Goal: Task Accomplishment & Management: Use online tool/utility

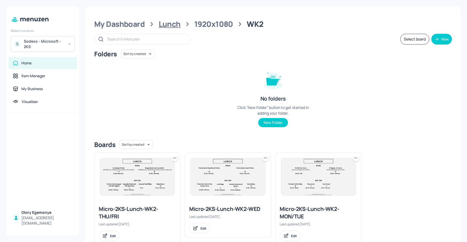
click at [171, 26] on div "Lunch" at bounding box center [170, 24] width 22 height 10
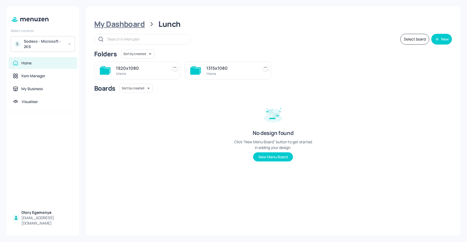
click at [130, 24] on div "My Dashboard" at bounding box center [119, 24] width 51 height 10
click at [127, 68] on div "Lunch" at bounding box center [140, 68] width 49 height 6
click at [140, 68] on div "1920x1080" at bounding box center [140, 68] width 49 height 6
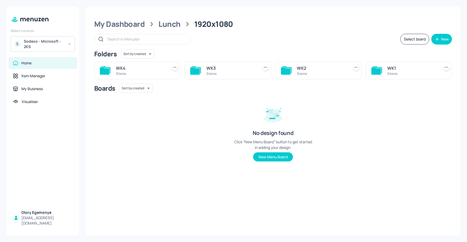
click at [116, 73] on div "3 items" at bounding box center [140, 73] width 49 height 5
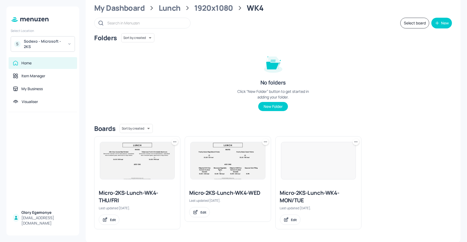
scroll to position [16, 0]
click at [307, 193] on div "Micro-2KS-Lunch-WK4-MON/TUE" at bounding box center [318, 196] width 77 height 15
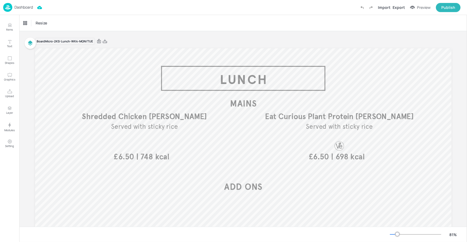
click at [25, 8] on p "Dashboard" at bounding box center [23, 7] width 18 height 4
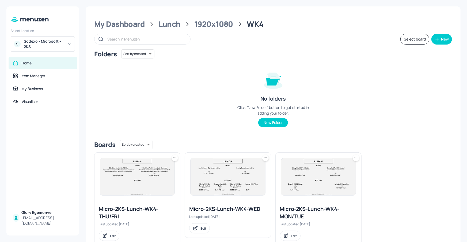
click at [140, 212] on div "Micro-2KS-Lunch-WK4-THU/FRI" at bounding box center [137, 212] width 77 height 15
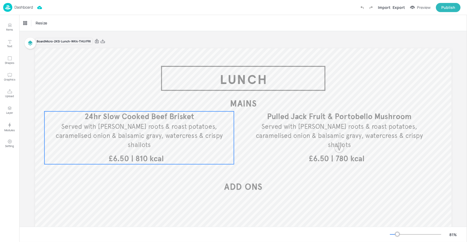
click at [128, 121] on span "24hr Slow Cooked Beef Brisket" at bounding box center [139, 117] width 110 height 10
click at [43, 21] on div "24hr Slow Cooked Beef Brisket" at bounding box center [45, 23] width 44 height 5
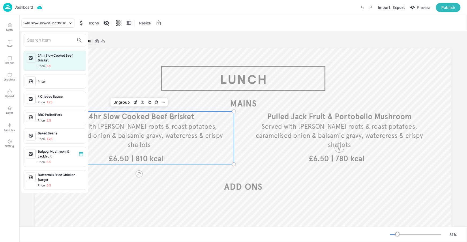
click at [58, 44] on input "text" at bounding box center [50, 40] width 47 height 9
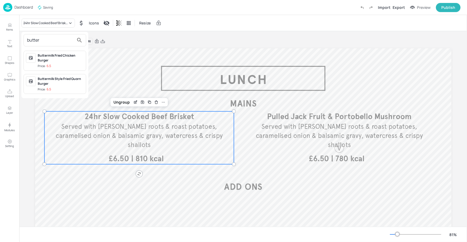
type input "butter"
click at [80, 65] on span "Price: 6.5" at bounding box center [61, 66] width 46 height 5
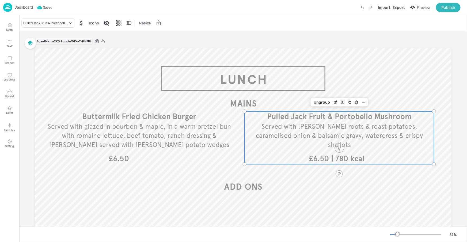
click at [293, 133] on span "Served with rosemary roots & roast potatoes, caramelised onion & balsamic gravy…" at bounding box center [339, 135] width 167 height 26
click at [66, 24] on div "Pulled Jack Fruit & Portobello Mushroom" at bounding box center [45, 23] width 44 height 5
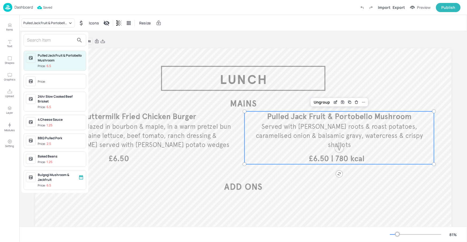
click at [61, 40] on input "text" at bounding box center [50, 40] width 47 height 9
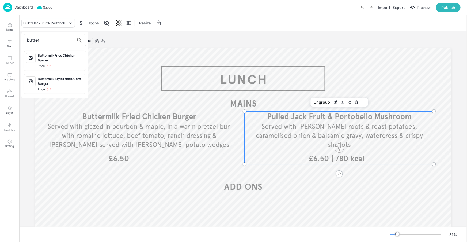
type input "butter"
click at [56, 82] on div "Buttermilk Style Fried Quorn Burger" at bounding box center [61, 81] width 46 height 10
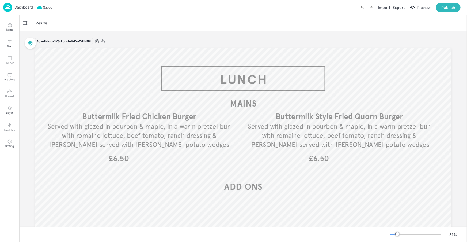
click at [21, 6] on p "Dashboard" at bounding box center [23, 7] width 18 height 4
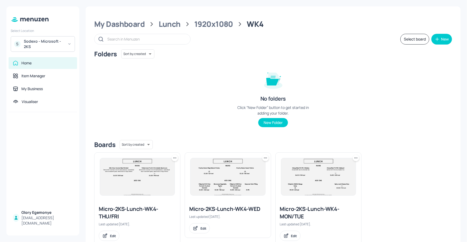
click at [306, 180] on img at bounding box center [318, 176] width 74 height 37
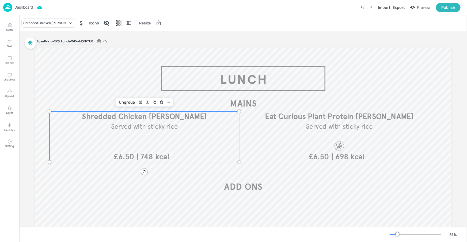
click at [144, 115] on span "Shredded Chicken Katsu Curry" at bounding box center [144, 117] width 125 height 10
click at [58, 26] on div "Shredded Chicken Katsu Curry" at bounding box center [48, 22] width 54 height 9
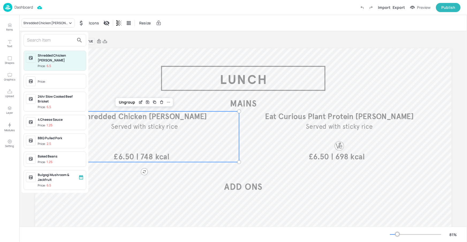
drag, startPoint x: 58, startPoint y: 39, endPoint x: 62, endPoint y: 42, distance: 5.0
click at [58, 40] on input "text" at bounding box center [50, 40] width 47 height 9
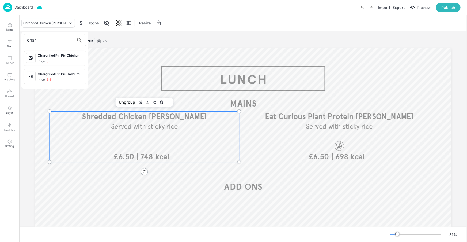
type input "char"
click at [57, 52] on div "Chargrilled Piri Piri Chicken Price: 6.5" at bounding box center [55, 58] width 63 height 15
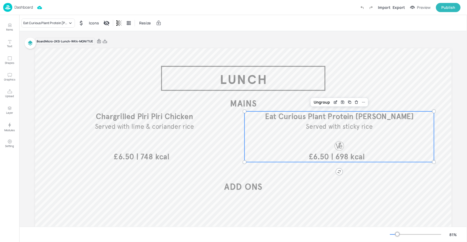
click at [319, 114] on span "Eat Curious Plant Protein Katsu Curry" at bounding box center [339, 117] width 149 height 10
click at [64, 23] on div "Eat Curious Plant Protein Katsu Curry" at bounding box center [45, 23] width 44 height 5
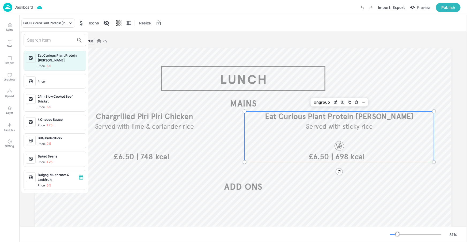
click at [67, 39] on input "text" at bounding box center [50, 40] width 47 height 9
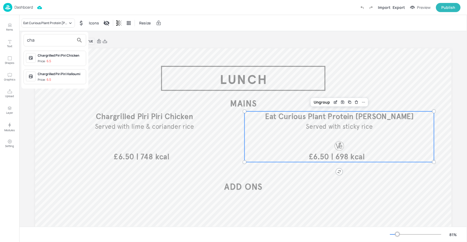
type input "cha"
click at [31, 76] on icon at bounding box center [30, 76] width 2 height 1
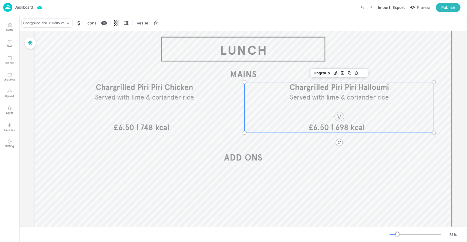
scroll to position [70, 0]
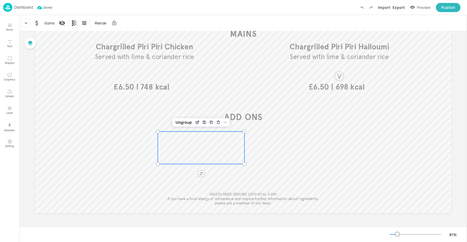
click at [199, 148] on div at bounding box center [201, 147] width 87 height 32
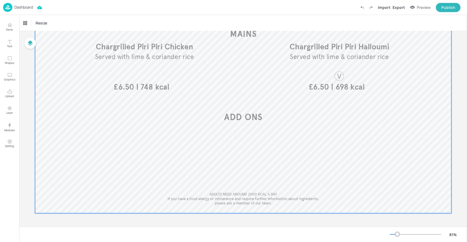
click at [349, 148] on div at bounding box center [243, 96] width 417 height 234
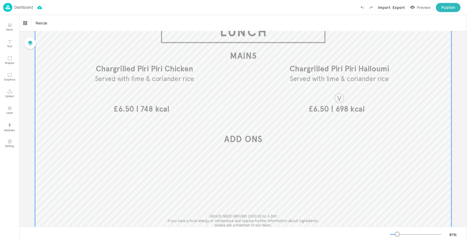
scroll to position [0, 0]
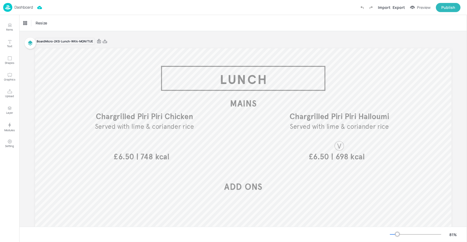
click at [26, 5] on p "Dashboard" at bounding box center [23, 7] width 18 height 4
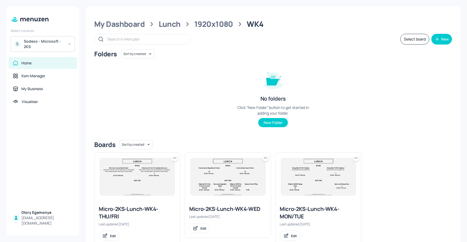
scroll to position [16, 0]
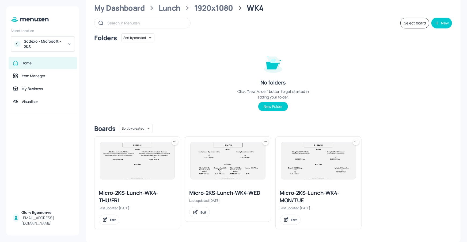
click at [207, 189] on div "Micro-2KS-Lunch-WK4-WED" at bounding box center [227, 192] width 77 height 7
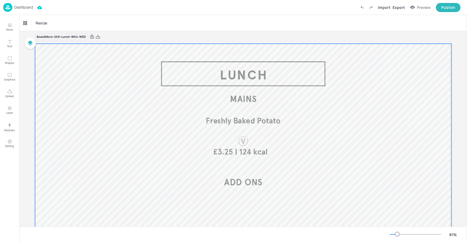
scroll to position [70, 0]
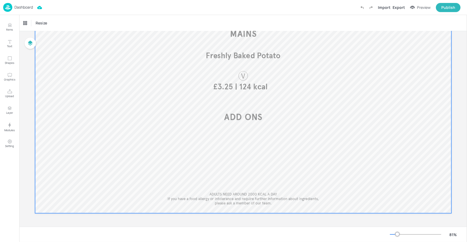
click at [171, 150] on div at bounding box center [243, 96] width 417 height 234
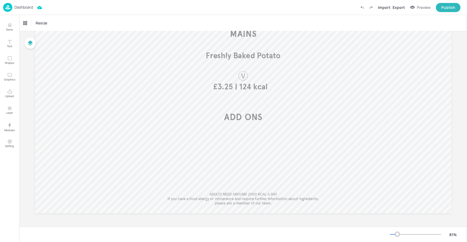
click at [27, 5] on p "Dashboard" at bounding box center [23, 7] width 18 height 4
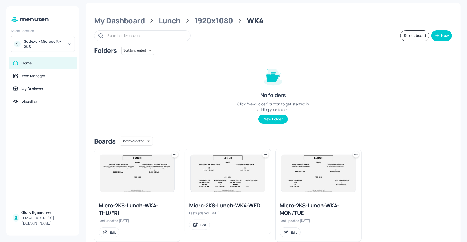
scroll to position [16, 0]
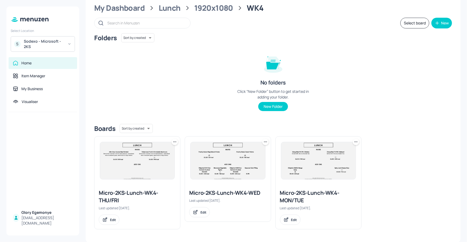
click at [306, 189] on div "Micro-2KS-Lunch-WK4-MON/TUE" at bounding box center [318, 196] width 77 height 15
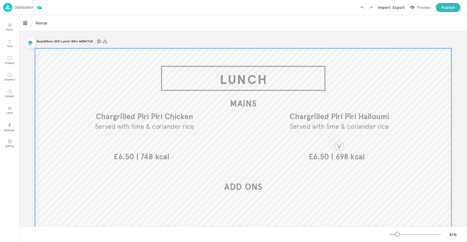
scroll to position [70, 0]
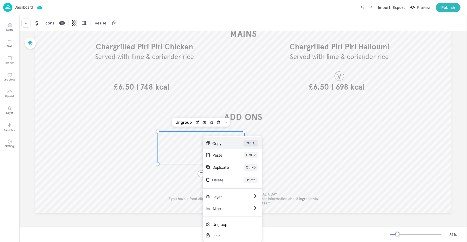
click at [222, 146] on div "Copy Ctrl+C" at bounding box center [232, 143] width 59 height 12
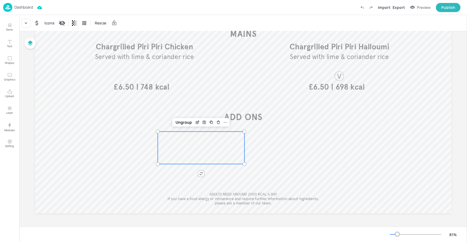
click at [27, 8] on p "Dashboard" at bounding box center [23, 7] width 18 height 4
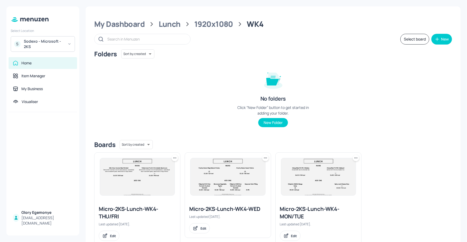
click at [213, 196] on div at bounding box center [228, 176] width 86 height 48
click at [213, 205] on div "Micro-2KS-Lunch-WK4-WED" at bounding box center [227, 208] width 77 height 7
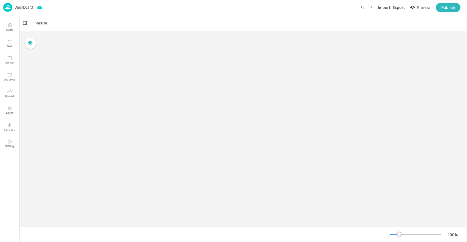
type input "£GBP - [GEOGRAPHIC_DATA]"
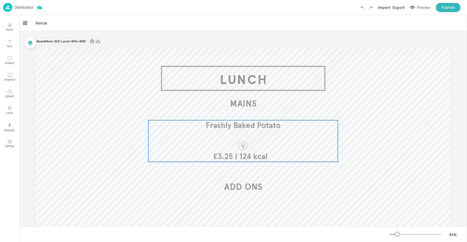
scroll to position [1, 0]
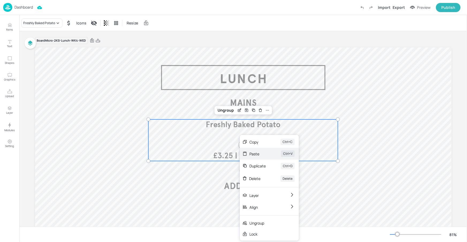
click at [252, 153] on div "Paste" at bounding box center [258, 154] width 17 height 6
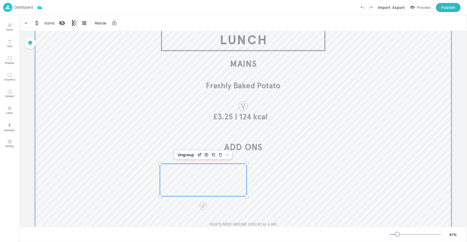
scroll to position [70, 0]
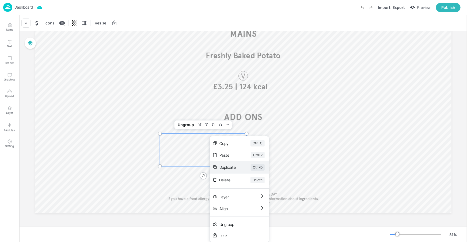
click at [234, 164] on div "Duplicate Ctrl+D" at bounding box center [239, 167] width 59 height 13
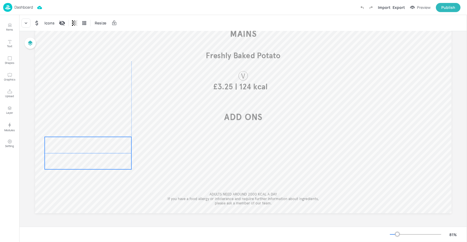
drag, startPoint x: 236, startPoint y: 150, endPoint x: 121, endPoint y: 150, distance: 115.9
click at [118, 150] on div at bounding box center [88, 153] width 87 height 32
click at [121, 150] on div at bounding box center [88, 153] width 87 height 32
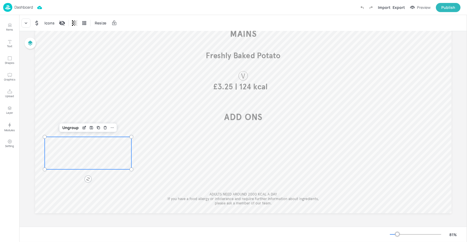
click at [121, 150] on div at bounding box center [88, 153] width 87 height 32
click at [115, 144] on div at bounding box center [88, 153] width 87 height 32
click at [103, 126] on icon "Delete" at bounding box center [105, 127] width 4 height 4
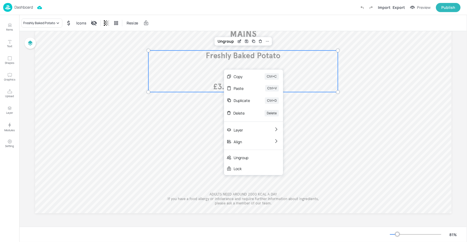
click at [25, 7] on p "Dashboard" at bounding box center [23, 7] width 18 height 4
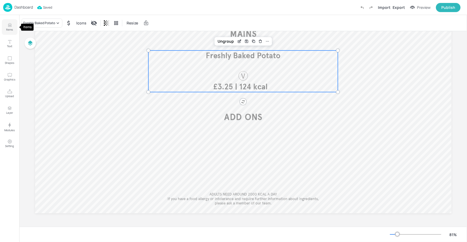
click at [9, 29] on p "Items" at bounding box center [9, 30] width 7 height 4
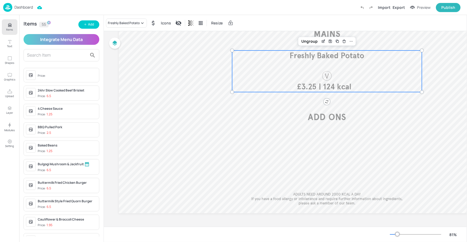
drag, startPoint x: 80, startPoint y: 56, endPoint x: 84, endPoint y: 55, distance: 3.9
click at [80, 56] on input "text" at bounding box center [57, 55] width 60 height 9
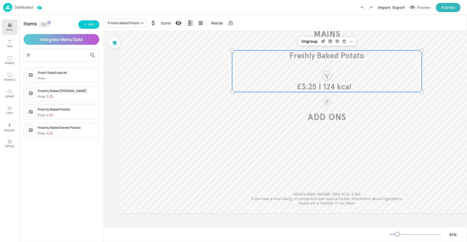
type input "f"
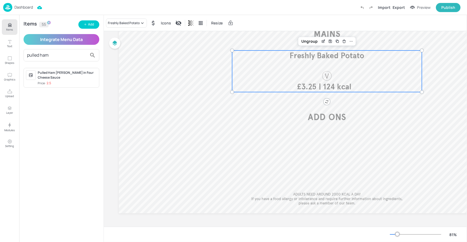
type input "pulled ham"
click at [32, 71] on div at bounding box center [31, 75] width 10 height 10
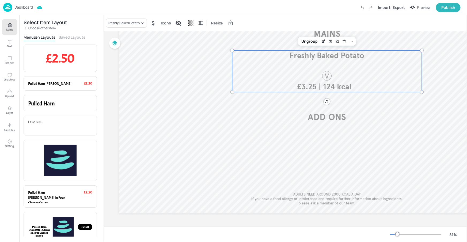
click at [70, 36] on button "Saved Layouts" at bounding box center [72, 37] width 27 height 5
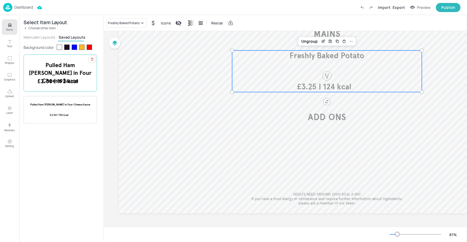
drag, startPoint x: 60, startPoint y: 82, endPoint x: 58, endPoint y: 78, distance: 3.7
click at [58, 78] on span "| 192 kcal" at bounding box center [66, 80] width 24 height 7
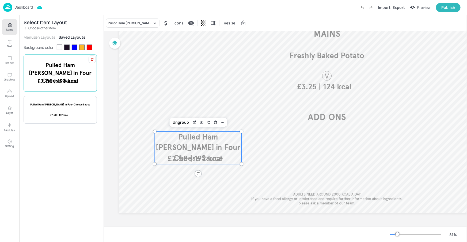
click at [59, 77] on div at bounding box center [60, 73] width 19 height 8
click at [14, 30] on button "Items" at bounding box center [10, 27] width 16 height 16
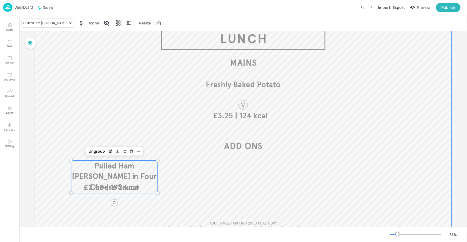
scroll to position [35, 0]
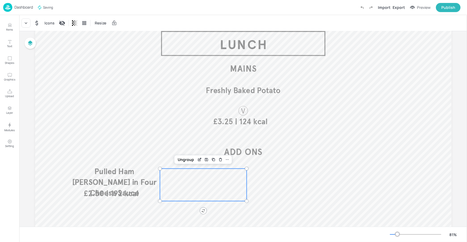
click at [176, 176] on div at bounding box center [203, 184] width 87 height 32
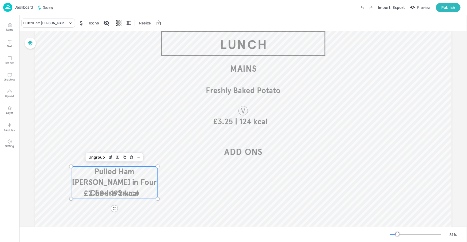
click at [121, 187] on div "Pulled Ham Hock in Four Cheese Sauce | 192 kcal £2.50" at bounding box center [114, 182] width 87 height 32
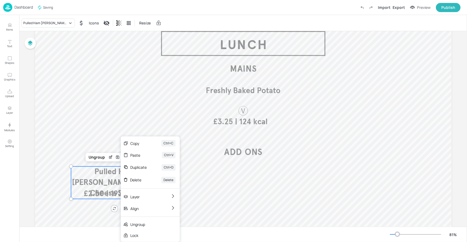
click at [143, 163] on div "Duplicate Ctrl+D" at bounding box center [150, 167] width 59 height 13
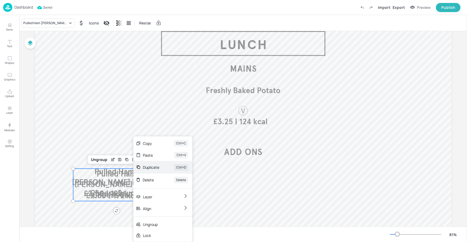
click at [150, 166] on div "Duplicate" at bounding box center [151, 167] width 16 height 6
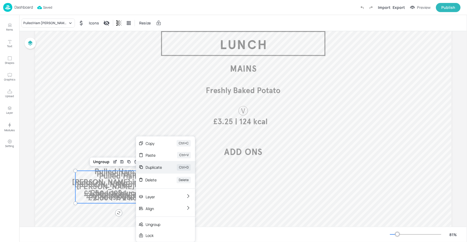
click at [160, 168] on div "Duplicate" at bounding box center [154, 167] width 16 height 6
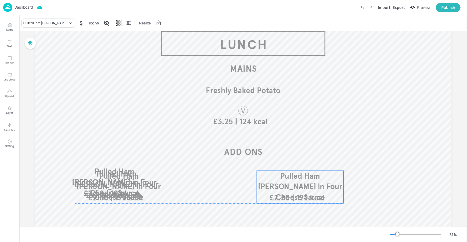
drag, startPoint x: 127, startPoint y: 183, endPoint x: 261, endPoint y: 178, distance: 134.3
click at [312, 180] on p "Pulled Ham Hock in Four Cheese Sauce" at bounding box center [300, 187] width 87 height 32
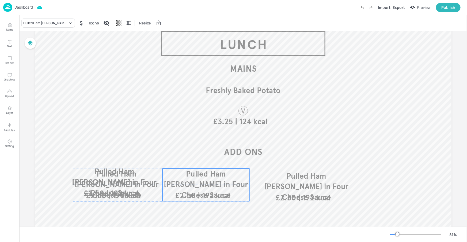
drag, startPoint x: 129, startPoint y: 183, endPoint x: 216, endPoint y: 180, distance: 87.3
click at [216, 180] on span "Pulled Ham Hock in Four Cheese Sauce" at bounding box center [206, 184] width 85 height 31
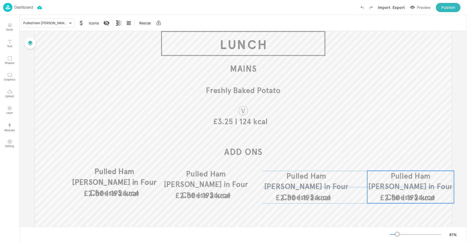
drag, startPoint x: 146, startPoint y: 184, endPoint x: 426, endPoint y: 183, distance: 279.3
click at [426, 183] on span "Pulled Ham Hock in Four Cheese Sauce" at bounding box center [410, 186] width 85 height 31
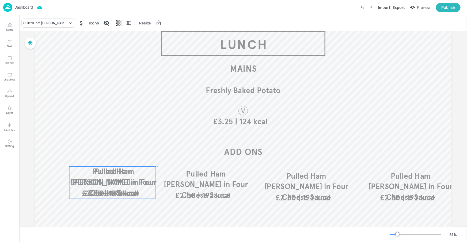
drag, startPoint x: 104, startPoint y: 184, endPoint x: 103, endPoint y: 178, distance: 6.0
click at [101, 184] on span "Pulled Ham Hock in Four Cheese Sauce" at bounding box center [112, 182] width 85 height 31
drag, startPoint x: 147, startPoint y: 179, endPoint x: 148, endPoint y: 199, distance: 20.6
click at [148, 198] on p "Pulled Ham Hock in Four Cheese Sauce" at bounding box center [108, 182] width 87 height 32
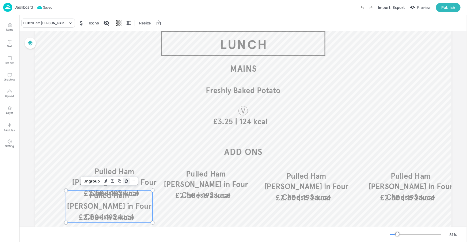
click at [125, 182] on icon "Delete" at bounding box center [127, 181] width 4 height 4
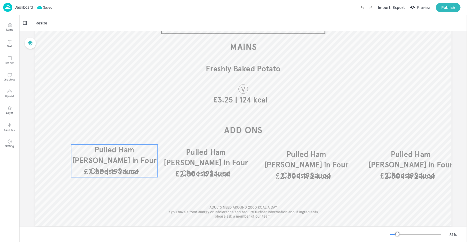
scroll to position [70, 0]
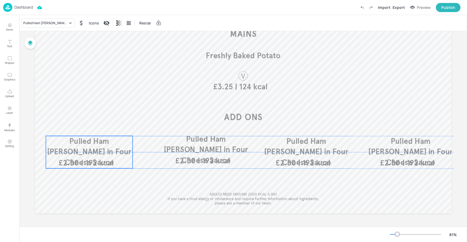
drag, startPoint x: 112, startPoint y: 144, endPoint x: 88, endPoint y: 147, distance: 24.6
click at [88, 147] on span "Pulled Ham Hock in Four Cheese Sauce" at bounding box center [89, 151] width 85 height 31
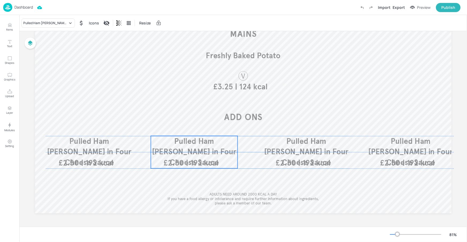
drag, startPoint x: 210, startPoint y: 146, endPoint x: 199, endPoint y: 148, distance: 11.4
click at [199, 148] on span "Pulled Ham Hock in Four Cheese Sauce" at bounding box center [194, 151] width 85 height 31
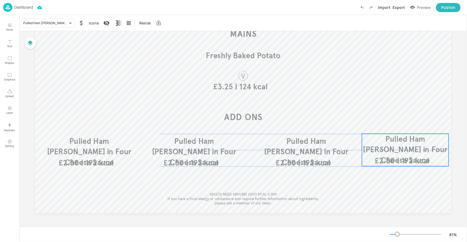
drag, startPoint x: 377, startPoint y: 142, endPoint x: 371, endPoint y: 141, distance: 5.5
click at [371, 141] on span "Pulled Ham Hock in Four Cheese Sauce" at bounding box center [405, 149] width 85 height 31
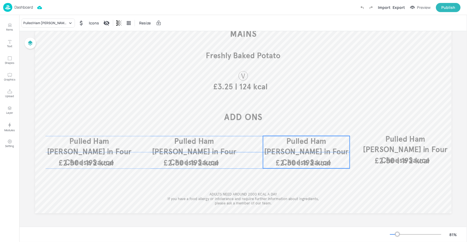
click at [326, 144] on span "Pulled Ham Hock in Four Cheese Sauce" at bounding box center [306, 151] width 85 height 31
click at [327, 144] on span "Pulled Ham Hock in Four Cheese Sauce" at bounding box center [307, 151] width 85 height 31
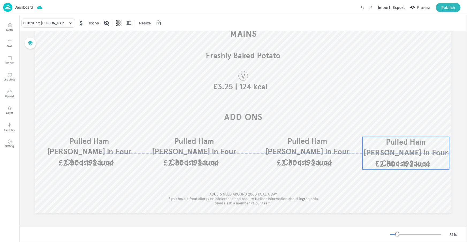
click at [384, 143] on span "Pulled Ham Hock in Four Cheese Sauce" at bounding box center [406, 152] width 85 height 31
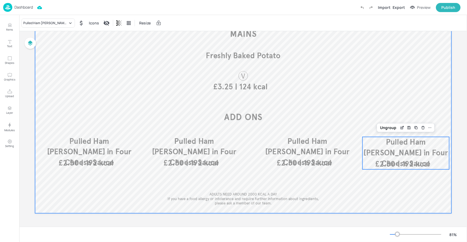
click at [351, 116] on div at bounding box center [243, 96] width 417 height 234
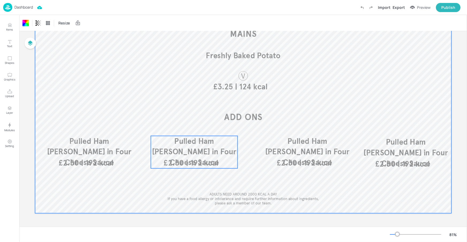
click at [186, 152] on span "Pulled Ham Hock in Four Cheese Sauce" at bounding box center [194, 151] width 85 height 31
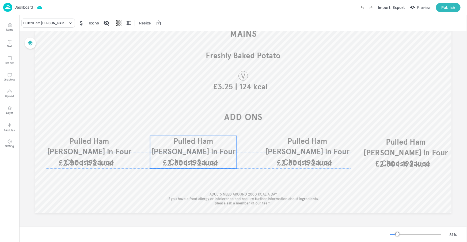
click at [184, 144] on span "Pulled Ham Hock in Four Cheese Sauce" at bounding box center [193, 151] width 85 height 31
click at [59, 22] on div "Pulled Ham Hock in Four Cheese Sauce" at bounding box center [45, 23] width 44 height 5
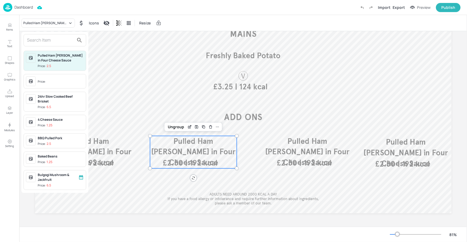
click at [70, 39] on input "text" at bounding box center [50, 40] width 47 height 9
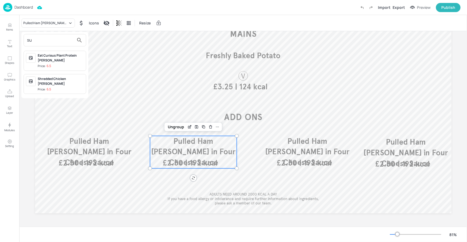
type input "s"
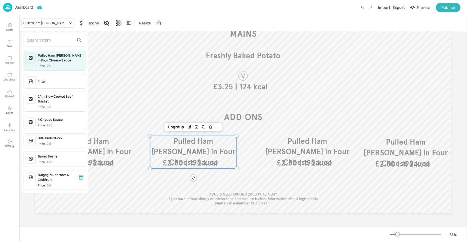
click at [5, 25] on div at bounding box center [233, 121] width 467 height 242
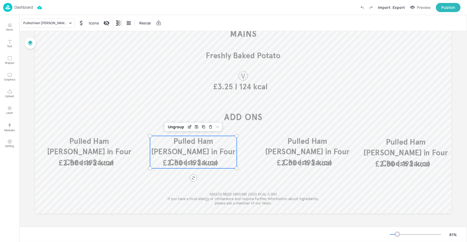
click at [9, 26] on div "Pulled Ham Hock in Four Cheese Sauce Price: 2.5 Price: 24hr Slow Cooked Beef Br…" at bounding box center [233, 121] width 467 height 239
click at [10, 26] on icon "Items" at bounding box center [9, 26] width 3 height 1
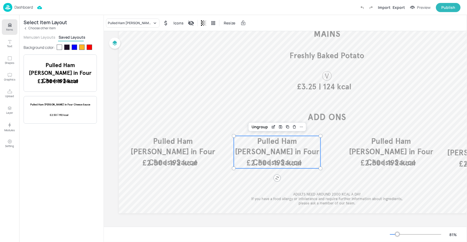
click at [31, 37] on button "Menuzen Layouts" at bounding box center [40, 37] width 32 height 5
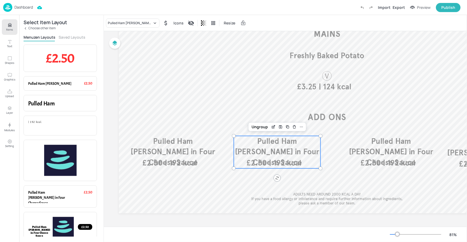
click at [27, 28] on icon at bounding box center [26, 29] width 4 height 4
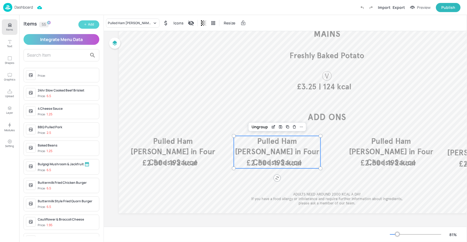
click at [86, 24] on icon "button" at bounding box center [85, 24] width 3 height 3
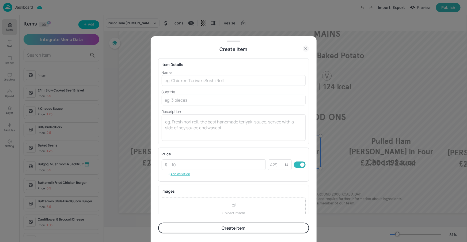
click at [183, 72] on p "Name" at bounding box center [234, 72] width 144 height 6
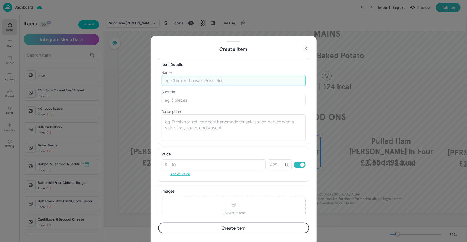
click at [199, 80] on input "text" at bounding box center [234, 80] width 144 height 11
paste input "Sauteed Spinach & Mushroom"
type input "Sauteed Spinach & Mushroom"
click at [194, 130] on textarea at bounding box center [233, 128] width 137 height 18
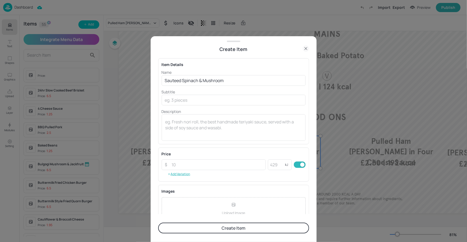
click at [306, 47] on icon at bounding box center [306, 48] width 6 height 6
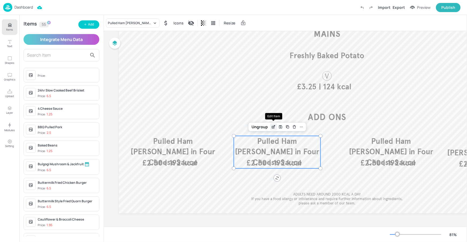
click at [272, 123] on div "Edit Item" at bounding box center [273, 126] width 7 height 7
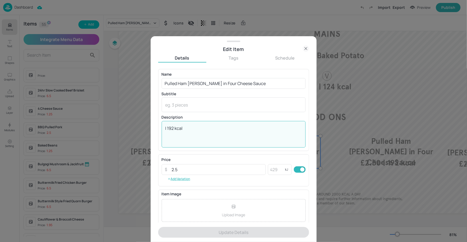
drag, startPoint x: 186, startPoint y: 125, endPoint x: 154, endPoint y: 125, distance: 32.1
click at [154, 125] on div "Edit Item Details Tags Schedule Name Pulled Ham Hock in Four Cheese Sauce ​ Sub…" at bounding box center [234, 138] width 166 height 205
drag, startPoint x: 304, startPoint y: 49, endPoint x: 276, endPoint y: 58, distance: 30.2
click at [304, 49] on icon at bounding box center [306, 48] width 6 height 6
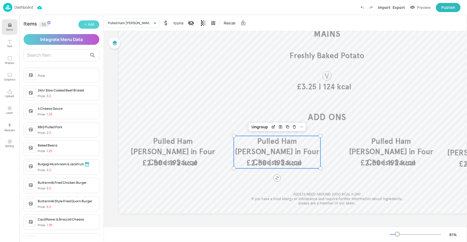
click at [92, 23] on div "Add" at bounding box center [91, 24] width 6 height 5
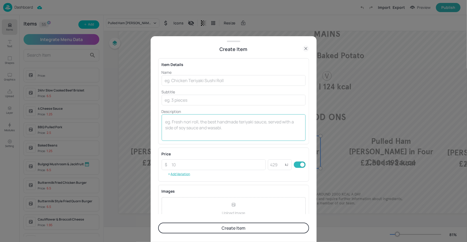
click at [180, 137] on div "x ​" at bounding box center [234, 127] width 144 height 27
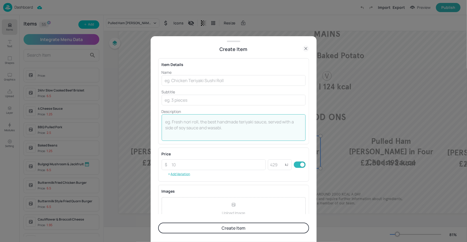
paste textarea "| 192 kcal"
type textarea "| 192 kcal"
click at [175, 82] on input "text" at bounding box center [234, 80] width 144 height 11
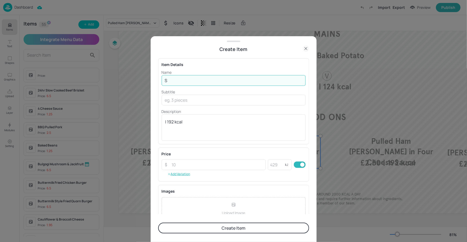
drag, startPoint x: 175, startPoint y: 80, endPoint x: 151, endPoint y: 82, distance: 24.0
click at [151, 82] on div "Create Item Item Details Name S ​ Subtitle ​ Description | 192 kcal x ​ Price ​…" at bounding box center [234, 138] width 166 height 205
paste input "auteed Spinach & Mushroom"
type input "Sauteed Spinach & Mushroom"
click at [183, 168] on input "number" at bounding box center [217, 164] width 97 height 11
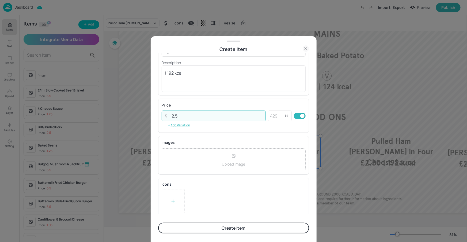
scroll to position [51, 0]
type input "2.5"
click at [218, 225] on button "Create Item" at bounding box center [233, 227] width 151 height 11
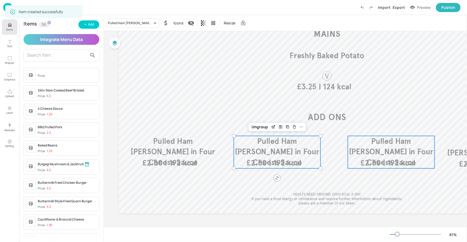
click at [370, 143] on span "Pulled Ham Hock in Four Cheese Sauce" at bounding box center [391, 151] width 85 height 31
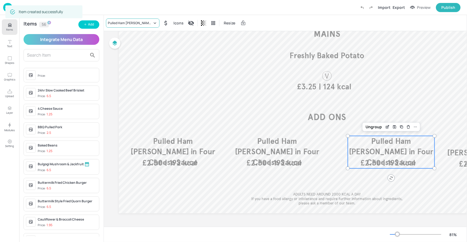
click at [132, 25] on div "Pulled Ham Hock in Four Cheese Sauce" at bounding box center [130, 23] width 44 height 5
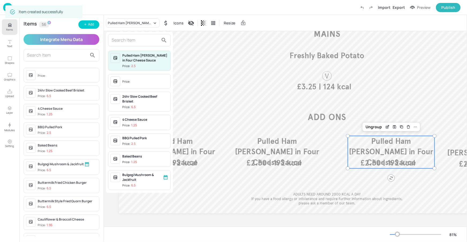
click at [133, 39] on input "text" at bounding box center [135, 40] width 47 height 9
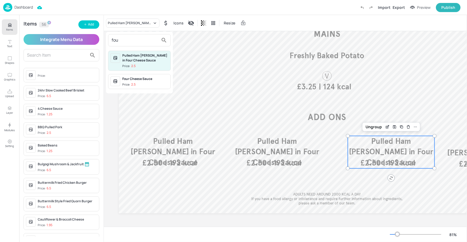
type input "fou"
click at [138, 83] on span "Price: 2.5" at bounding box center [145, 84] width 46 height 5
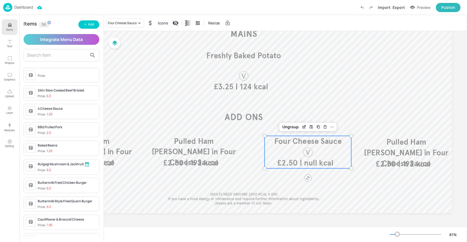
scroll to position [70, 85]
click at [387, 153] on span "Pulled Ham Hock in Four Cheese Sauce" at bounding box center [406, 152] width 85 height 31
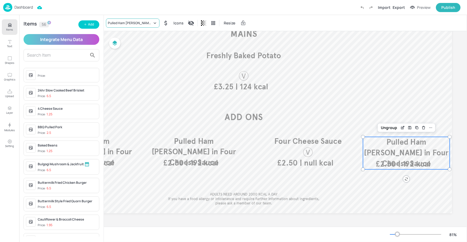
click at [122, 22] on div "Pulled Ham Hock in Four Cheese Sauce" at bounding box center [130, 23] width 44 height 5
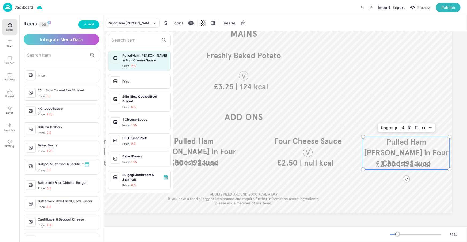
click at [126, 41] on input "text" at bounding box center [135, 40] width 47 height 9
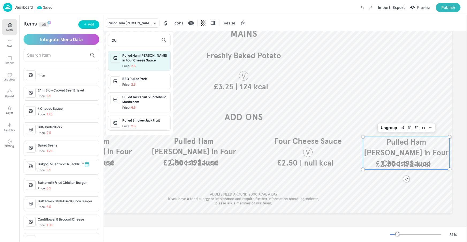
type input "p"
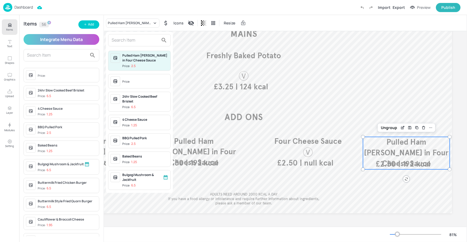
click at [89, 25] on div at bounding box center [233, 121] width 467 height 242
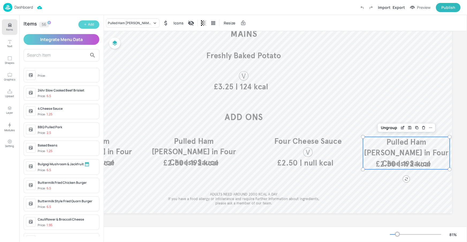
click at [89, 25] on div "Add" at bounding box center [91, 24] width 6 height 5
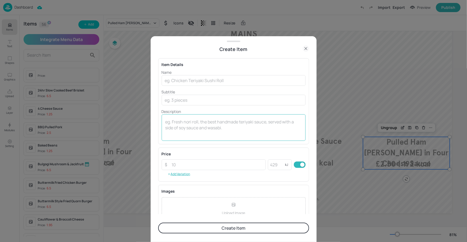
click at [174, 118] on div "x ​" at bounding box center [234, 127] width 144 height 27
drag, startPoint x: 307, startPoint y: 49, endPoint x: 314, endPoint y: 57, distance: 10.3
click at [307, 49] on icon at bounding box center [306, 48] width 6 height 6
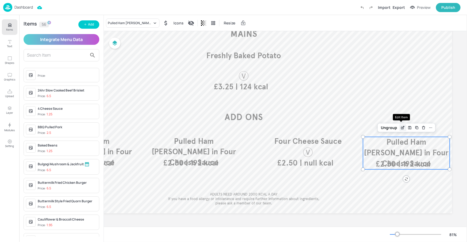
click at [400, 125] on div "Edit Item" at bounding box center [403, 127] width 7 height 7
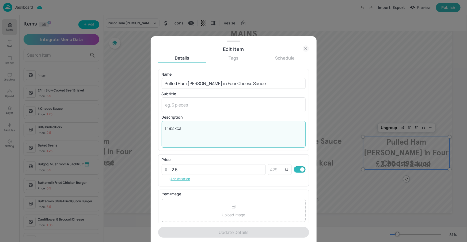
drag, startPoint x: 203, startPoint y: 130, endPoint x: 154, endPoint y: 123, distance: 49.5
click at [154, 126] on div "Edit Item Details Tags Schedule Name Pulled Ham Hock in Four Cheese Sauce ​ Sub…" at bounding box center [234, 138] width 166 height 205
click at [308, 49] on icon at bounding box center [306, 48] width 6 height 6
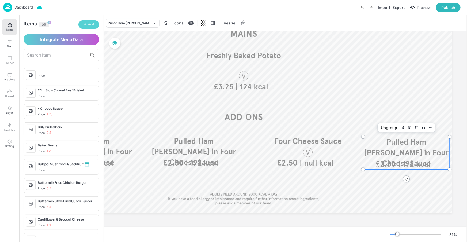
click at [85, 27] on button "Add" at bounding box center [88, 24] width 21 height 8
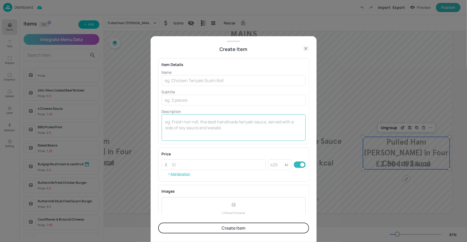
click at [196, 124] on textarea at bounding box center [233, 128] width 137 height 18
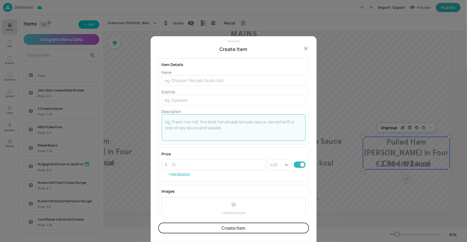
paste textarea "| 192 kcal"
type textarea "| 192 kcal"
click at [190, 163] on input "number" at bounding box center [217, 164] width 97 height 11
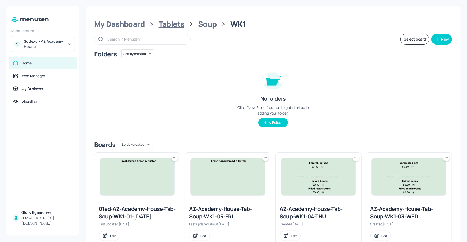
click at [165, 24] on div "Tablets" at bounding box center [172, 24] width 26 height 10
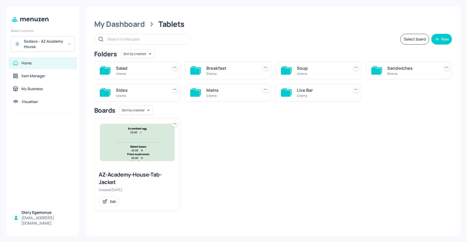
click at [290, 92] on icon at bounding box center [286, 92] width 10 height 7
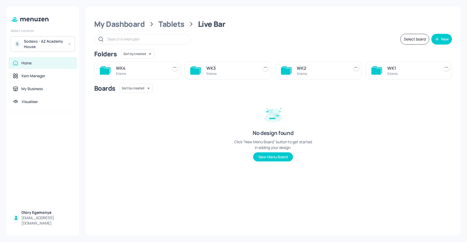
click at [378, 70] on icon at bounding box center [377, 70] width 10 height 7
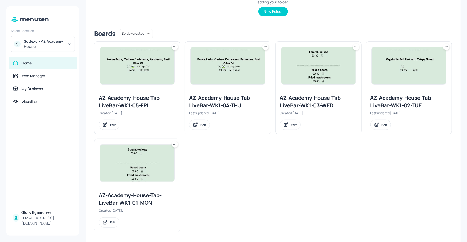
scroll to position [113, 0]
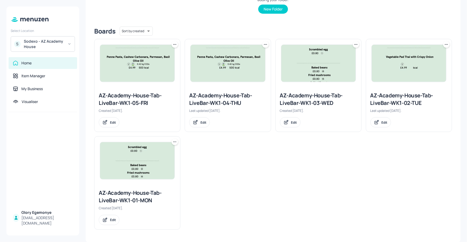
click at [139, 191] on div "AZ-Academy-House-Tab-LiveBar-WK1-01-MON" at bounding box center [137, 196] width 77 height 15
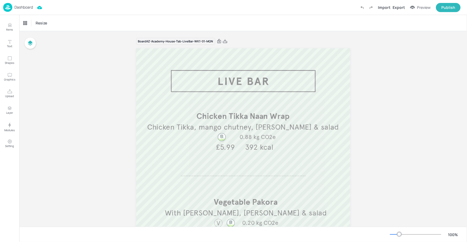
click at [393, 236] on div at bounding box center [415, 234] width 51 height 4
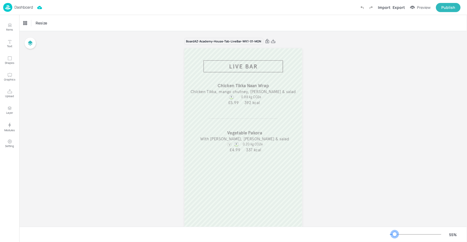
click at [395, 233] on div at bounding box center [395, 234] width 4 height 4
click at [27, 10] on div "Dashboard" at bounding box center [18, 7] width 30 height 9
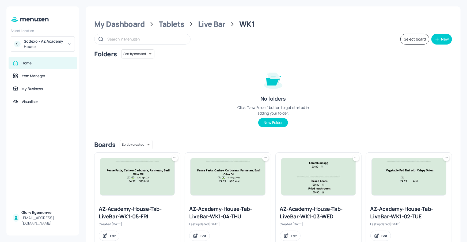
scroll to position [96, 0]
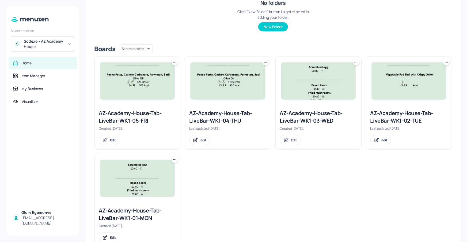
click at [397, 116] on div "AZ-Academy-House-Tab-LiveBar-WK1-02-TUE" at bounding box center [409, 116] width 77 height 15
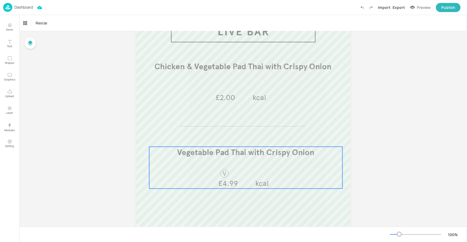
scroll to position [50, 0]
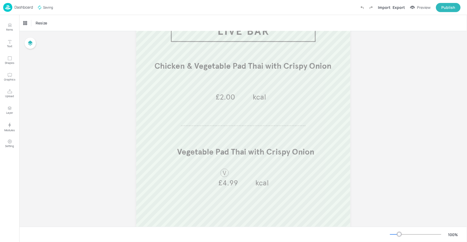
click at [27, 8] on p "Dashboard" at bounding box center [23, 7] width 18 height 4
click at [24, 7] on p "Dashboard" at bounding box center [23, 7] width 18 height 4
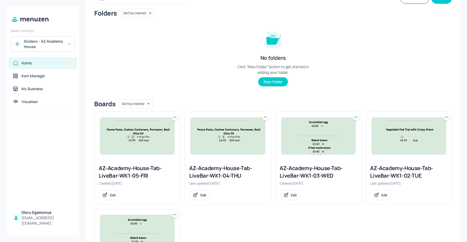
scroll to position [43, 0]
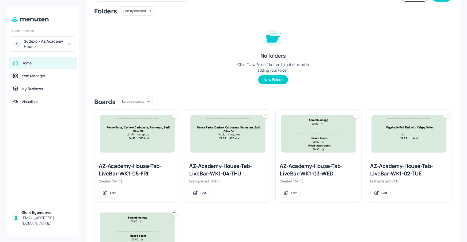
click at [305, 173] on div "AZ-Academy-House-Tab-LiveBar-WK1-03-WED" at bounding box center [318, 169] width 77 height 15
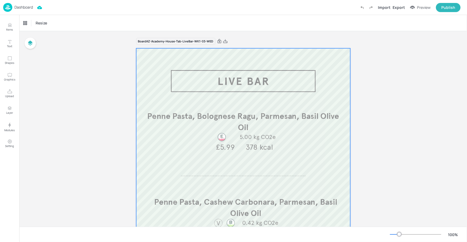
scroll to position [9, 0]
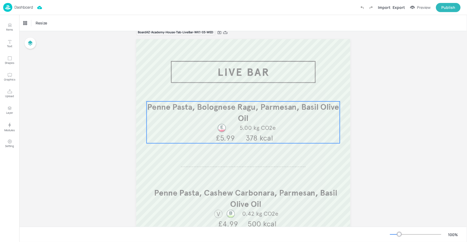
click at [267, 115] on p "Penne Pasta, Bolognese Ragu, Parmesan, Basil Olive Oil" at bounding box center [242, 112] width 193 height 22
click at [60, 22] on div "Penne Pasta, Bolognese Ragu, Parmesan, Basil Olive Oil" at bounding box center [45, 23] width 44 height 5
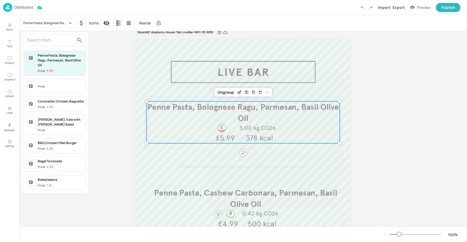
click at [53, 38] on input "text" at bounding box center [50, 40] width 47 height 9
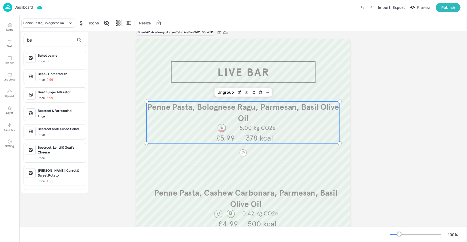
type input "b"
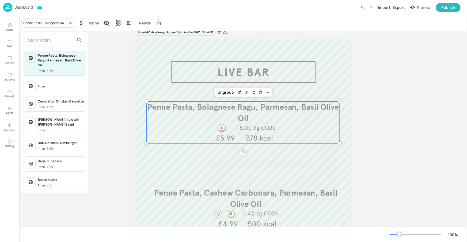
click at [21, 8] on div at bounding box center [233, 121] width 467 height 242
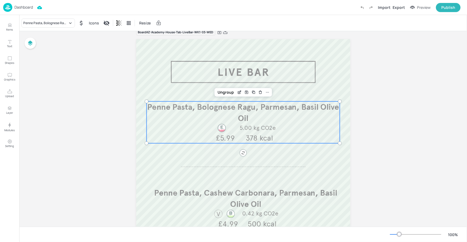
click at [25, 7] on div "Penne Pasta, Bolognese Ragu, Parmesan, Basil Olive Oil Price: 5.99 Price: Coron…" at bounding box center [233, 121] width 467 height 239
click at [28, 8] on p "Dashboard" at bounding box center [23, 7] width 18 height 4
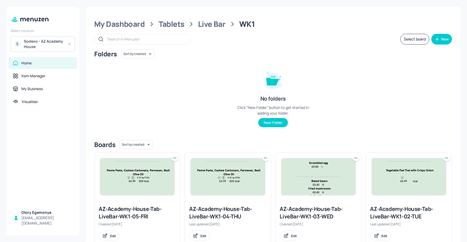
click at [380, 207] on div "AZ-Academy-House-Tab-LiveBar-WK1-02-TUE" at bounding box center [409, 212] width 77 height 15
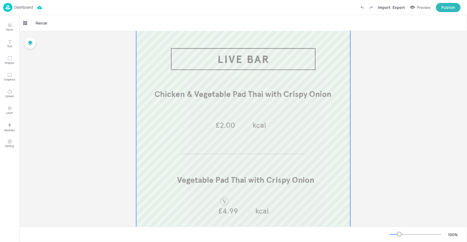
scroll to position [12, 0]
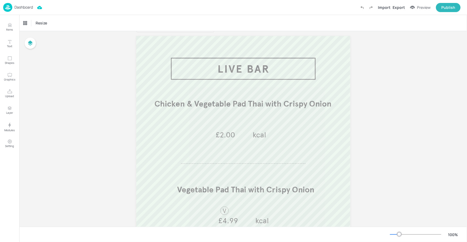
click at [28, 8] on p "Dashboard" at bounding box center [23, 7] width 18 height 4
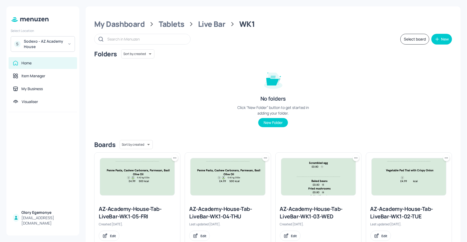
click at [310, 209] on div "AZ-Academy-House-Tab-LiveBar-WK1-03-WED" at bounding box center [318, 212] width 77 height 15
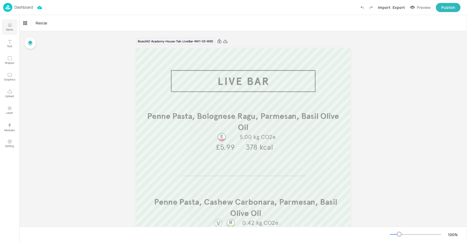
click at [8, 23] on icon "Items" at bounding box center [9, 24] width 5 height 5
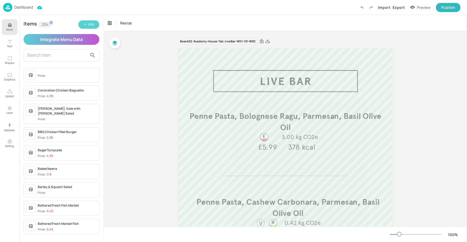
click at [82, 22] on button "Add" at bounding box center [88, 24] width 21 height 8
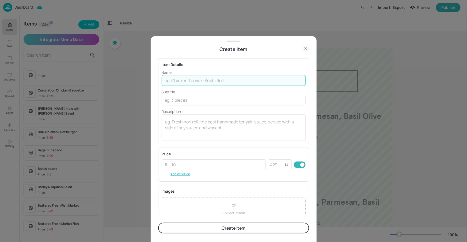
click at [204, 79] on input "text" at bounding box center [234, 80] width 144 height 11
paste input "Beef lasagna , Parmesan, Basil Olive Oil"
click at [192, 80] on input "Beef lasagna , Parmesan, Basil Olive Oil" at bounding box center [234, 80] width 144 height 11
click at [191, 82] on input "Beef lasagna , Parmesan, Basil Olive Oil" at bounding box center [234, 80] width 144 height 11
type input "Beef lasagna, Parmesan, Basil Olive Oil"
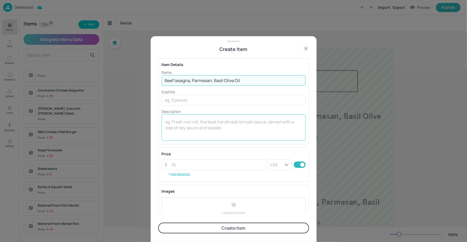
click at [188, 119] on textarea at bounding box center [233, 128] width 137 height 18
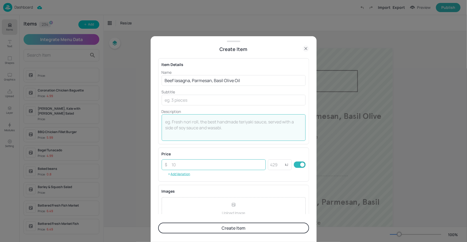
drag, startPoint x: 175, startPoint y: 164, endPoint x: 181, endPoint y: 165, distance: 5.9
click at [175, 164] on input "number" at bounding box center [217, 164] width 97 height 11
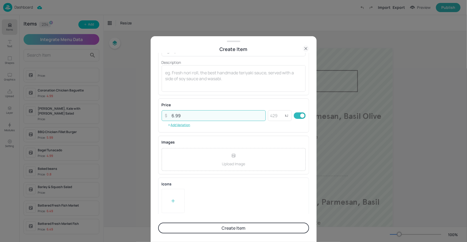
scroll to position [51, 0]
type input "6.99"
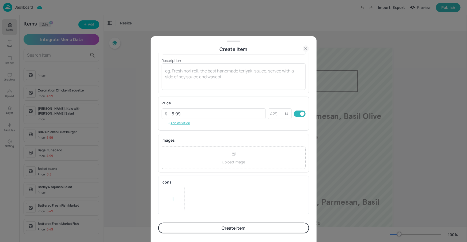
click at [212, 227] on button "Create Item" at bounding box center [233, 227] width 151 height 11
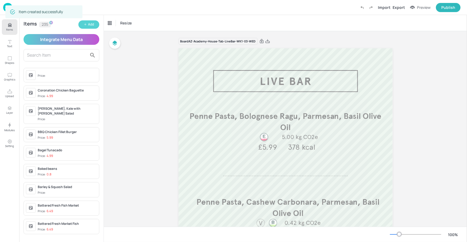
click at [80, 27] on button "Add" at bounding box center [88, 24] width 21 height 8
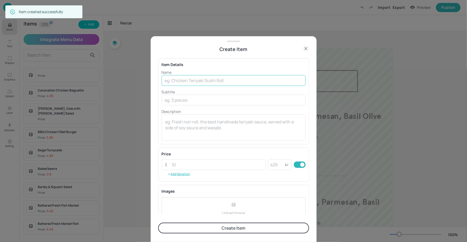
click at [185, 80] on input "text" at bounding box center [234, 80] width 144 height 11
paste input "Penne Pasta, cashew Carbonara, Parmesan, Basil Olive Oil"
click at [193, 80] on input "Penne Pasta, cashew Carbonara, Parmesan, Basil Olive Oil" at bounding box center [234, 80] width 144 height 11
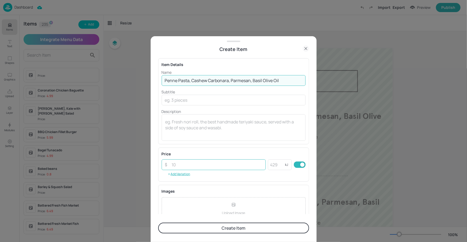
type input "Penne Pasta, Cashew Carbonara, Parmesan, Basil Olive Oil"
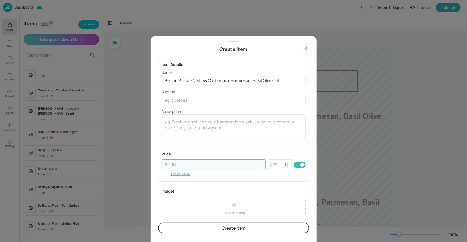
click at [200, 167] on input "number" at bounding box center [217, 164] width 97 height 11
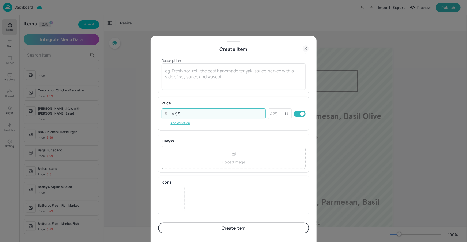
type input "4.99"
click at [163, 194] on div at bounding box center [173, 199] width 23 height 24
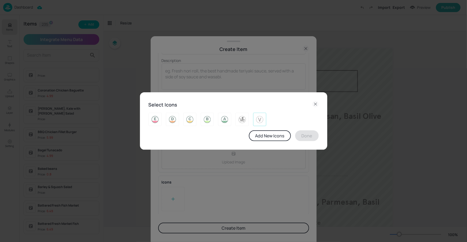
drag, startPoint x: 260, startPoint y: 117, endPoint x: 266, endPoint y: 121, distance: 6.5
click at [260, 117] on img at bounding box center [260, 119] width 8 height 9
click at [306, 137] on button "Done" at bounding box center [307, 135] width 24 height 11
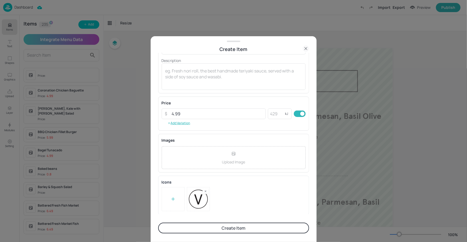
click at [208, 226] on button "Create Item" at bounding box center [233, 227] width 151 height 11
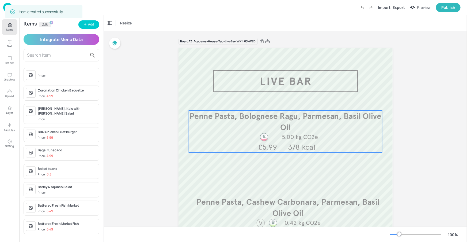
click at [298, 121] on p "Penne Pasta, Bolognese Ragu, Parmesan, Basil Olive Oil" at bounding box center [285, 121] width 193 height 22
click at [146, 20] on div "Penne Pasta, Bolognese Ragu, Parmesan, Basil Olive Oil" at bounding box center [133, 22] width 54 height 9
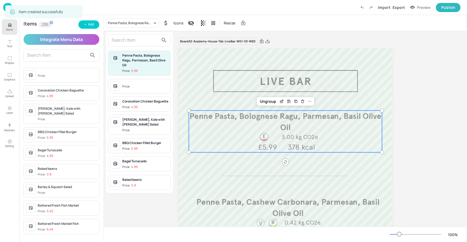
click at [143, 41] on input "text" at bounding box center [135, 40] width 47 height 9
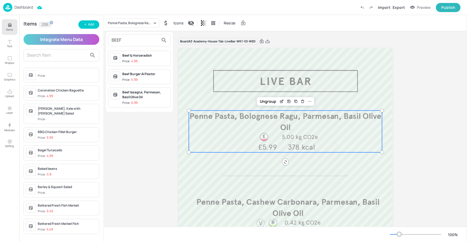
type input "BEEF"
click at [140, 91] on div "Beef lasagna, Parmesan, Basil Olive Oil" at bounding box center [145, 95] width 46 height 10
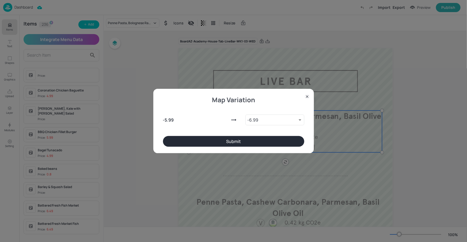
click at [201, 142] on button "Submit" at bounding box center [233, 141] width 141 height 11
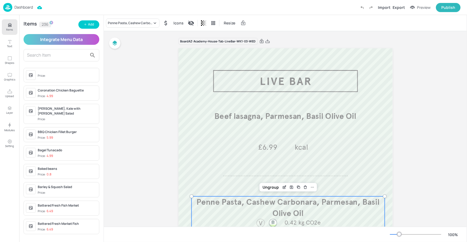
click at [269, 207] on p "Penne Pasta, Cashew Carbonara, Parmesan, Basil Olive Oil" at bounding box center [287, 207] width 193 height 22
click at [137, 24] on div "Penne Pasta, Cashew Carbonara, Parmesan, Basil Olive Oil" at bounding box center [130, 23] width 44 height 5
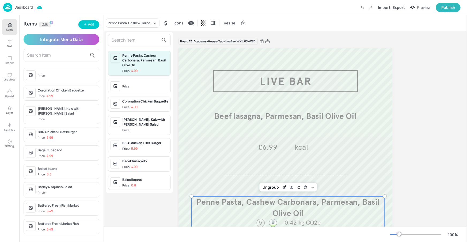
click at [138, 40] on input "text" at bounding box center [135, 40] width 47 height 9
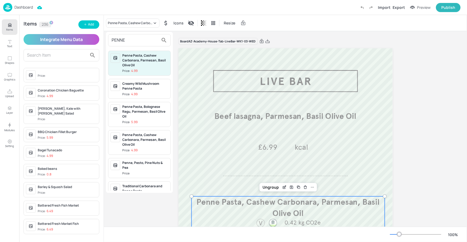
type input "PENNE"
click at [132, 65] on div "Penne Pasta, Cashew Carbonara, Parmesan, Basil Olive Oil" at bounding box center [145, 60] width 46 height 14
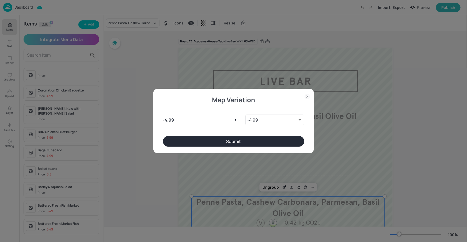
click at [238, 142] on button "Submit" at bounding box center [233, 141] width 141 height 11
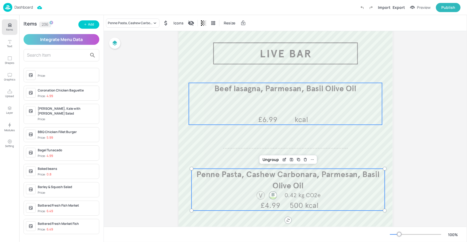
scroll to position [31, 0]
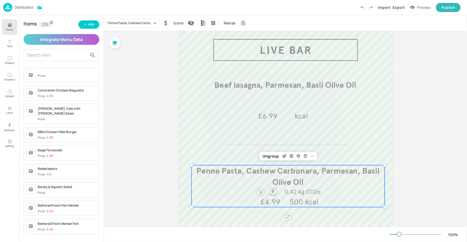
click at [15, 24] on button "Items" at bounding box center [10, 27] width 16 height 16
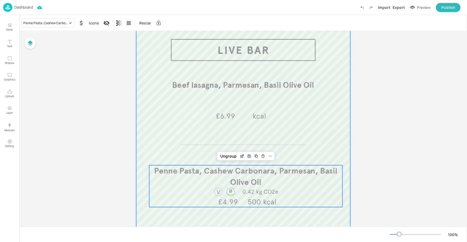
click at [252, 138] on div at bounding box center [243, 188] width 214 height 343
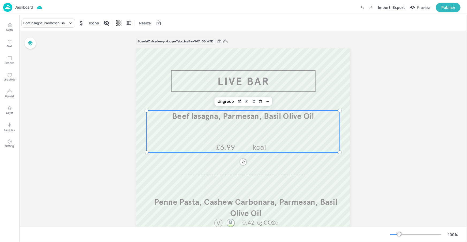
click at [210, 122] on div "Beef lasagna, Parmesan, Basil Olive Oil kcal £6.99" at bounding box center [242, 131] width 193 height 42
click at [239, 99] on icon "Edit Item" at bounding box center [240, 101] width 5 height 4
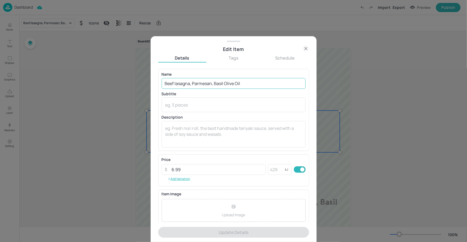
click at [176, 83] on input "Beef lasagna, Parmesan, Basil Olive Oil" at bounding box center [234, 83] width 144 height 11
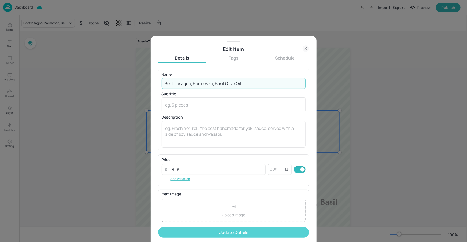
type input "Beef Lasagna, Parmesan, Basil Olive Oil"
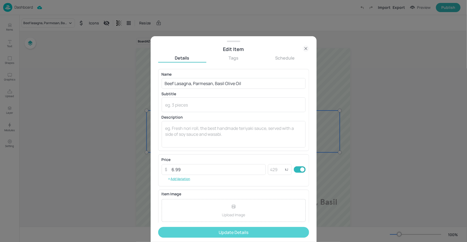
click at [222, 228] on button "Update Details" at bounding box center [233, 232] width 151 height 11
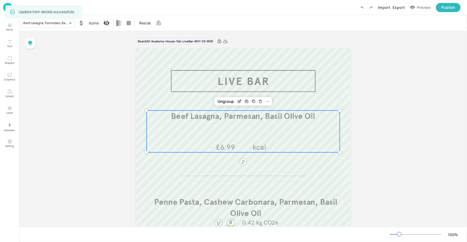
click at [80, 52] on div "Board AZ-Academy-House-Tab-LiveBar-WK1-03-WED Beef Lasagna, Parmesan, Basil Oli…" at bounding box center [243, 217] width 448 height 373
click at [101, 77] on div "Board AZ-Academy-House-Tab-LiveBar-WK1-03-WED Beef Lasagna, Parmesan, Basil Oli…" at bounding box center [243, 217] width 448 height 373
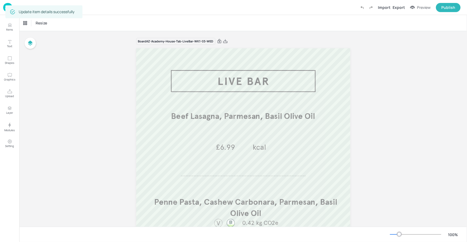
click at [87, 19] on div "Resize" at bounding box center [243, 23] width 448 height 16
drag, startPoint x: 76, startPoint y: 21, endPoint x: 80, endPoint y: 24, distance: 4.6
click at [76, 22] on div "Resize" at bounding box center [243, 23] width 448 height 16
click at [66, 15] on div "Update item details successfully" at bounding box center [47, 12] width 56 height 10
click at [57, 10] on div "Update item details successfully" at bounding box center [47, 12] width 56 height 10
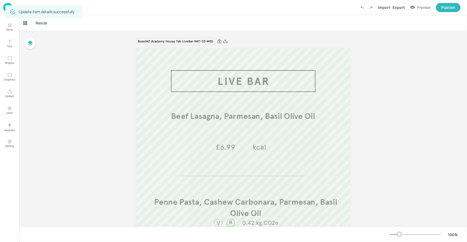
click at [56, 9] on div "Update item details successfully" at bounding box center [47, 12] width 56 height 10
click at [57, 9] on div "Update item details successfully" at bounding box center [47, 12] width 56 height 10
click at [61, 5] on div "Update item details successfully" at bounding box center [43, 12] width 77 height 16
click at [56, 14] on div "Update item details successfully" at bounding box center [47, 12] width 56 height 10
drag, startPoint x: 10, startPoint y: 12, endPoint x: 8, endPoint y: 5, distance: 7.0
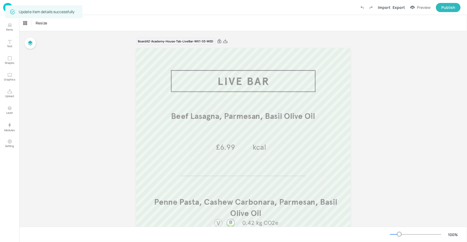
click at [10, 12] on icon at bounding box center [12, 11] width 5 height 5
click at [8, 5] on div "Update item details successfully" at bounding box center [43, 12] width 77 height 16
click at [9, 5] on div "Update item details successfully" at bounding box center [43, 11] width 77 height 13
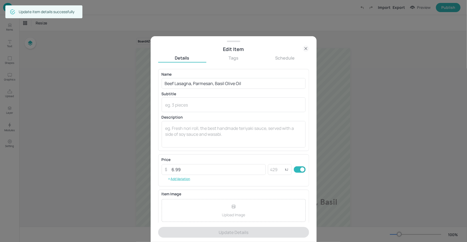
click at [303, 47] on icon at bounding box center [306, 48] width 6 height 6
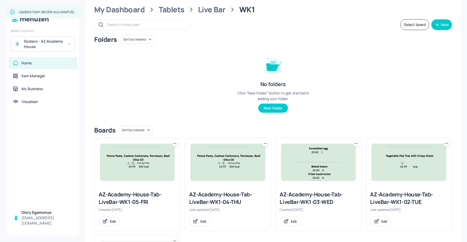
scroll to position [103, 0]
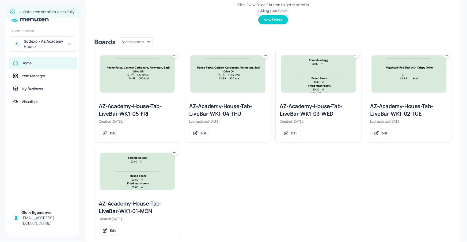
click at [308, 107] on div "AZ-Academy-House-Tab-LiveBar-WK1-03-WED" at bounding box center [318, 109] width 77 height 15
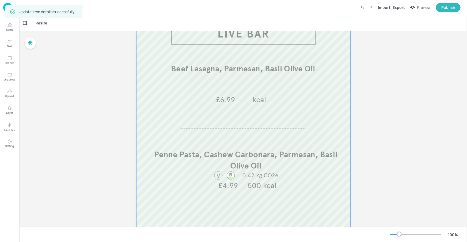
scroll to position [100, 0]
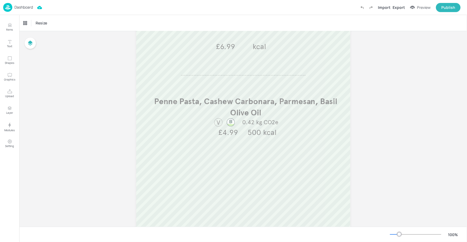
click at [28, 5] on p "Dashboard" at bounding box center [23, 7] width 18 height 4
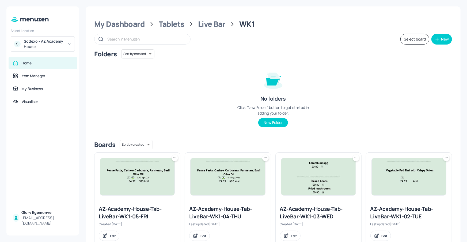
click at [227, 207] on div "AZ-Academy-House-Tab-LiveBar-WK1-04-THU" at bounding box center [227, 212] width 77 height 15
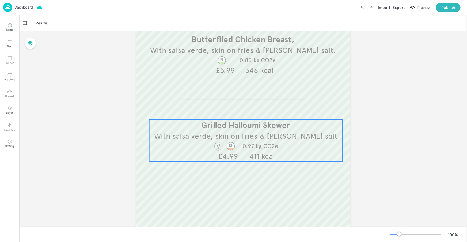
scroll to position [80, 0]
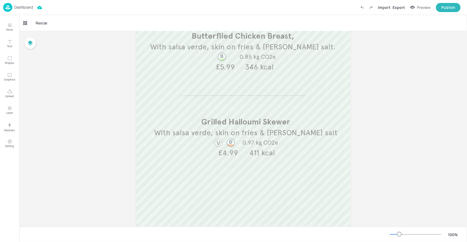
click at [22, 8] on p "Dashboard" at bounding box center [23, 7] width 18 height 4
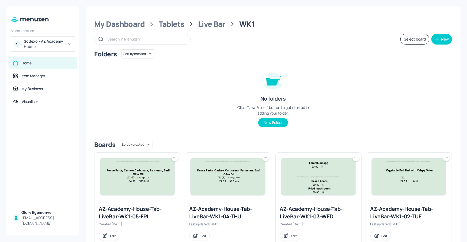
click at [130, 211] on div "AZ-Academy-House-Tab-LiveBar-WK1-05-FRI" at bounding box center [137, 212] width 77 height 15
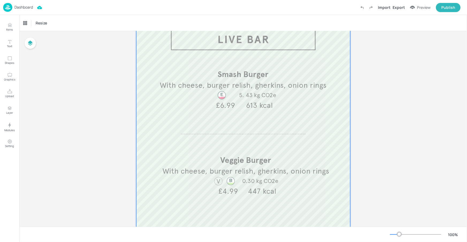
scroll to position [93, 0]
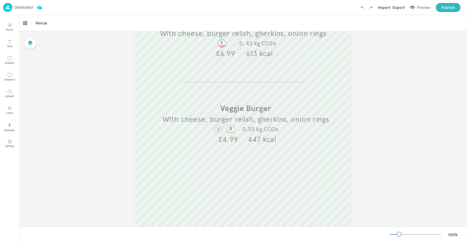
click at [27, 8] on p "Dashboard" at bounding box center [23, 7] width 18 height 4
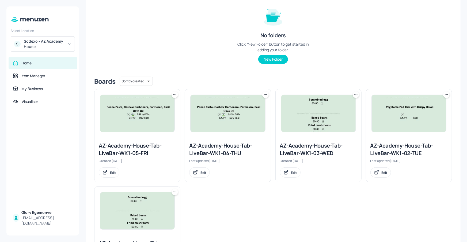
scroll to position [75, 0]
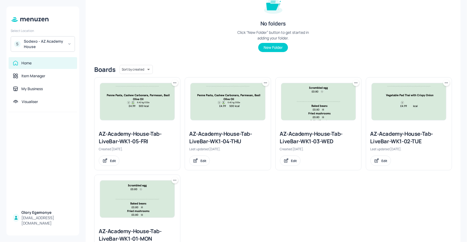
click at [316, 136] on div "AZ-Academy-House-Tab-LiveBar-WK1-03-WED" at bounding box center [318, 137] width 77 height 15
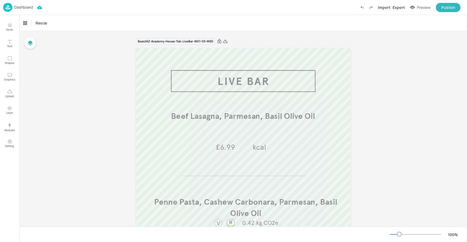
click at [30, 8] on p "Dashboard" at bounding box center [23, 7] width 18 height 4
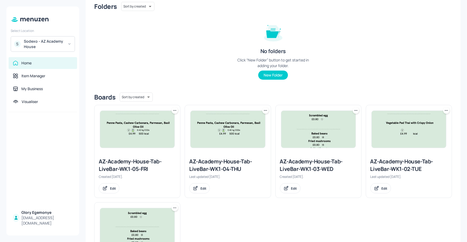
scroll to position [48, 0]
click at [357, 112] on icon at bounding box center [355, 109] width 5 height 5
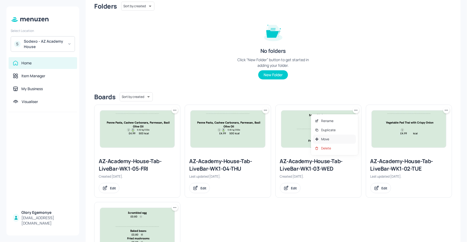
drag, startPoint x: 328, startPoint y: 142, endPoint x: 323, endPoint y: 137, distance: 7.2
click at [328, 141] on div "Move" at bounding box center [334, 138] width 43 height 9
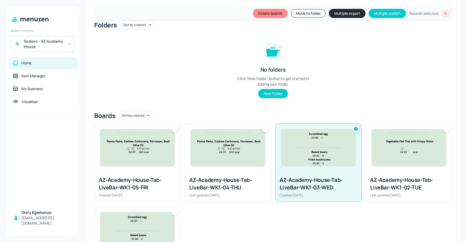
scroll to position [66, 0]
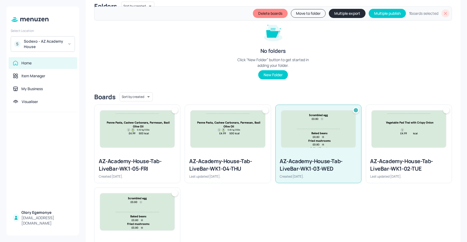
click at [267, 112] on div at bounding box center [265, 110] width 6 height 6
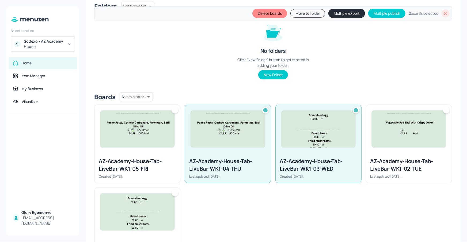
click at [172, 111] on div at bounding box center [175, 110] width 6 height 6
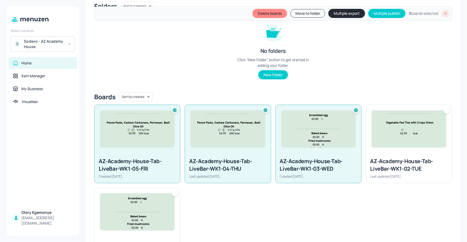
click at [348, 16] on button "Multiple export" at bounding box center [347, 13] width 37 height 9
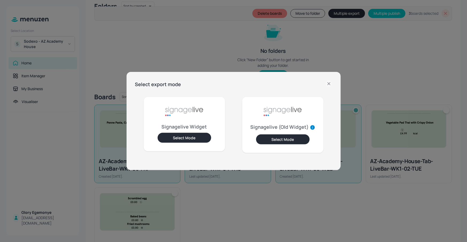
click at [194, 139] on button "Select Mode" at bounding box center [185, 138] width 54 height 10
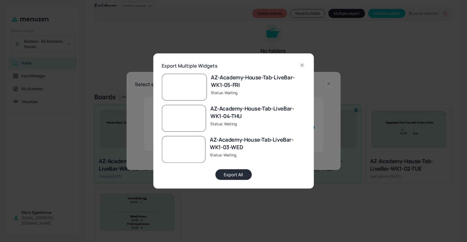
click at [238, 174] on button "Export All" at bounding box center [234, 174] width 36 height 11
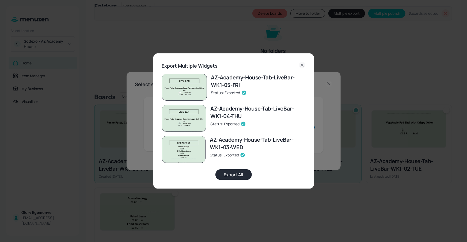
click at [302, 65] on icon at bounding box center [302, 65] width 6 height 6
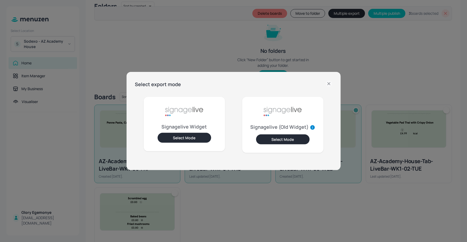
click at [330, 84] on icon at bounding box center [329, 83] width 6 height 6
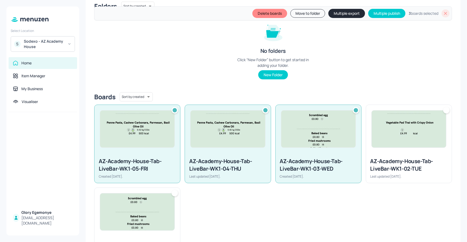
click at [444, 11] on icon at bounding box center [445, 13] width 5 height 5
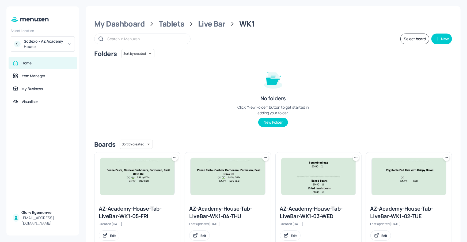
scroll to position [0, 0]
click at [165, 24] on div "Tablets" at bounding box center [172, 24] width 26 height 10
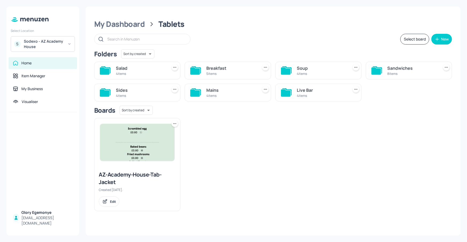
click at [109, 70] on icon at bounding box center [105, 70] width 11 height 9
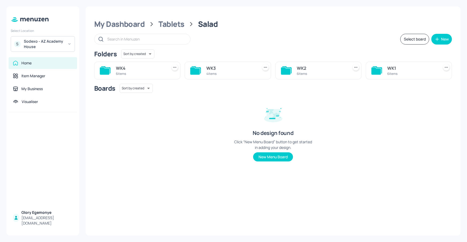
click at [372, 69] on icon at bounding box center [377, 70] width 10 height 7
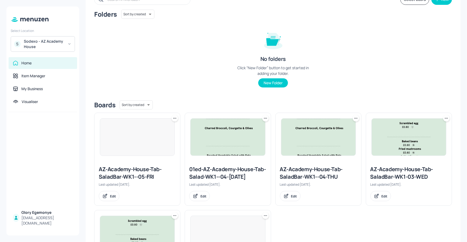
scroll to position [94, 0]
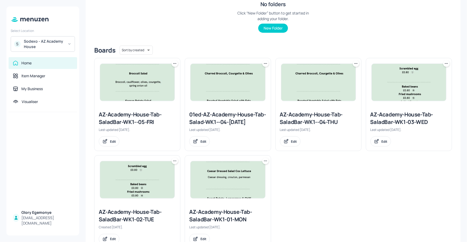
click at [221, 220] on div "AZ-Academy-House-Tab-SaladBar-WK1-01-MON" at bounding box center [227, 215] width 77 height 15
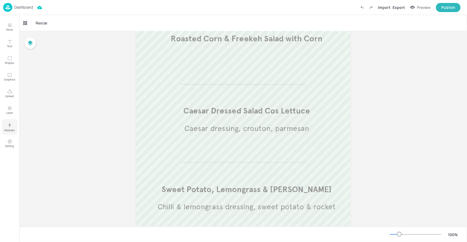
scroll to position [86, 0]
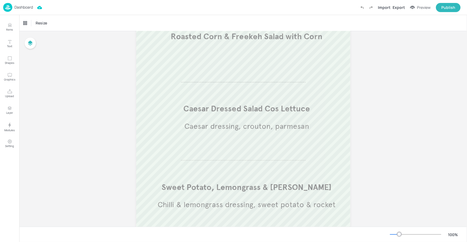
click at [28, 7] on p "Dashboard" at bounding box center [23, 7] width 18 height 4
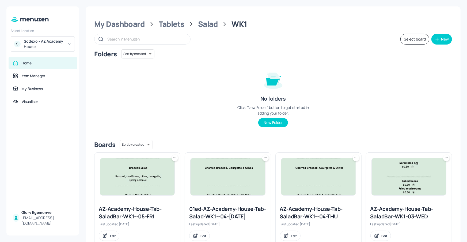
scroll to position [108, 0]
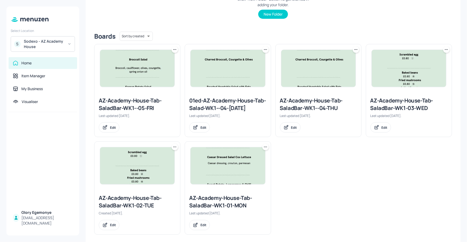
click at [264, 149] on icon at bounding box center [265, 146] width 5 height 5
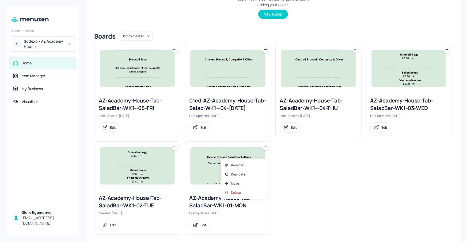
click at [320, 151] on div at bounding box center [233, 121] width 467 height 242
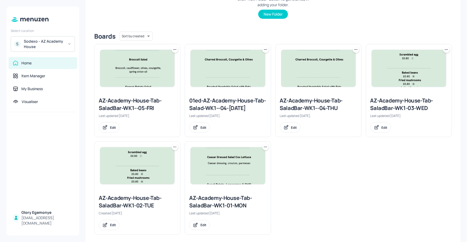
click at [134, 108] on div "AZ-Academy-House-Tab-SaladBar-WK1--05-FRI" at bounding box center [137, 104] width 77 height 15
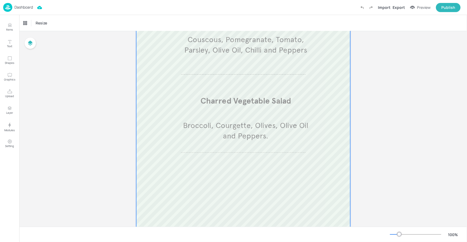
scroll to position [92, 0]
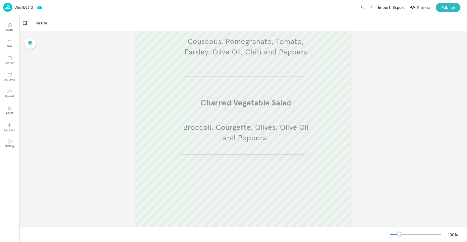
click at [25, 7] on p "Dashboard" at bounding box center [23, 7] width 18 height 4
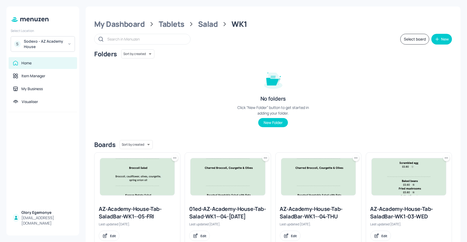
scroll to position [94, 0]
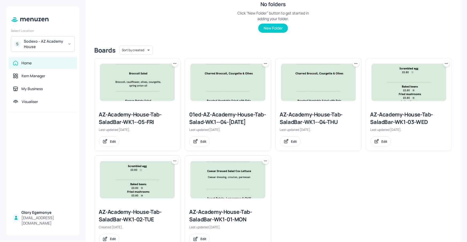
click at [296, 119] on div "AZ-Academy-House-Tab-SaladBar-WK1--04-THU" at bounding box center [318, 118] width 77 height 15
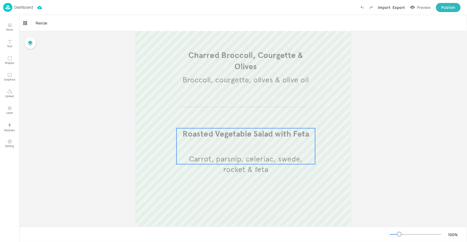
scroll to position [140, 0]
click at [18, 25] on div "Items Text Shapes Graphics Upload Layer Modules Setting" at bounding box center [9, 128] width 19 height 227
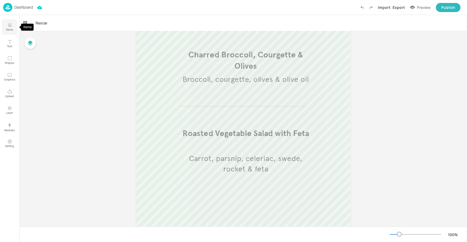
click at [8, 26] on icon "Items" at bounding box center [9, 26] width 3 height 1
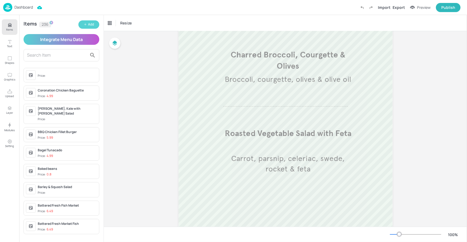
click at [88, 26] on div "Add" at bounding box center [91, 24] width 6 height 5
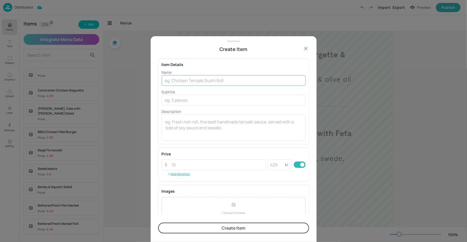
click at [186, 81] on input "text" at bounding box center [234, 80] width 144 height 11
paste input "Roasted Aubergine & Apricot Giant Couscous"
click at [185, 80] on input "Roasted Aubergine & Apricot Giant Couscous" at bounding box center [234, 80] width 144 height 11
type input "Roasted Aubergine & Apricot Giant Couscous"
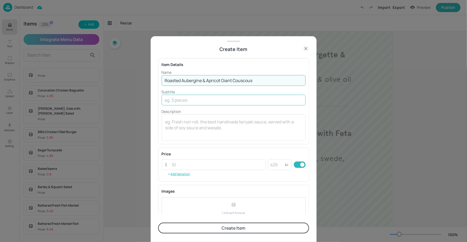
click at [170, 101] on input "text" at bounding box center [234, 100] width 144 height 11
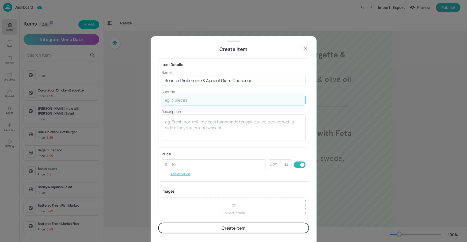
paste input "Aubergine, apricot, cous cous, herb oil"
type input "Aubergine, apricot, cous cous, herb oil"
click at [223, 225] on button "Create Item" at bounding box center [233, 227] width 151 height 11
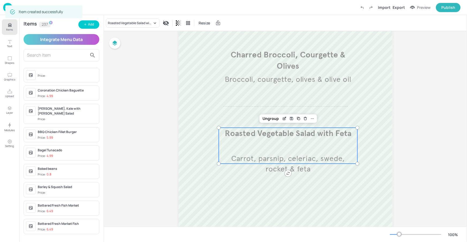
click at [298, 156] on span "Carrot, parsnip, celeriac, swede, rocket & feta" at bounding box center [288, 163] width 114 height 20
click at [284, 116] on icon "Edit Item" at bounding box center [285, 118] width 5 height 4
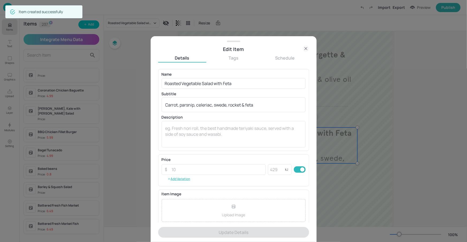
click at [321, 104] on div at bounding box center [233, 121] width 467 height 242
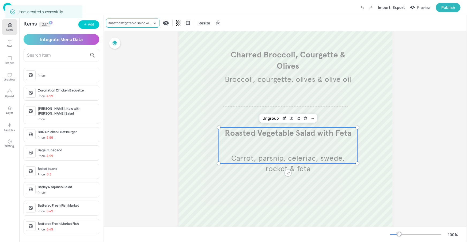
click at [145, 24] on div "Roasted Vegetable Salad with Feta" at bounding box center [130, 23] width 44 height 5
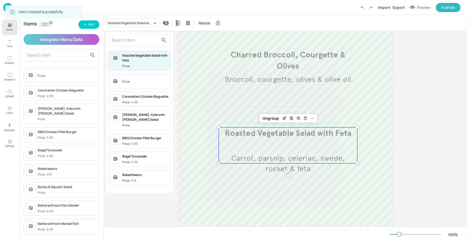
click at [138, 39] on input "text" at bounding box center [135, 40] width 47 height 9
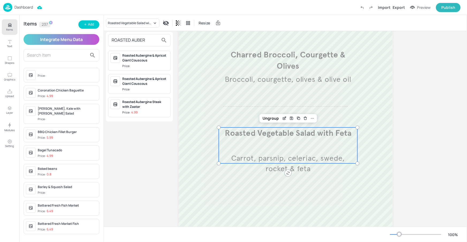
type input "ROASTED AUBER"
click at [144, 61] on div "Roasted Aubergine & Apricot Giant Couscous" at bounding box center [145, 58] width 46 height 10
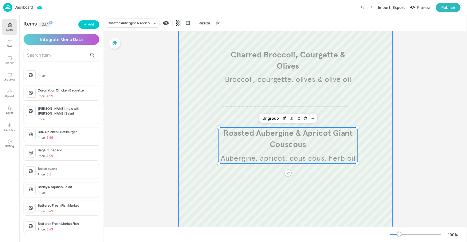
click at [259, 186] on div at bounding box center [286, 79] width 214 height 343
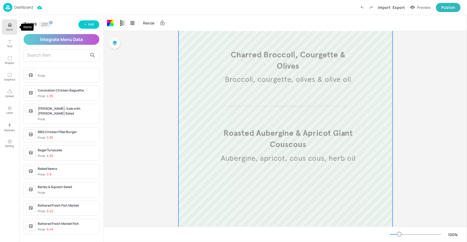
click at [12, 31] on p "Items" at bounding box center [9, 30] width 7 height 4
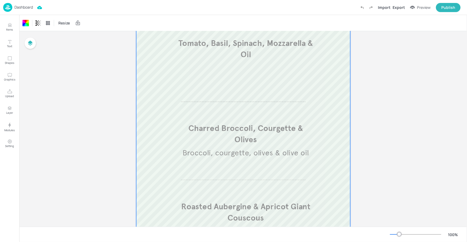
scroll to position [44, 0]
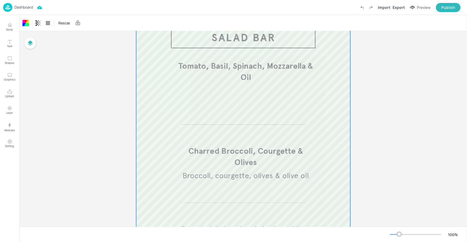
click at [399, 161] on div "Board AZ-Academy-House-Tab-SaladBar-WK1--04-THU Tomato, Basil, Spinach, Mozzare…" at bounding box center [243, 173] width 448 height 373
click at [352, 186] on div "Board AZ-Academy-House-Tab-SaladBar-WK1--04-THU Tomato, Basil, Spinach, Mozzare…" at bounding box center [243, 173] width 244 height 373
click at [24, 8] on p "Dashboard" at bounding box center [23, 7] width 18 height 4
click at [26, 10] on div "Dashboard" at bounding box center [18, 7] width 30 height 9
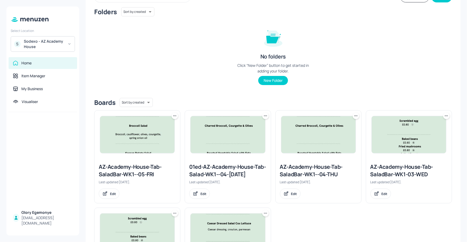
scroll to position [121, 0]
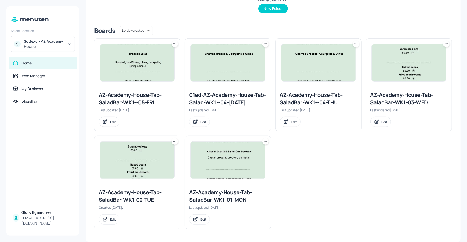
click at [265, 143] on icon at bounding box center [265, 140] width 5 height 5
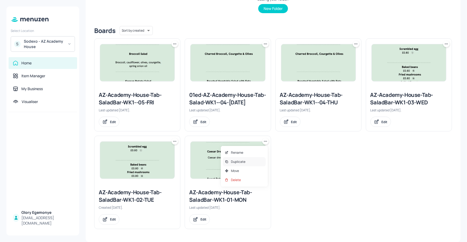
drag, startPoint x: 241, startPoint y: 168, endPoint x: 229, endPoint y: 165, distance: 12.5
click at [241, 168] on div "Move" at bounding box center [244, 170] width 43 height 9
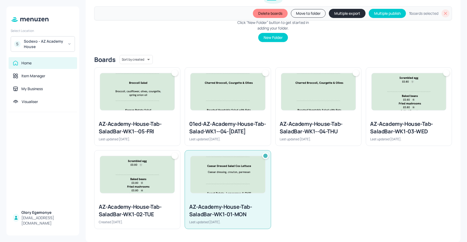
scroll to position [111, 0]
drag, startPoint x: 175, startPoint y: 156, endPoint x: 204, endPoint y: 146, distance: 30.5
click at [175, 156] on div at bounding box center [175, 155] width 6 height 6
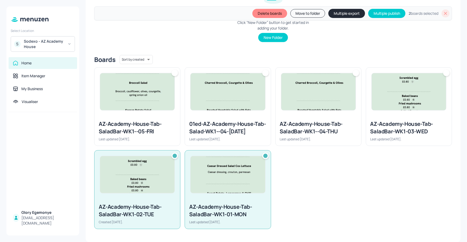
click at [449, 67] on div at bounding box center [409, 91] width 86 height 48
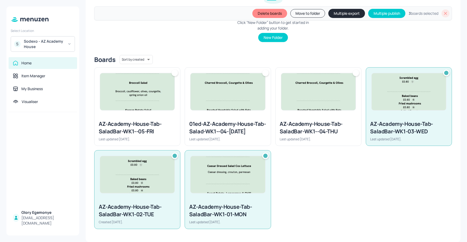
click at [355, 70] on div at bounding box center [356, 73] width 6 height 6
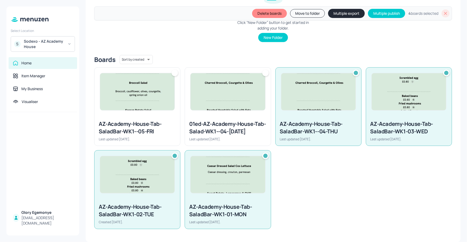
click at [338, 13] on button "Multiple export" at bounding box center [346, 13] width 37 height 9
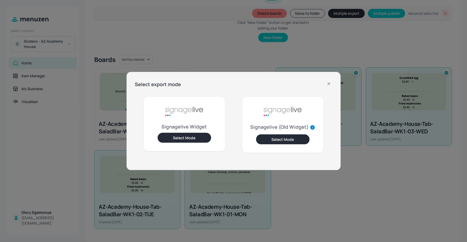
click at [190, 135] on button "Select Mode" at bounding box center [185, 138] width 54 height 10
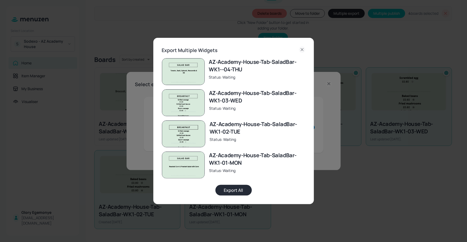
click at [231, 187] on button "Export All" at bounding box center [234, 189] width 36 height 11
click at [300, 47] on icon at bounding box center [302, 49] width 6 height 6
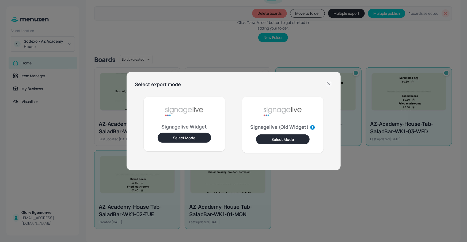
click at [327, 81] on icon at bounding box center [329, 83] width 6 height 6
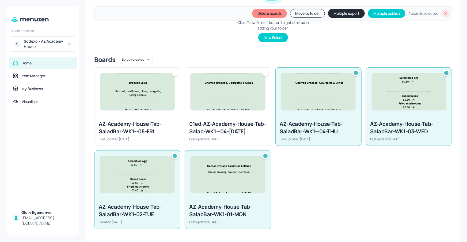
click at [446, 16] on icon at bounding box center [445, 13] width 5 height 5
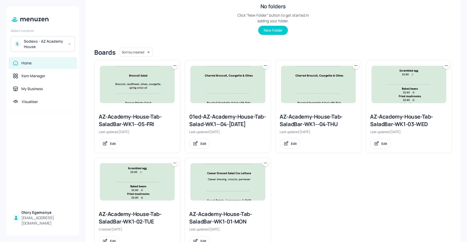
scroll to position [0, 0]
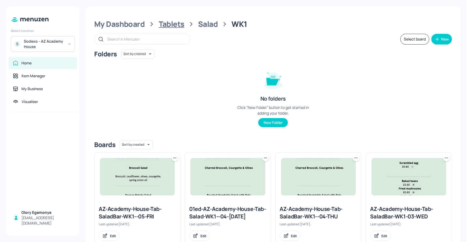
click at [165, 25] on div "Tablets" at bounding box center [172, 24] width 26 height 10
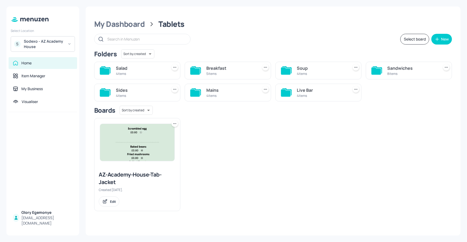
click at [197, 92] on icon at bounding box center [195, 92] width 10 height 7
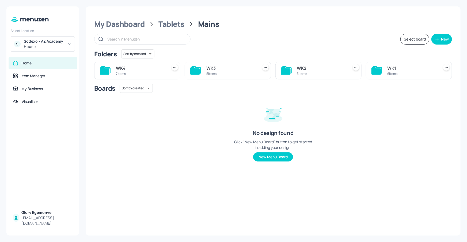
click at [379, 69] on icon at bounding box center [377, 70] width 10 height 7
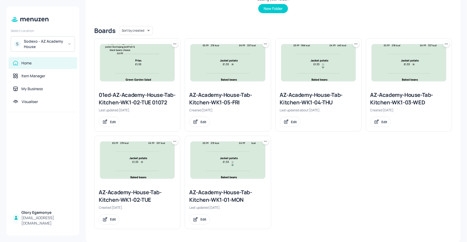
scroll to position [121, 0]
click at [209, 192] on div "AZ-Academy-House-Tab-Kitchen-WK1-01-MON" at bounding box center [227, 195] width 77 height 15
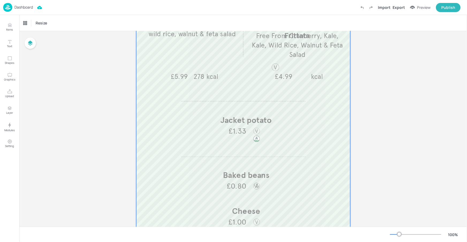
scroll to position [91, 0]
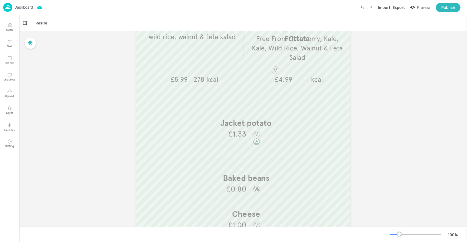
click at [33, 8] on div "Dashboard Import Export Preview Publish" at bounding box center [232, 7] width 458 height 15
click at [24, 9] on p "Dashboard" at bounding box center [23, 7] width 18 height 4
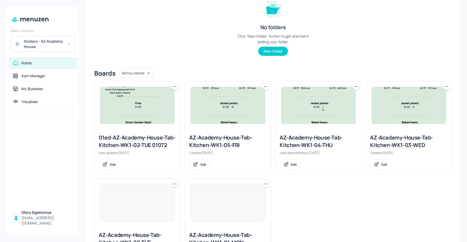
scroll to position [121, 0]
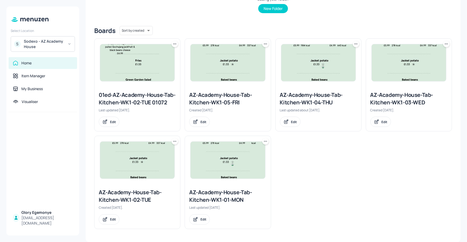
click at [128, 191] on div "AZ-Academy-House-Tab-Kitchen-WK1-02-TUE" at bounding box center [137, 195] width 77 height 15
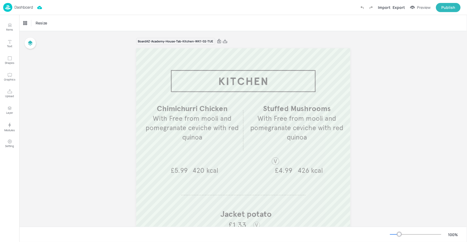
click at [26, 7] on p "Dashboard" at bounding box center [23, 7] width 18 height 4
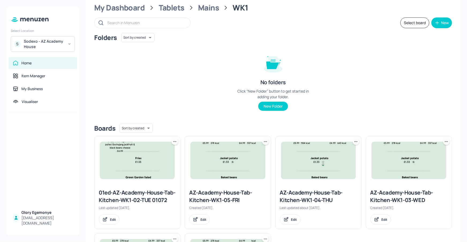
scroll to position [45, 0]
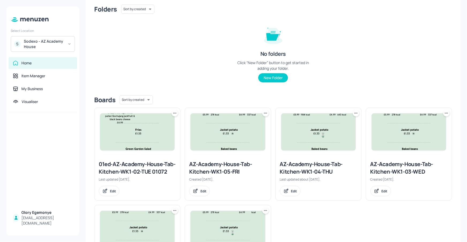
click at [374, 167] on div "AZ-Academy-House-Tab-Kitchen-WK1-03-WED" at bounding box center [409, 167] width 77 height 15
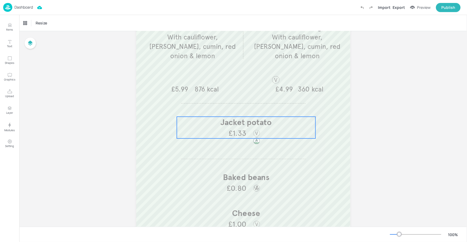
scroll to position [92, 0]
click at [28, 8] on p "Dashboard" at bounding box center [23, 7] width 18 height 4
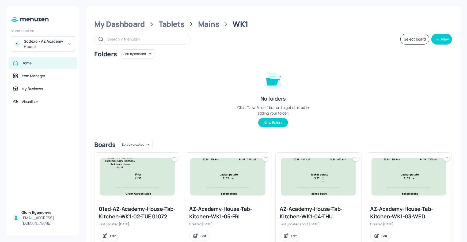
click at [308, 209] on div "AZ-Academy-House-Tab-Kitchen-WK1-04-THU" at bounding box center [318, 212] width 77 height 15
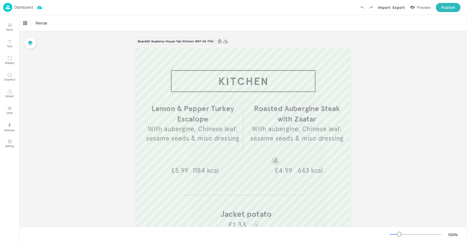
click at [21, 5] on p "Dashboard" at bounding box center [23, 7] width 18 height 4
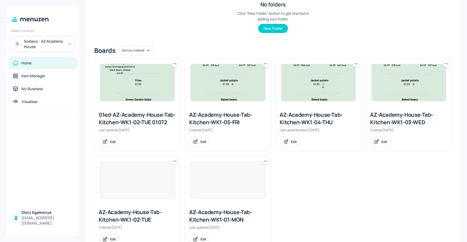
scroll to position [95, 0]
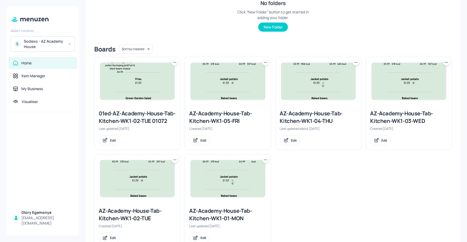
click at [220, 118] on div "AZ-Academy-House-Tab-Kitchen-WK1-05-FRI" at bounding box center [227, 117] width 77 height 15
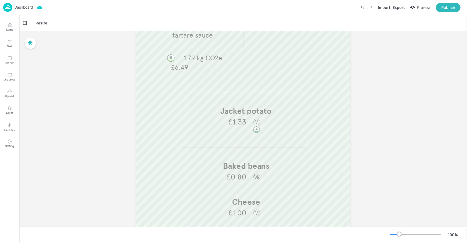
scroll to position [133, 0]
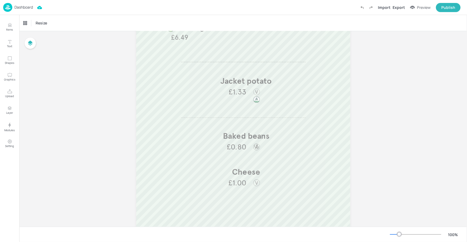
click at [31, 8] on p "Dashboard" at bounding box center [23, 7] width 18 height 4
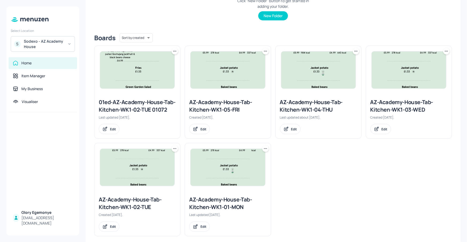
scroll to position [107, 0]
click at [266, 150] on icon at bounding box center [265, 147] width 5 height 5
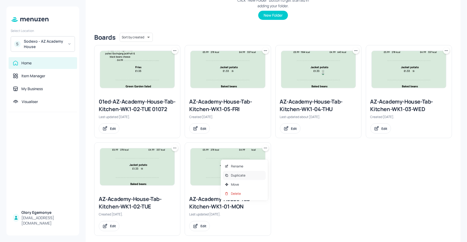
click at [243, 175] on p "Duplicate" at bounding box center [238, 175] width 14 height 5
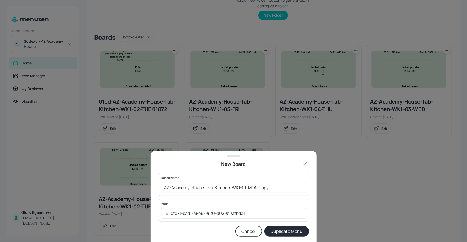
click at [304, 165] on icon at bounding box center [306, 163] width 6 height 6
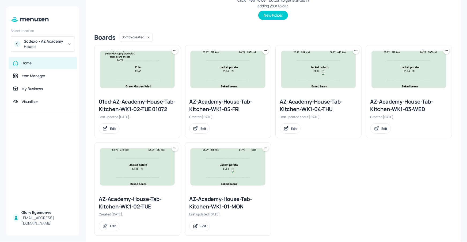
click at [263, 150] on icon at bounding box center [265, 147] width 5 height 5
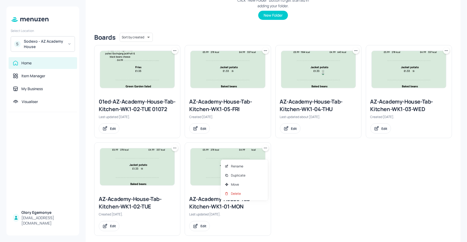
click at [207, 161] on div at bounding box center [233, 121] width 467 height 242
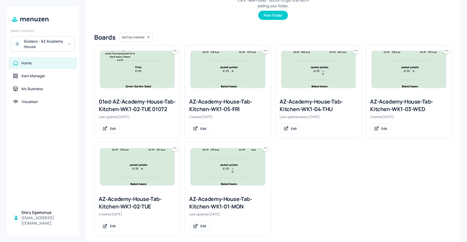
click at [264, 150] on icon at bounding box center [265, 147] width 5 height 5
click at [235, 182] on p "Move" at bounding box center [235, 184] width 8 height 5
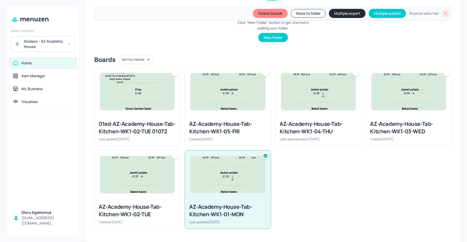
scroll to position [111, 0]
click at [176, 154] on div at bounding box center [175, 155] width 6 height 6
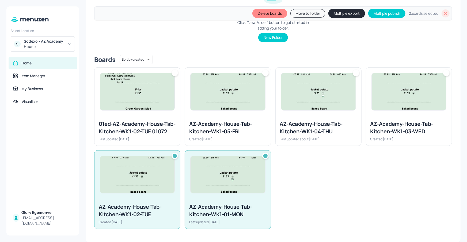
click at [449, 67] on div at bounding box center [409, 91] width 86 height 48
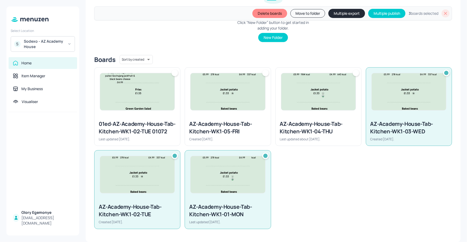
click at [359, 67] on div at bounding box center [319, 91] width 86 height 48
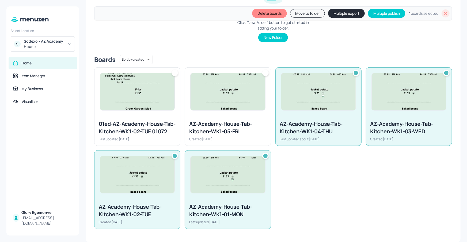
click at [264, 70] on div at bounding box center [265, 73] width 6 height 6
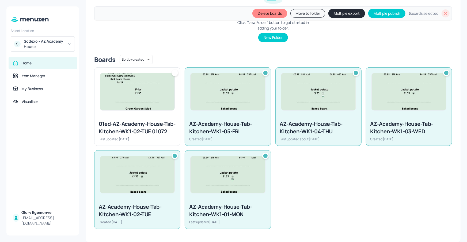
click at [335, 15] on button "Multiple export" at bounding box center [347, 13] width 37 height 9
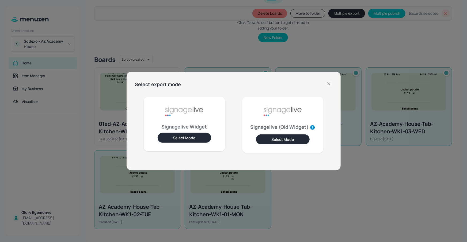
click at [187, 139] on button "Select Mode" at bounding box center [185, 138] width 54 height 10
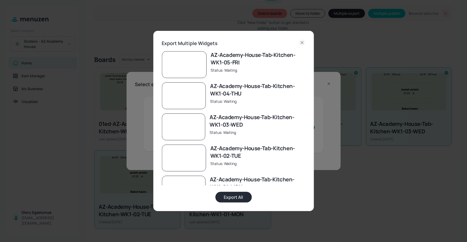
click at [228, 201] on button "Export All" at bounding box center [234, 196] width 36 height 11
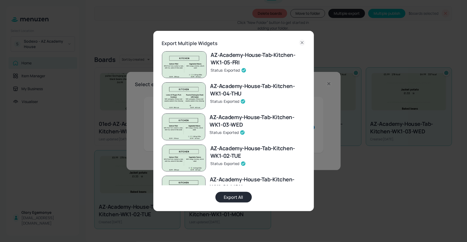
click at [304, 41] on icon at bounding box center [302, 42] width 6 height 6
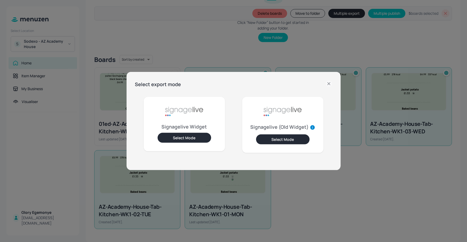
click at [331, 84] on icon at bounding box center [329, 83] width 6 height 6
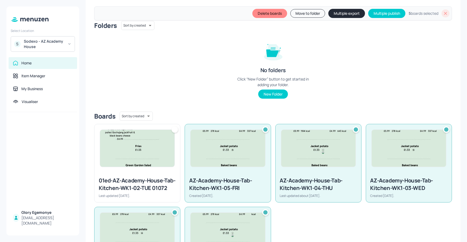
scroll to position [0, 0]
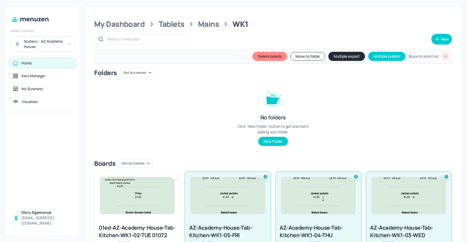
click at [446, 57] on icon at bounding box center [446, 56] width 3 height 3
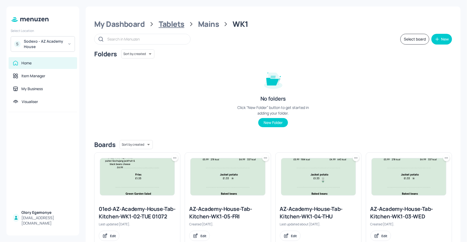
click at [170, 26] on div "Tablets" at bounding box center [172, 24] width 26 height 10
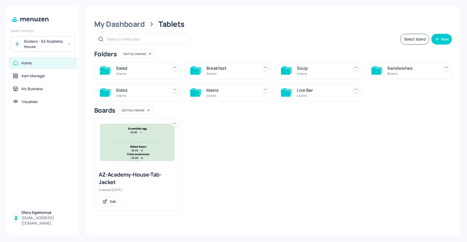
click at [109, 91] on icon at bounding box center [105, 92] width 10 height 7
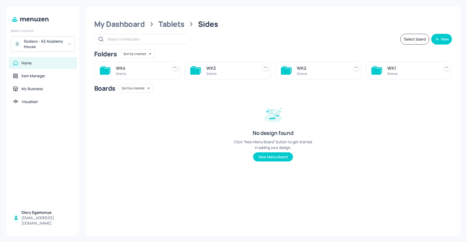
click at [371, 69] on div "WK1 6 items" at bounding box center [409, 71] width 86 height 18
click at [374, 69] on icon at bounding box center [377, 70] width 10 height 7
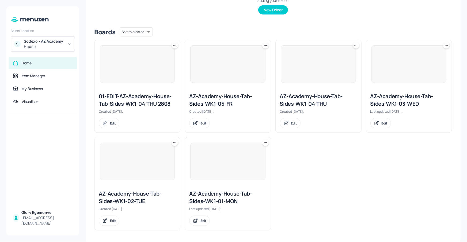
scroll to position [113, 0]
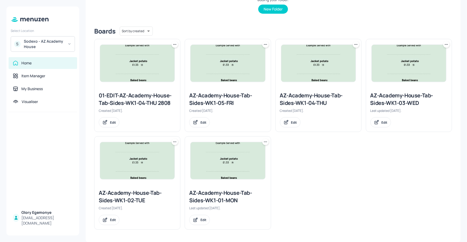
click at [203, 195] on div "AZ-Academy-House-Tab-Sides-WK1-01-MON" at bounding box center [227, 196] width 77 height 15
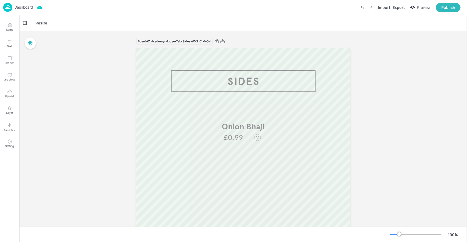
click at [24, 6] on p "Dashboard" at bounding box center [23, 7] width 18 height 4
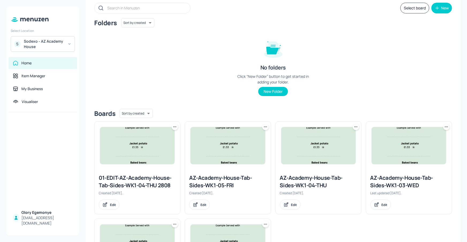
scroll to position [96, 0]
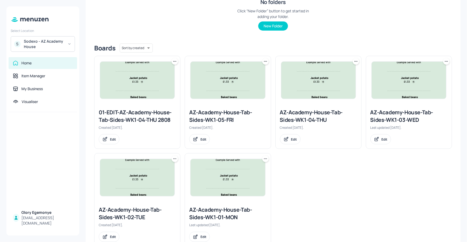
click at [137, 215] on div "AZ-Academy-House-Tab-Sides-WK1-02-TUE" at bounding box center [137, 213] width 77 height 15
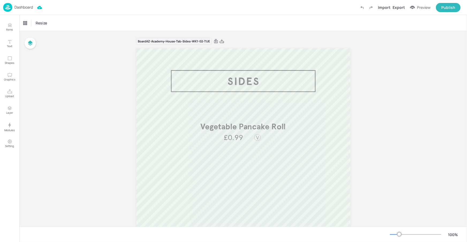
click at [28, 8] on p "Dashboard" at bounding box center [23, 7] width 18 height 4
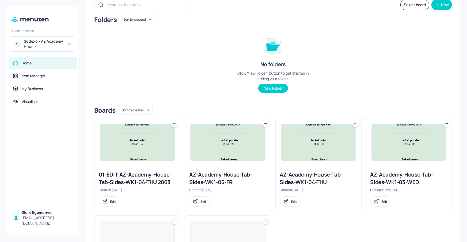
scroll to position [40, 0]
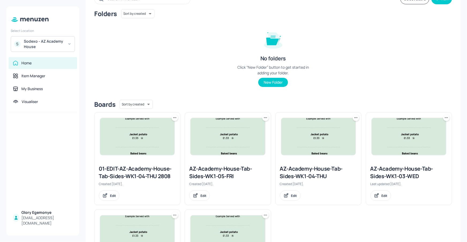
click at [381, 171] on div "AZ-Academy-House-Tab-Sides-WK1-03-WED" at bounding box center [409, 172] width 77 height 15
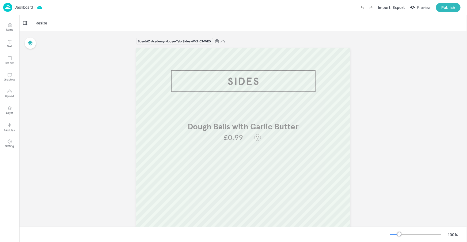
click at [24, 12] on div "Dashboard Import Export Preview Publish" at bounding box center [232, 7] width 458 height 15
click at [27, 6] on p "Dashboard" at bounding box center [23, 7] width 18 height 4
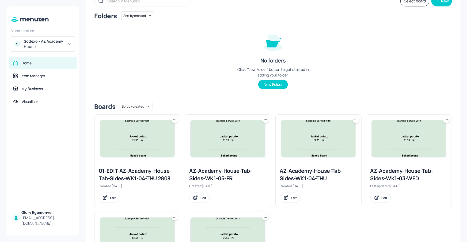
scroll to position [99, 0]
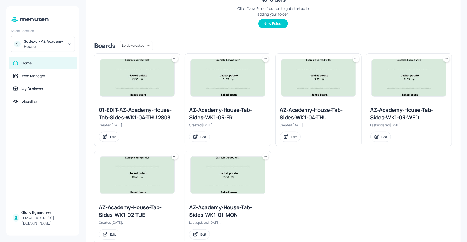
click at [302, 115] on div "AZ-Academy-House-Tab-Sides-WK1-04-THU" at bounding box center [318, 113] width 77 height 15
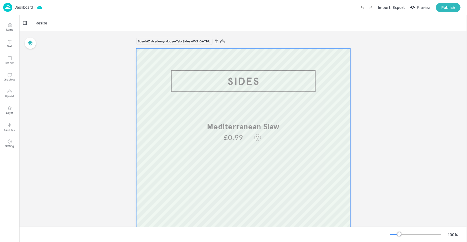
scroll to position [1, 0]
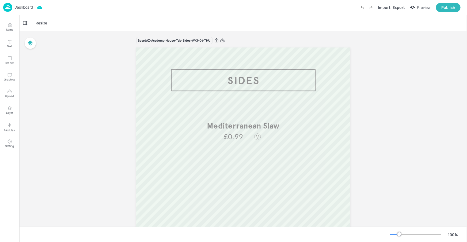
click at [23, 6] on p "Dashboard" at bounding box center [23, 7] width 18 height 4
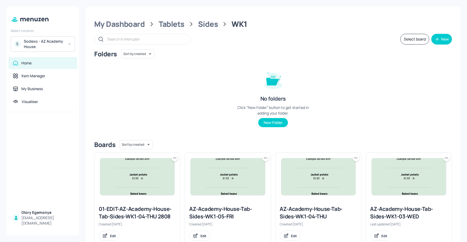
click at [212, 212] on div "AZ-Academy-House-Tab-Sides-WK1-05-FRI" at bounding box center [227, 212] width 77 height 15
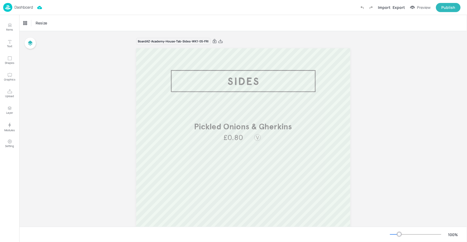
click at [29, 6] on p "Dashboard" at bounding box center [23, 7] width 18 height 4
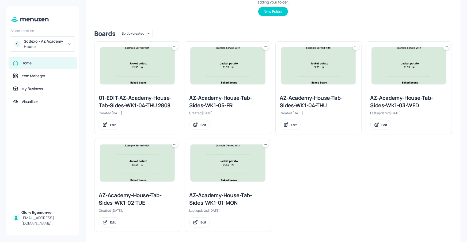
scroll to position [113, 0]
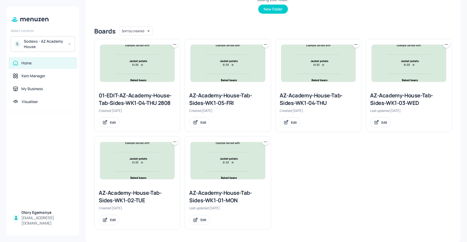
click at [264, 141] on icon at bounding box center [265, 141] width 5 height 5
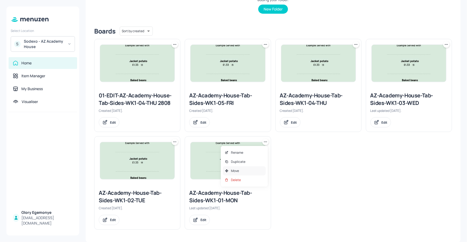
click at [239, 167] on div "Move" at bounding box center [244, 170] width 43 height 9
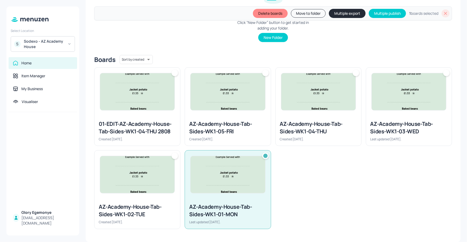
scroll to position [103, 0]
drag, startPoint x: 174, startPoint y: 153, endPoint x: 250, endPoint y: 131, distance: 78.9
click at [174, 153] on div at bounding box center [175, 156] width 6 height 6
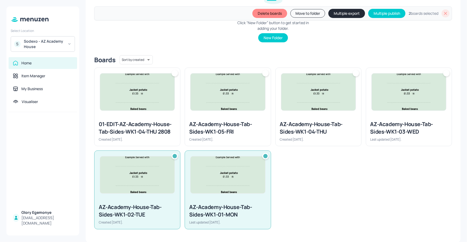
click at [447, 75] on div at bounding box center [446, 73] width 6 height 6
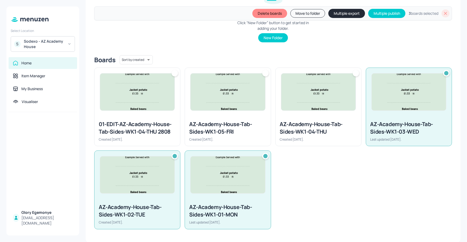
click at [359, 74] on div at bounding box center [319, 92] width 86 height 48
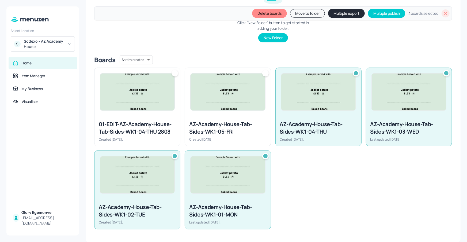
click at [269, 70] on div at bounding box center [228, 92] width 86 height 48
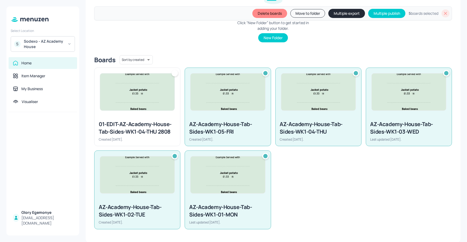
click at [346, 13] on button "Multiple export" at bounding box center [347, 13] width 37 height 9
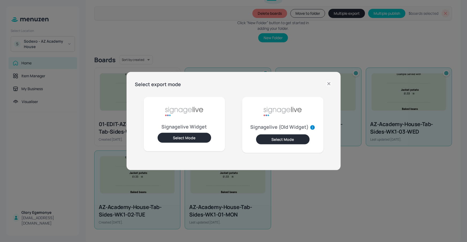
click at [183, 135] on button "Select Mode" at bounding box center [185, 138] width 54 height 10
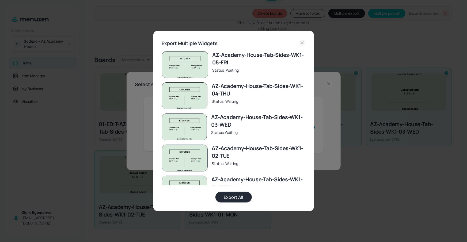
click at [226, 196] on button "Export All" at bounding box center [234, 196] width 36 height 11
click at [300, 43] on icon at bounding box center [302, 42] width 6 height 6
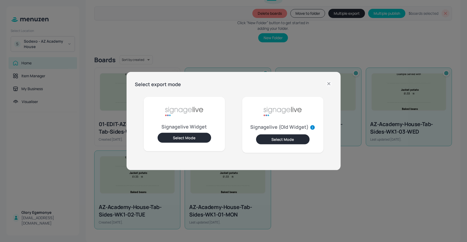
click at [325, 84] on div "Select export mode" at bounding box center [233, 84] width 197 height 8
click at [334, 82] on div "Select export mode Signagelive Widget Select Mode Signagelive (Old Widget) Sele…" at bounding box center [234, 121] width 214 height 98
click at [329, 83] on icon at bounding box center [329, 83] width 6 height 6
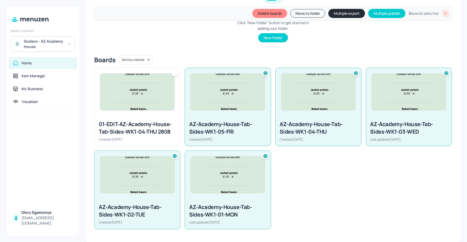
click at [442, 15] on div at bounding box center [446, 13] width 8 height 8
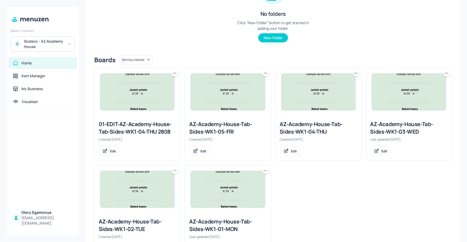
scroll to position [0, 0]
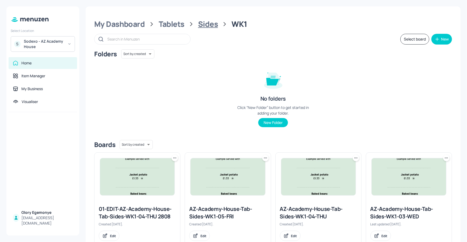
click at [199, 25] on div "Sides" at bounding box center [208, 24] width 20 height 10
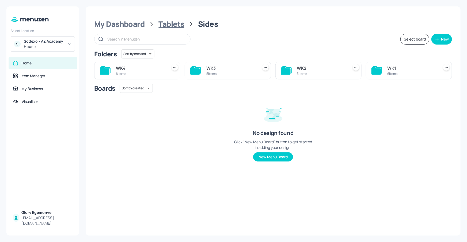
click at [167, 26] on div "Tablets" at bounding box center [172, 24] width 26 height 10
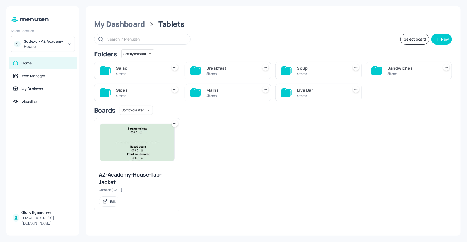
click at [285, 69] on icon at bounding box center [286, 70] width 10 height 7
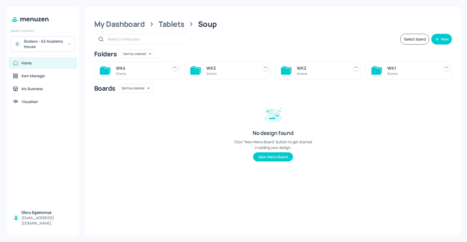
click at [379, 69] on icon at bounding box center [377, 70] width 10 height 7
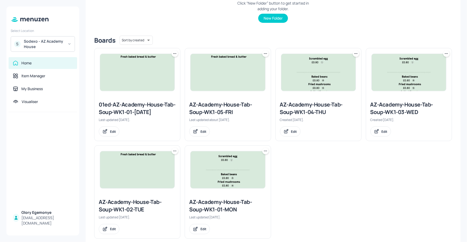
scroll to position [104, 0]
click at [224, 213] on div "AZ-Academy-House-Tab-Soup-WK1-01-MON" at bounding box center [227, 205] width 77 height 15
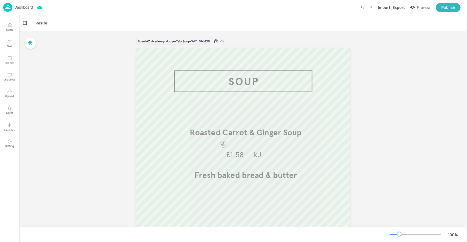
click at [27, 7] on p "Dashboard" at bounding box center [23, 7] width 18 height 4
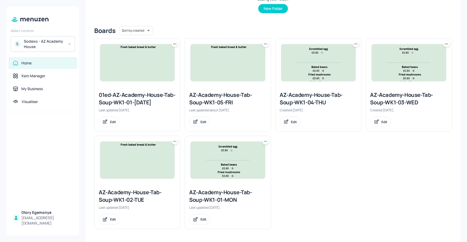
scroll to position [121, 0]
click at [216, 196] on div "AZ-Academy-House-Tab-Soup-WK1-01-MON" at bounding box center [227, 195] width 77 height 15
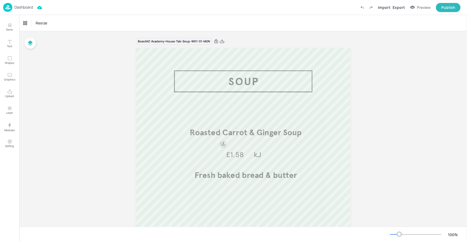
click at [32, 4] on div "Dashboard" at bounding box center [18, 7] width 30 height 9
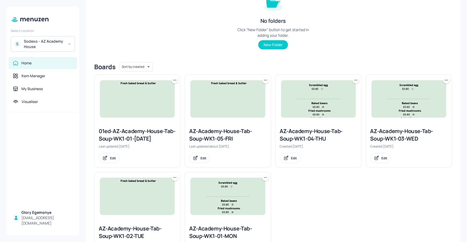
scroll to position [121, 0]
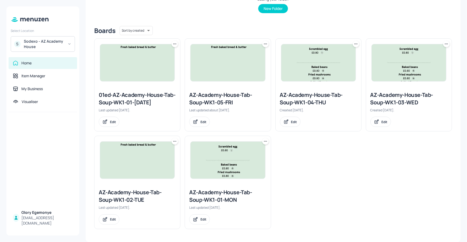
click at [134, 189] on div "AZ-Academy-House-Tab-Soup-WK1-02-TUE" at bounding box center [137, 195] width 77 height 15
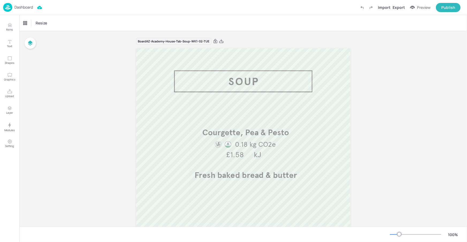
click at [17, 7] on p "Dashboard" at bounding box center [23, 7] width 18 height 4
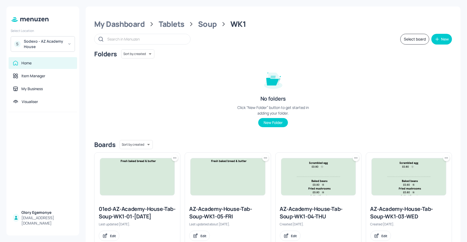
click at [389, 208] on div "AZ-Academy-House-Tab-Soup-WK1-03-WED" at bounding box center [409, 212] width 77 height 15
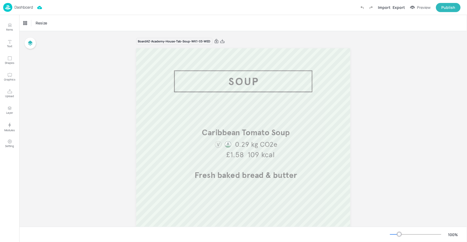
click at [30, 8] on p "Dashboard" at bounding box center [23, 7] width 18 height 4
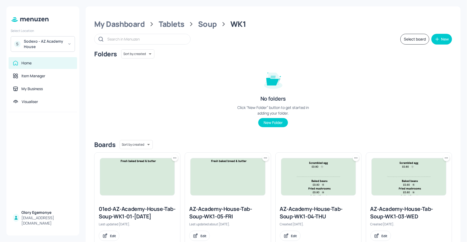
click at [308, 206] on div "AZ-Academy-House-Tab-Soup-WK1-04-THU" at bounding box center [318, 212] width 77 height 15
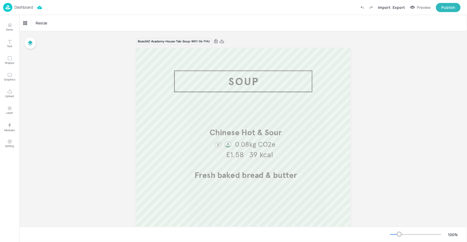
click at [23, 5] on p "Dashboard" at bounding box center [23, 7] width 18 height 4
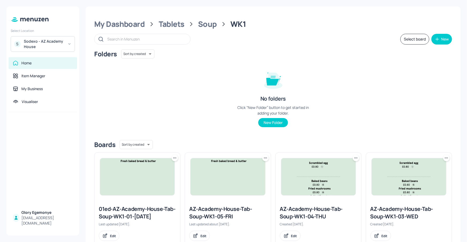
click at [212, 209] on div "AZ-Academy-House-Tab-Soup-WK1-05-FRI" at bounding box center [227, 212] width 77 height 15
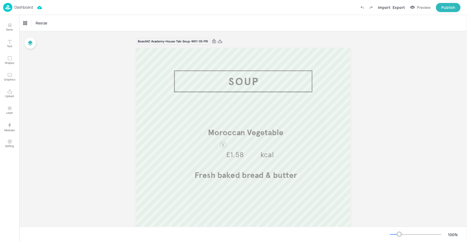
click at [19, 7] on p "Dashboard" at bounding box center [23, 7] width 18 height 4
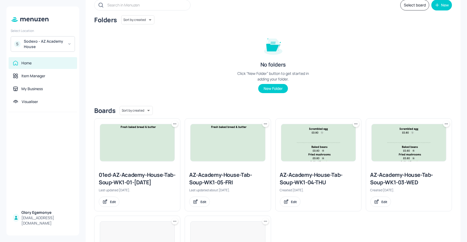
scroll to position [121, 0]
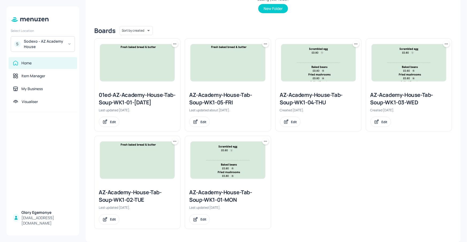
click at [207, 191] on div "AZ-Academy-House-Tab-Soup-WK1-01-MON" at bounding box center [227, 195] width 77 height 15
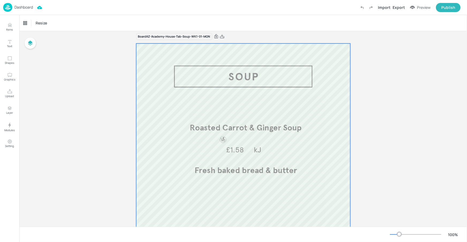
scroll to position [9, 0]
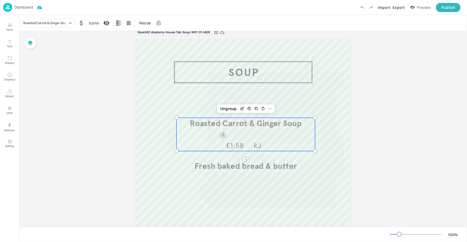
click at [249, 140] on p "kJ" at bounding box center [257, 145] width 23 height 10
click at [61, 22] on div "Roasted Carrot & Ginger Soup" at bounding box center [45, 23] width 44 height 5
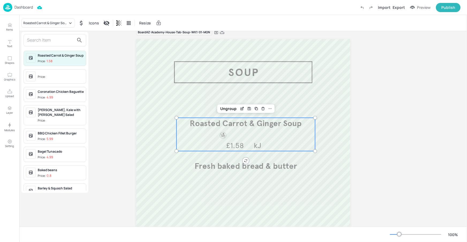
drag, startPoint x: 59, startPoint y: 40, endPoint x: 65, endPoint y: 36, distance: 6.5
click at [60, 40] on input "text" at bounding box center [50, 40] width 47 height 9
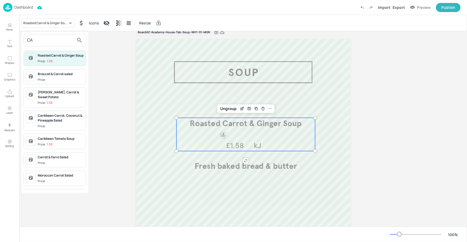
type input "C"
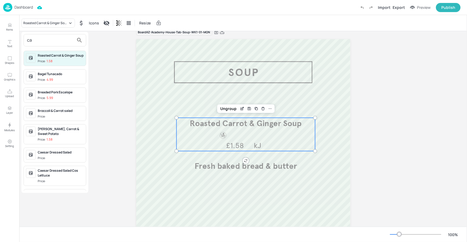
type input "c"
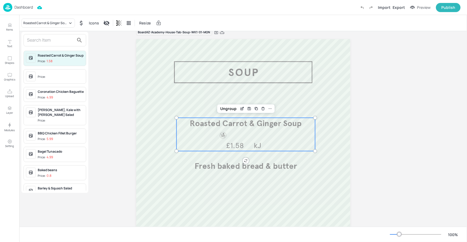
click at [167, 81] on div at bounding box center [233, 121] width 467 height 242
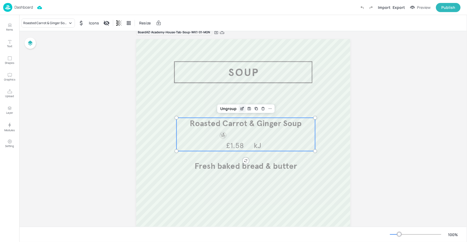
click at [240, 108] on icon "Edit Item" at bounding box center [242, 108] width 5 height 4
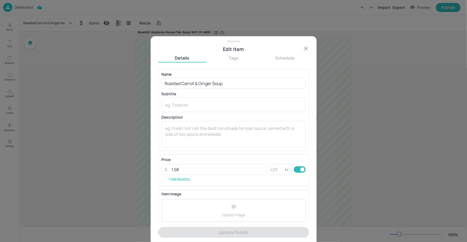
click at [305, 49] on icon at bounding box center [306, 48] width 6 height 6
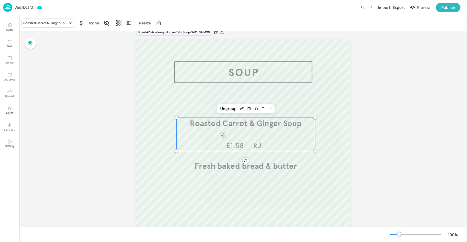
click at [27, 8] on p "Dashboard" at bounding box center [23, 7] width 18 height 4
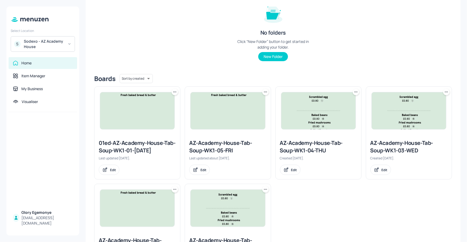
scroll to position [121, 0]
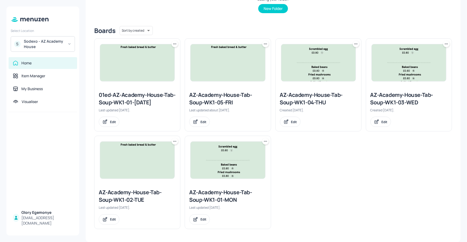
click at [139, 190] on div "AZ-Academy-House-Tab-Soup-WK1-02-TUE" at bounding box center [137, 195] width 77 height 15
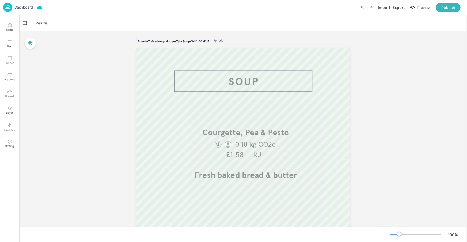
click at [32, 7] on p "Dashboard" at bounding box center [23, 7] width 18 height 4
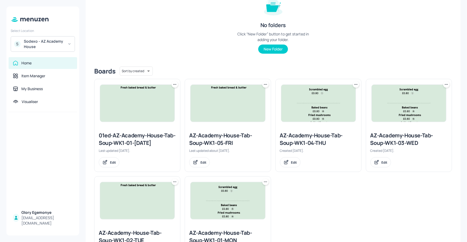
scroll to position [121, 0]
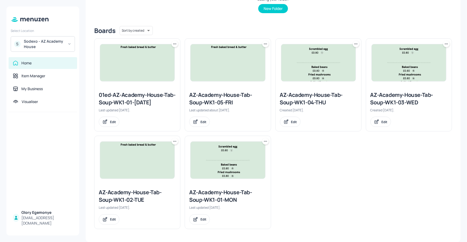
click at [223, 197] on div "AZ-Academy-House-Tab-Soup-WK1-01-MON" at bounding box center [227, 195] width 77 height 15
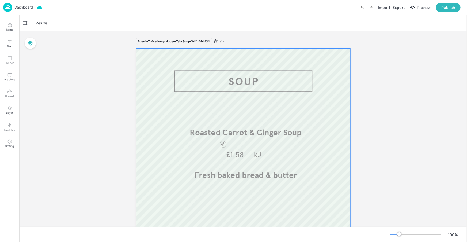
click at [206, 133] on span "Roasted Carrot & Ginger Soup" at bounding box center [246, 132] width 112 height 10
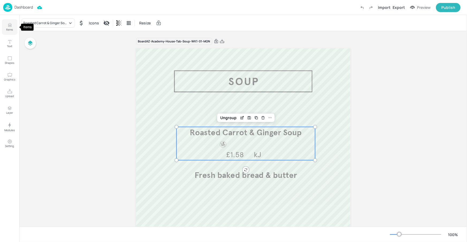
click at [9, 32] on button "Items" at bounding box center [10, 27] width 16 height 16
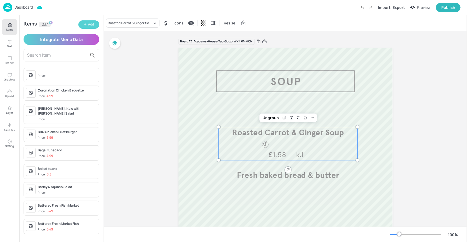
click at [88, 25] on div "Add" at bounding box center [91, 24] width 6 height 5
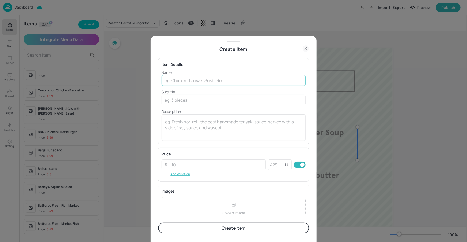
click at [201, 81] on input "text" at bounding box center [234, 80] width 144 height 11
paste input "Carrot & Coriander Soup"
type input "Carrot & Coriander Soup"
click at [192, 123] on textarea at bounding box center [233, 128] width 137 height 18
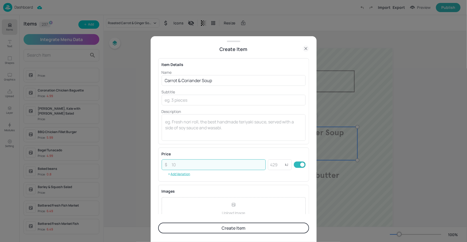
click at [184, 162] on input "number" at bounding box center [217, 164] width 97 height 11
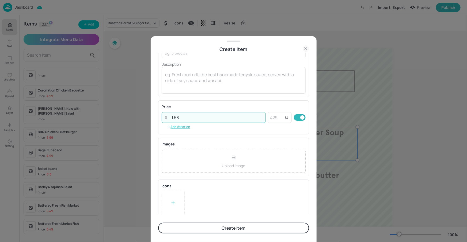
scroll to position [51, 0]
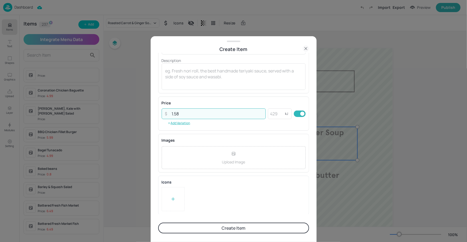
type input "1.58"
click at [241, 227] on button "Create Item" at bounding box center [233, 227] width 151 height 11
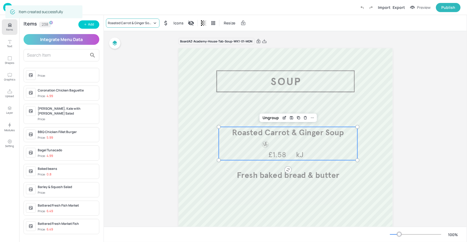
click at [133, 25] on div "Roasted Carrot & Ginger Soup" at bounding box center [133, 22] width 54 height 9
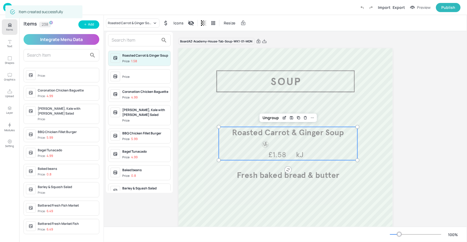
click at [136, 38] on input "text" at bounding box center [135, 40] width 47 height 9
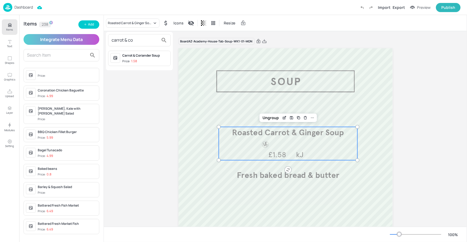
type input "carrot & co"
click at [145, 55] on div "Carrot & Coriander Soup" at bounding box center [145, 55] width 46 height 5
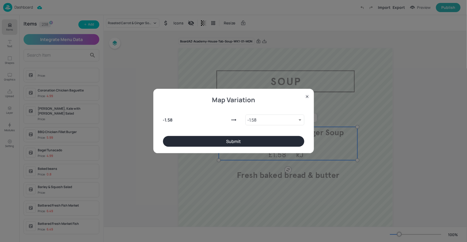
click at [245, 143] on button "Submit" at bounding box center [233, 141] width 141 height 11
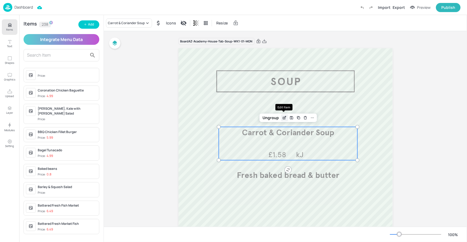
click at [284, 119] on icon "Edit Item" at bounding box center [285, 117] width 5 height 4
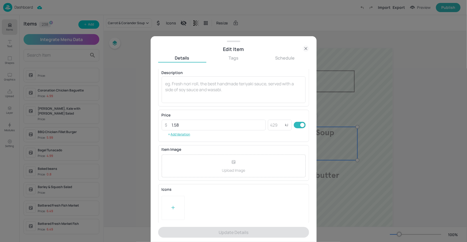
scroll to position [45, 0]
click at [169, 202] on div at bounding box center [173, 207] width 23 height 24
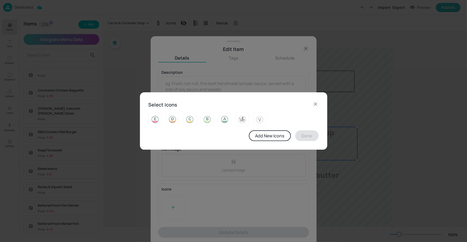
drag, startPoint x: 244, startPoint y: 122, endPoint x: 259, endPoint y: 130, distance: 17.1
click at [244, 122] on img at bounding box center [242, 119] width 8 height 9
click at [309, 139] on button "Done" at bounding box center [307, 135] width 24 height 11
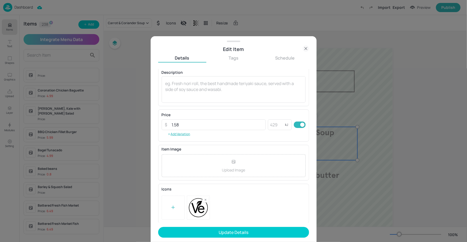
click at [244, 225] on form "Name [PERSON_NAME] & Coriander Soup ​ Subtitle x ​ Description x ​ Price ​ 1.58…" at bounding box center [233, 155] width 151 height 173
click at [240, 230] on button "Update Details" at bounding box center [233, 232] width 151 height 11
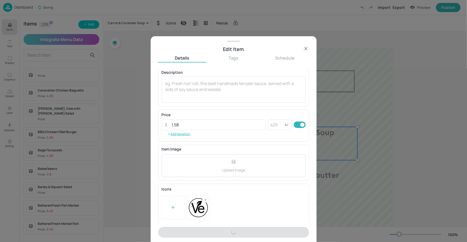
click at [8, 25] on div at bounding box center [233, 121] width 467 height 242
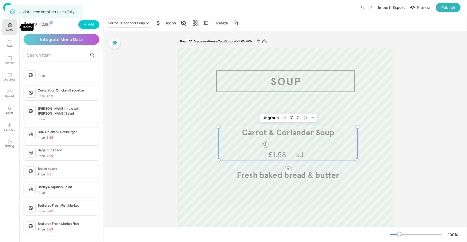
click at [7, 25] on icon "Items" at bounding box center [9, 24] width 5 height 5
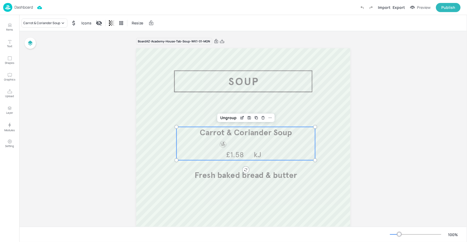
click at [29, 8] on p "Dashboard" at bounding box center [23, 7] width 18 height 4
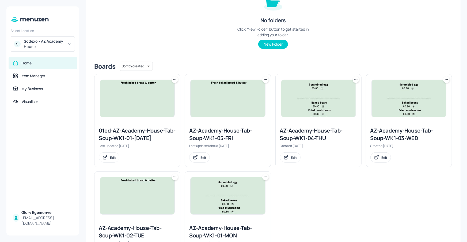
scroll to position [121, 0]
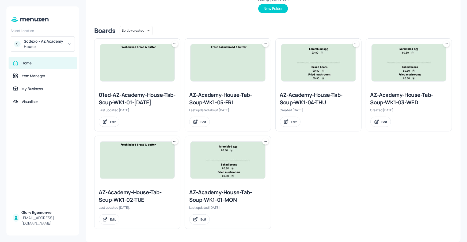
click at [135, 194] on div "AZ-Academy-House-Tab-Soup-WK1-02-TUE" at bounding box center [137, 195] width 77 height 15
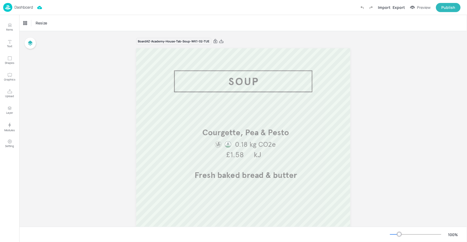
click at [29, 8] on p "Dashboard" at bounding box center [23, 7] width 18 height 4
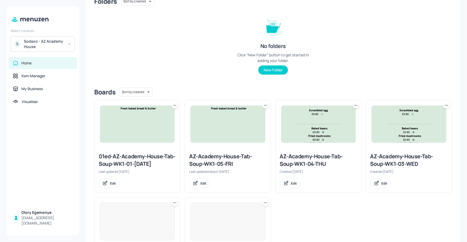
scroll to position [103, 0]
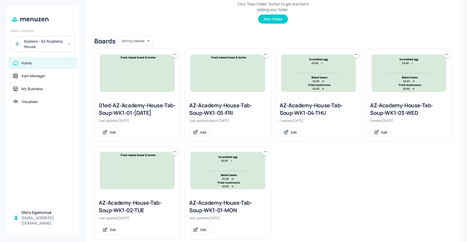
click at [396, 107] on div "AZ-Academy-House-Tab-Soup-WK1-03-WED" at bounding box center [409, 108] width 77 height 15
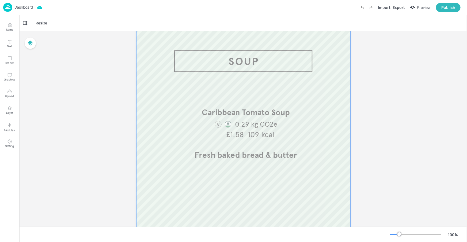
scroll to position [30, 0]
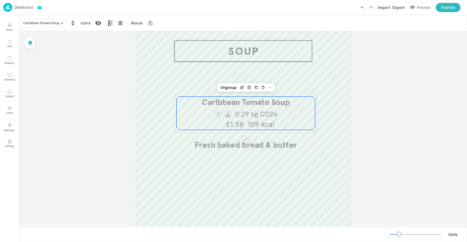
click at [264, 115] on span "0.29 kg CO2e" at bounding box center [256, 114] width 43 height 9
click at [46, 28] on div "Caribbean Tomato Soup Icons Resize" at bounding box center [243, 23] width 448 height 16
click at [50, 24] on div "Caribbean Tomato Soup" at bounding box center [41, 23] width 36 height 5
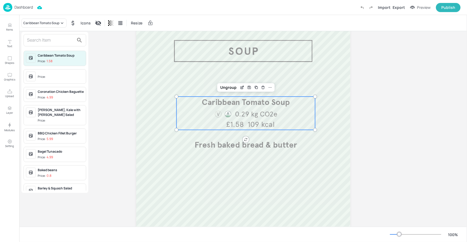
click at [51, 42] on input "text" at bounding box center [50, 40] width 47 height 9
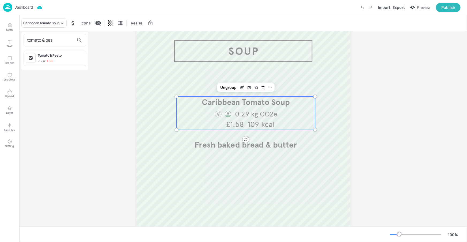
type input "tomato & pes"
click at [59, 50] on div "Tomato & Pesto Price: 1.58" at bounding box center [54, 58] width 67 height 20
click at [58, 57] on div "Tomato & Pesto" at bounding box center [61, 55] width 46 height 5
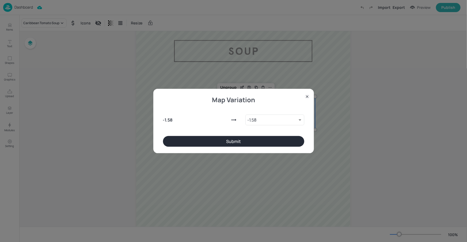
click at [254, 141] on button "Submit" at bounding box center [233, 141] width 141 height 11
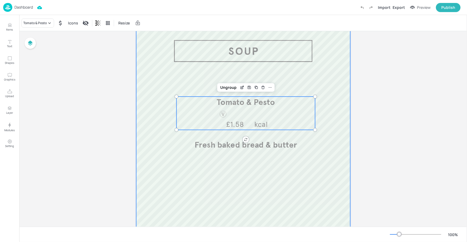
click at [176, 178] on div at bounding box center [243, 189] width 214 height 343
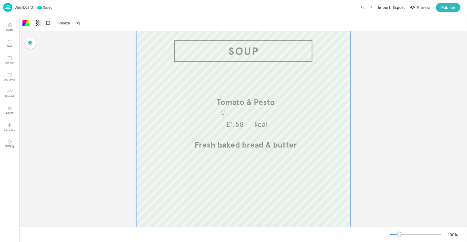
click at [30, 7] on p "Dashboard" at bounding box center [23, 7] width 18 height 4
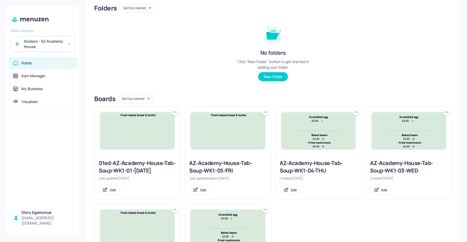
scroll to position [46, 0]
click at [326, 166] on div "AZ-Academy-House-Tab-Soup-WK1-04-THU" at bounding box center [318, 166] width 77 height 15
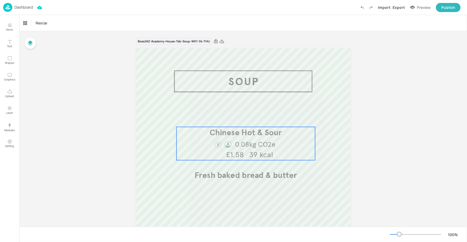
click at [250, 144] on span "0.08kg CO2e" at bounding box center [255, 144] width 41 height 9
click at [40, 23] on div "Chinese Hot & Sour" at bounding box center [37, 23] width 29 height 5
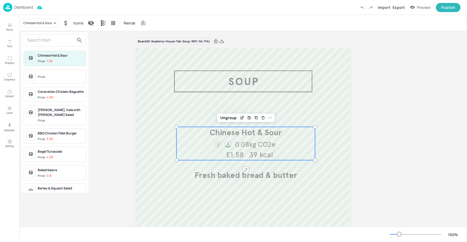
click at [48, 35] on div at bounding box center [55, 40] width 63 height 12
click at [52, 36] on input "text" at bounding box center [50, 40] width 47 height 9
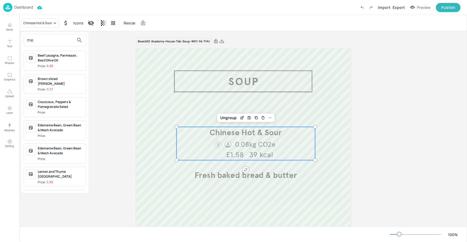
type input "m"
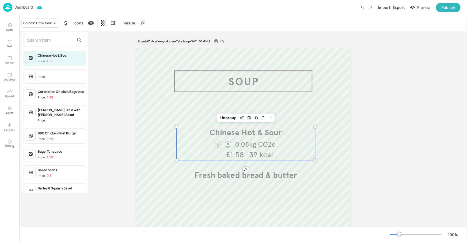
click at [18, 3] on div at bounding box center [233, 121] width 467 height 242
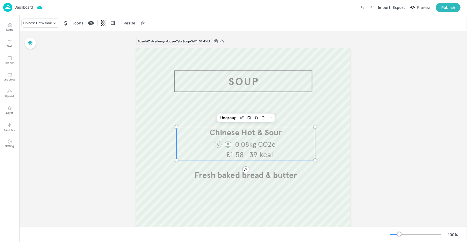
click at [22, 5] on div "Chinese Hot & Sour Price: 1.58 Price: Coronation Chicken Baguette Price: 4.99 P…" at bounding box center [233, 121] width 467 height 239
click at [27, 9] on p "Dashboard" at bounding box center [23, 7] width 18 height 4
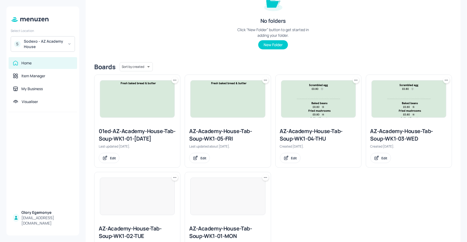
scroll to position [121, 0]
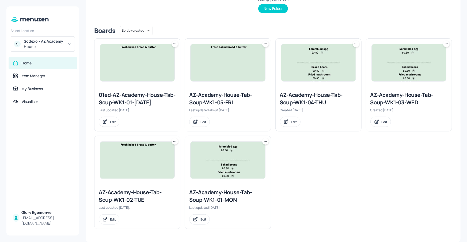
click at [214, 199] on div "AZ-Academy-House-Tab-Soup-WK1-01-MON" at bounding box center [227, 195] width 77 height 15
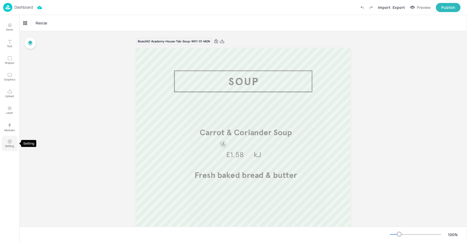
click at [7, 139] on icon "Setting" at bounding box center [9, 141] width 5 height 5
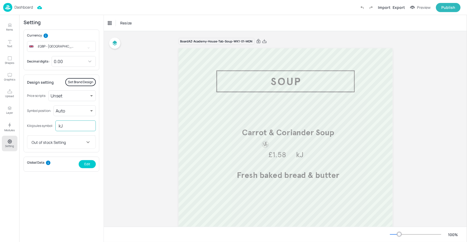
click at [76, 122] on input "kJ" at bounding box center [75, 125] width 40 height 11
click at [75, 125] on input "kJ" at bounding box center [75, 125] width 40 height 11
type input "kcal"
click at [98, 164] on div "Global Data Edit" at bounding box center [62, 163] width 76 height 15
click at [30, 5] on p "Dashboard" at bounding box center [23, 7] width 18 height 4
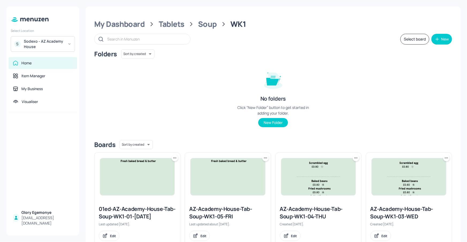
scroll to position [121, 0]
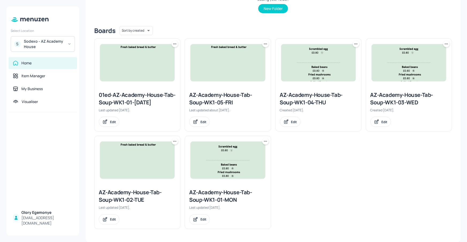
click at [300, 91] on div "AZ-Academy-House-Tab-Soup-WK1-04-THU" at bounding box center [318, 98] width 77 height 15
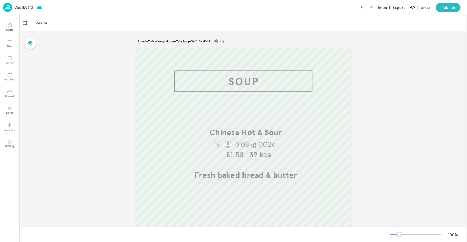
click at [16, 7] on p "Dashboard" at bounding box center [23, 7] width 18 height 4
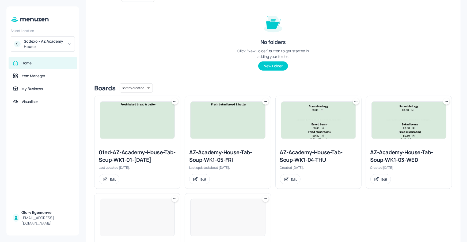
scroll to position [121, 0]
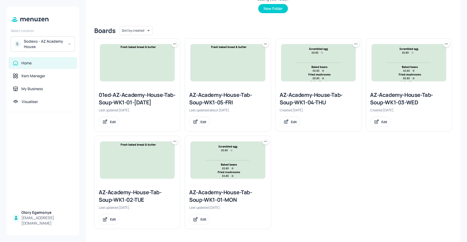
click at [211, 194] on div "AZ-Academy-House-Tab-Soup-WK1-01-MON" at bounding box center [227, 195] width 77 height 15
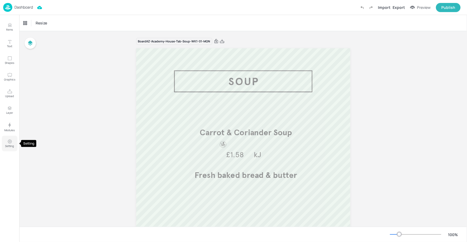
click at [7, 142] on icon "Setting" at bounding box center [9, 141] width 5 height 5
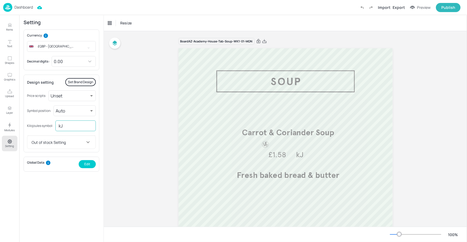
click at [78, 126] on input "kJ" at bounding box center [75, 125] width 40 height 11
type input "kcal"
click at [5, 144] on p "Setting" at bounding box center [9, 146] width 9 height 4
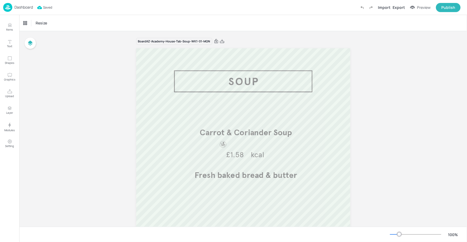
click at [26, 7] on p "Dashboard" at bounding box center [23, 7] width 18 height 4
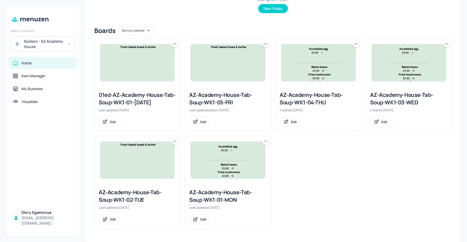
scroll to position [121, 0]
click at [141, 194] on div "AZ-Academy-House-Tab-Soup-WK1-02-TUE" at bounding box center [137, 195] width 77 height 15
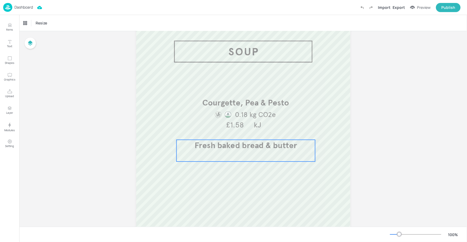
scroll to position [92, 0]
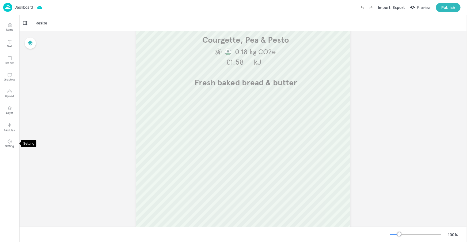
drag, startPoint x: 13, startPoint y: 139, endPoint x: 42, endPoint y: 114, distance: 38.4
click at [13, 139] on button "Setting" at bounding box center [10, 143] width 16 height 16
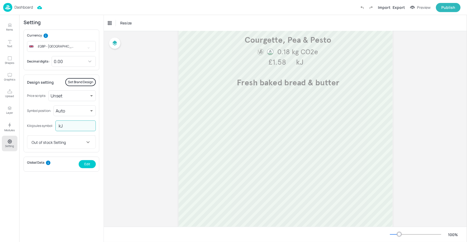
drag, startPoint x: 76, startPoint y: 122, endPoint x: 80, endPoint y: 122, distance: 3.5
click at [76, 122] on input "kJ" at bounding box center [75, 125] width 40 height 11
click at [81, 122] on input "kJ" at bounding box center [75, 125] width 40 height 11
click at [82, 130] on input "kJ" at bounding box center [75, 125] width 40 height 11
type input "kcal"
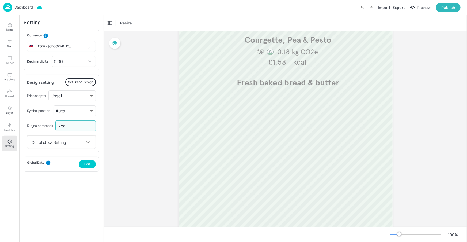
click at [12, 144] on icon "Setting" at bounding box center [9, 141] width 5 height 5
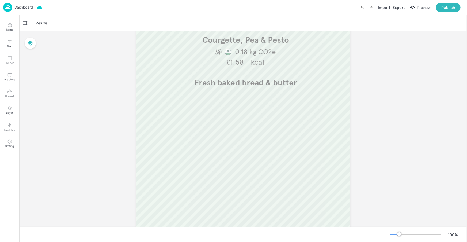
click at [69, 124] on div "Board AZ-Academy-House-Tab-Soup-WK1-02-TUE Fresh baked bread & butter Courgette…" at bounding box center [243, 125] width 448 height 373
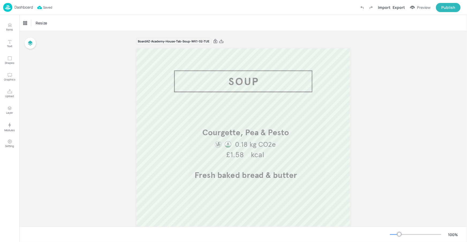
click at [28, 7] on p "Dashboard" at bounding box center [23, 7] width 18 height 4
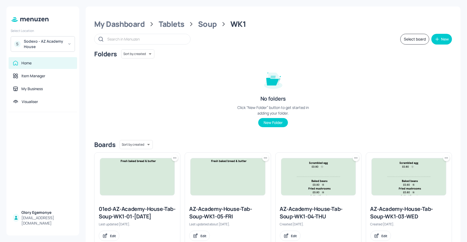
scroll to position [121, 0]
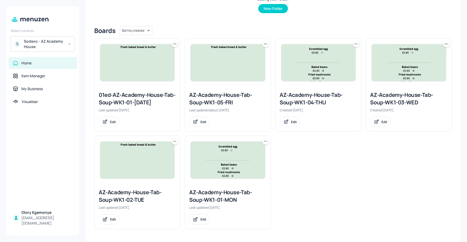
click at [399, 91] on div "AZ-Academy-House-Tab-Soup-WK1-03-WED" at bounding box center [409, 98] width 77 height 15
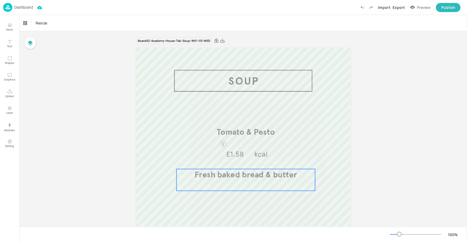
scroll to position [1, 0]
click at [26, 5] on p "Dashboard" at bounding box center [23, 7] width 18 height 4
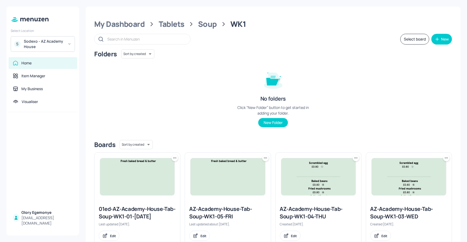
click at [307, 215] on div "AZ-Academy-House-Tab-Soup-WK1-04-THU" at bounding box center [318, 212] width 77 height 15
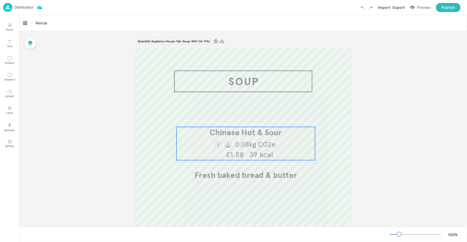
click at [251, 151] on span "39 kcal" at bounding box center [261, 154] width 24 height 9
click at [14, 29] on button "Items" at bounding box center [10, 27] width 16 height 16
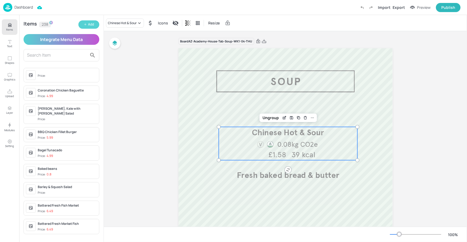
click at [90, 25] on div "Add" at bounding box center [91, 24] width 6 height 5
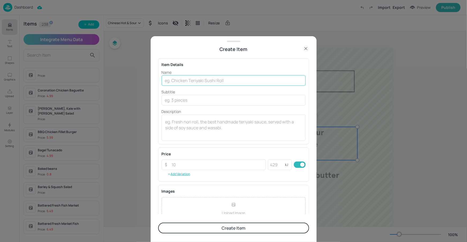
click at [217, 84] on input "text" at bounding box center [234, 80] width 144 height 11
paste input "Mexican Bean Soup"
type input "Mexican Bean Soup"
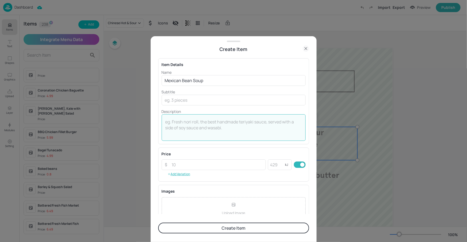
click at [211, 122] on textarea at bounding box center [233, 128] width 137 height 18
click at [188, 164] on input "number" at bounding box center [217, 164] width 97 height 11
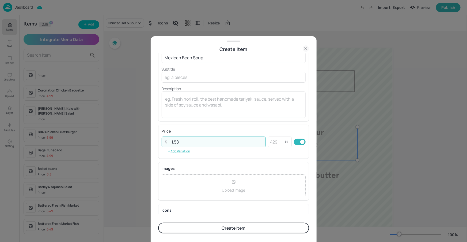
scroll to position [51, 0]
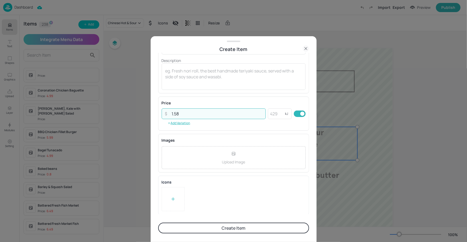
type input "1.58"
click at [179, 198] on div at bounding box center [173, 199] width 23 height 24
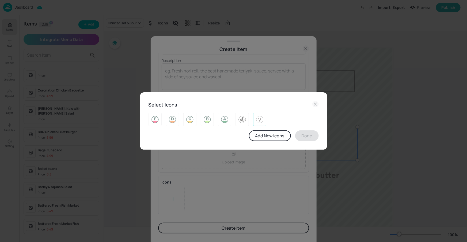
click at [261, 119] on img at bounding box center [260, 119] width 8 height 9
click at [296, 135] on button "Done" at bounding box center [307, 135] width 24 height 11
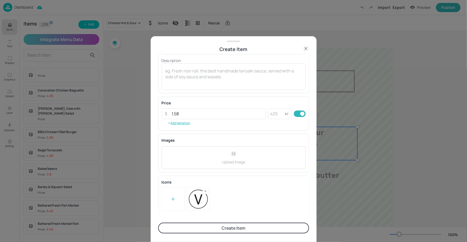
click at [248, 229] on button "Create Item" at bounding box center [233, 227] width 151 height 11
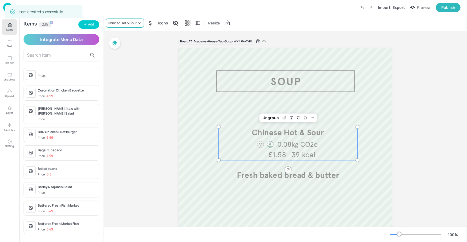
click at [135, 26] on div "Chinese Hot & Sour" at bounding box center [125, 22] width 38 height 9
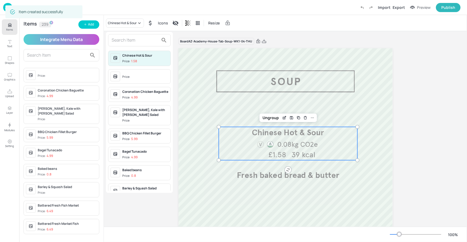
click at [138, 41] on input "text" at bounding box center [135, 40] width 47 height 9
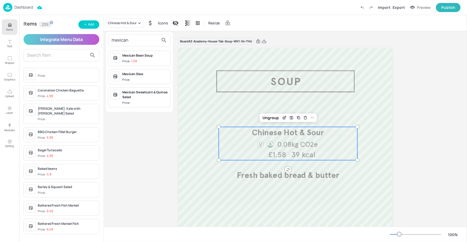
type input "mexican"
click at [155, 53] on div "Mexican Bean Soup" at bounding box center [145, 55] width 46 height 5
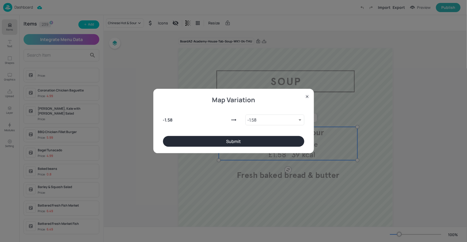
click at [276, 140] on button "Submit" at bounding box center [233, 141] width 141 height 11
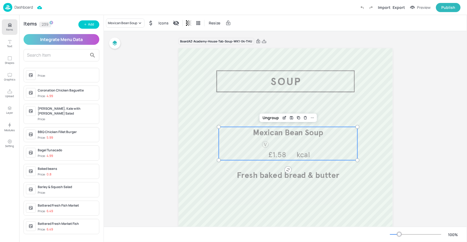
click at [10, 31] on p "Items" at bounding box center [9, 30] width 7 height 4
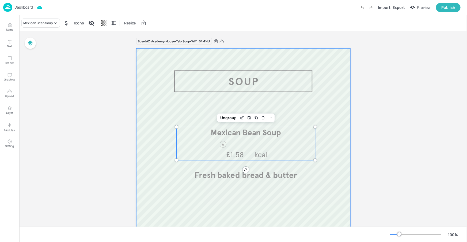
click at [164, 93] on div at bounding box center [243, 219] width 214 height 343
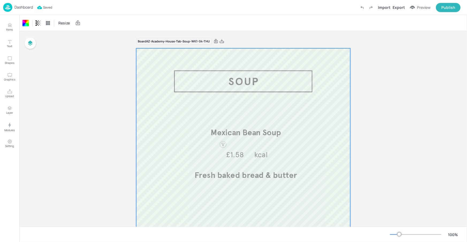
click at [31, 6] on p "Dashboard" at bounding box center [23, 7] width 18 height 4
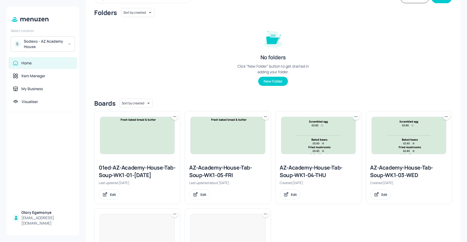
scroll to position [42, 0]
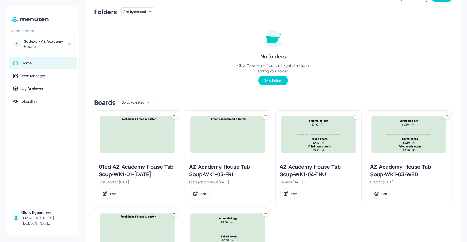
click at [224, 165] on div "AZ-Academy-House-Tab-Soup-WK1-05-FRI" at bounding box center [227, 170] width 77 height 15
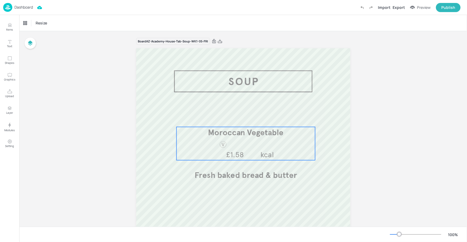
click at [211, 131] on span "Moroccan Vegetable" at bounding box center [246, 132] width 76 height 10
click at [33, 25] on div "Moroccan Vegetable" at bounding box center [41, 22] width 40 height 9
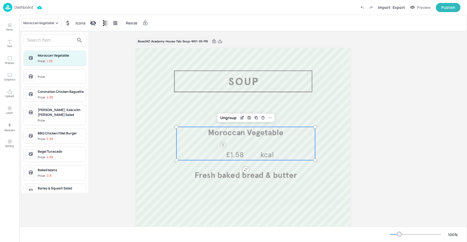
click at [55, 40] on input "text" at bounding box center [50, 40] width 47 height 9
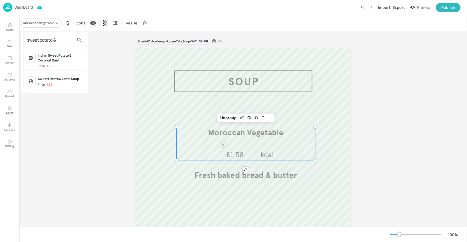
type input "sweet potato &"
click at [11, 29] on div at bounding box center [233, 121] width 467 height 242
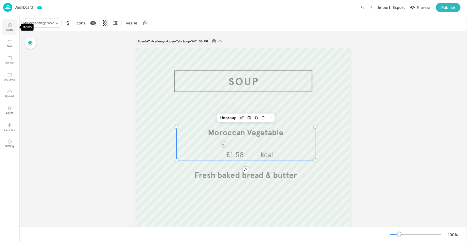
click at [11, 28] on p "Items" at bounding box center [9, 30] width 7 height 4
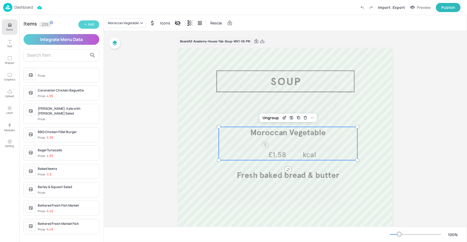
click at [92, 25] on div "Add" at bounding box center [91, 24] width 6 height 5
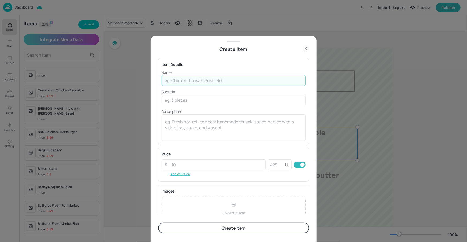
click at [207, 84] on input "text" at bounding box center [234, 80] width 144 height 11
paste input "Sweet Potato & Red Pepper soup"
click at [222, 81] on input "Sweet Potato & Red Pepper soup" at bounding box center [234, 80] width 144 height 11
type input "Sweet Potato & Red Pepper Soup"
click at [180, 162] on input "number" at bounding box center [217, 164] width 97 height 11
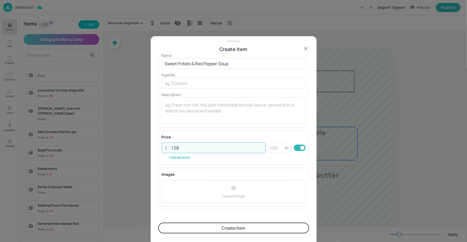
scroll to position [51, 0]
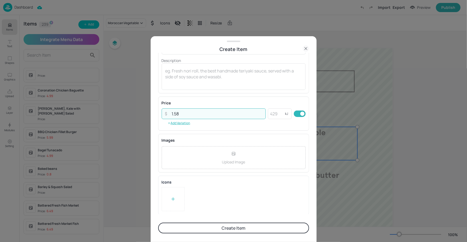
type input "1.58"
click at [180, 199] on div at bounding box center [173, 199] width 23 height 24
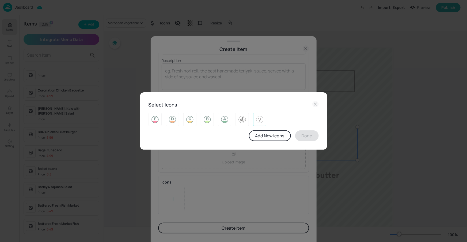
click at [258, 121] on img at bounding box center [260, 119] width 8 height 9
click at [299, 134] on button "Done" at bounding box center [307, 135] width 24 height 11
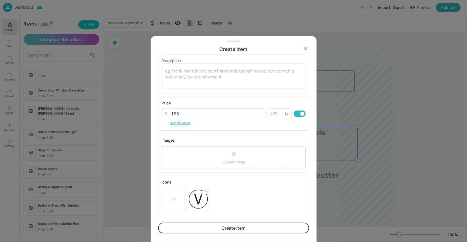
click at [242, 227] on button "Create Item" at bounding box center [233, 227] width 151 height 11
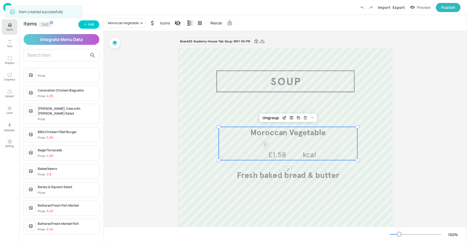
click at [18, 25] on div "Items Text Shapes Graphics Upload Layer Modules Setting" at bounding box center [9, 128] width 19 height 227
click at [15, 26] on button "Items" at bounding box center [10, 27] width 16 height 16
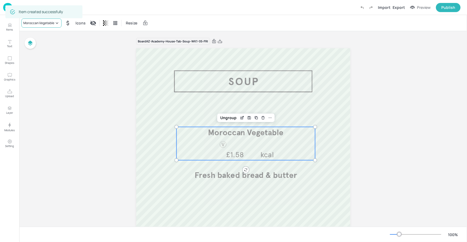
click at [49, 26] on div "Moroccan Vegetable" at bounding box center [41, 22] width 40 height 9
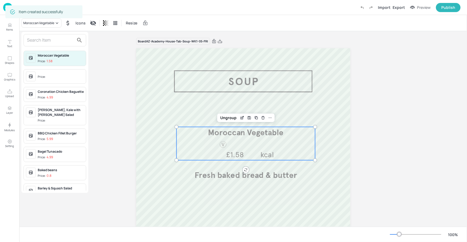
drag, startPoint x: 58, startPoint y: 37, endPoint x: 62, endPoint y: 35, distance: 5.0
click at [58, 37] on input "text" at bounding box center [50, 40] width 47 height 9
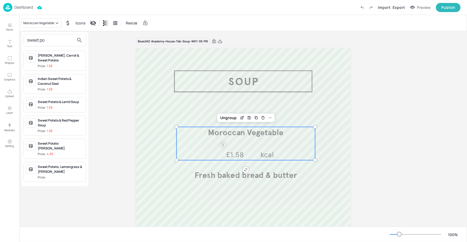
type input "sweet po"
click at [65, 120] on div "Sweet Potato & Red Pepper Soup" at bounding box center [61, 123] width 46 height 10
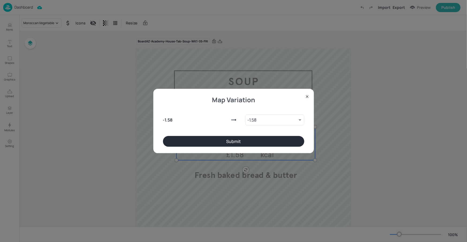
click at [246, 145] on button "Submit" at bounding box center [233, 141] width 141 height 11
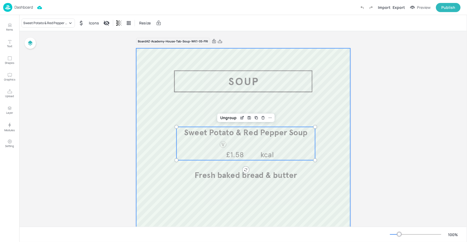
click at [219, 206] on div at bounding box center [243, 219] width 214 height 343
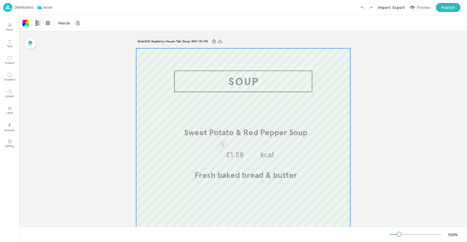
click at [28, 6] on p "Dashboard" at bounding box center [23, 7] width 18 height 4
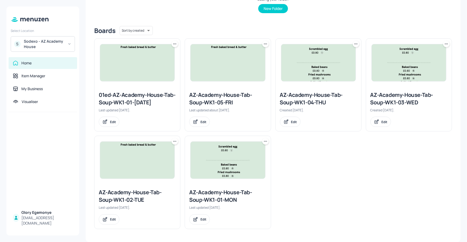
scroll to position [121, 0]
click at [263, 142] on icon at bounding box center [265, 140] width 5 height 5
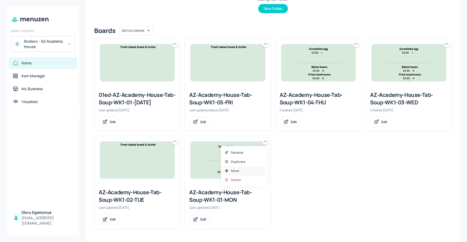
click at [246, 171] on div "Move" at bounding box center [244, 170] width 43 height 9
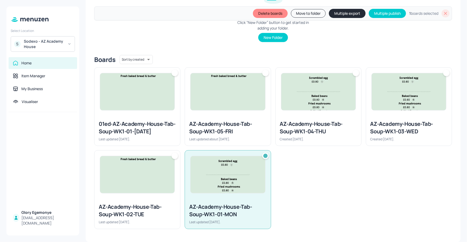
click at [176, 155] on div at bounding box center [175, 155] width 6 height 6
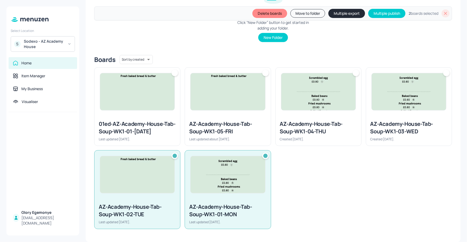
click at [443, 70] on div at bounding box center [446, 73] width 6 height 6
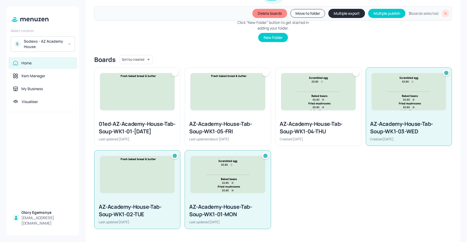
click at [358, 67] on div at bounding box center [319, 91] width 86 height 48
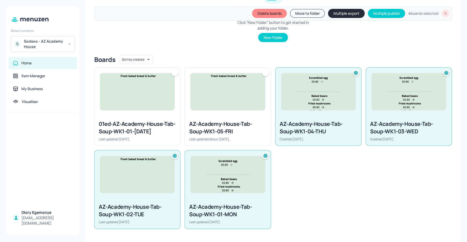
click at [266, 70] on div at bounding box center [265, 73] width 6 height 6
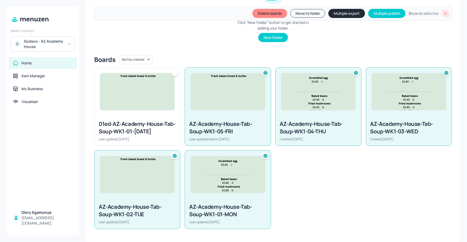
click at [349, 16] on button "Multiple export" at bounding box center [347, 13] width 37 height 9
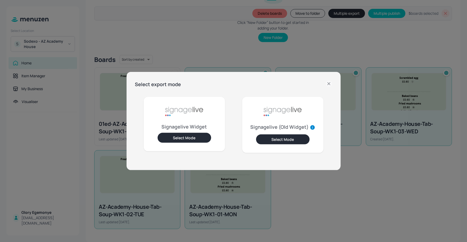
click at [173, 134] on button "Select Mode" at bounding box center [185, 138] width 54 height 10
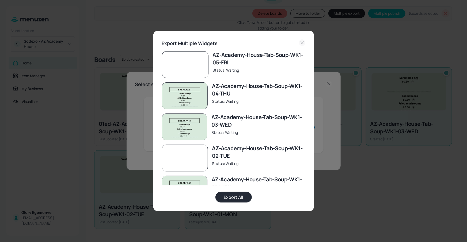
click at [242, 197] on button "Export All" at bounding box center [234, 196] width 36 height 11
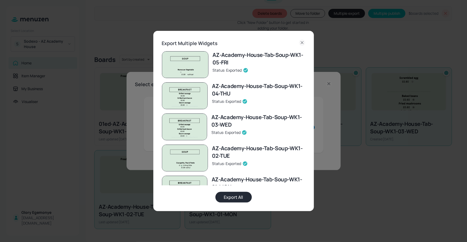
click at [302, 40] on icon at bounding box center [302, 42] width 6 height 6
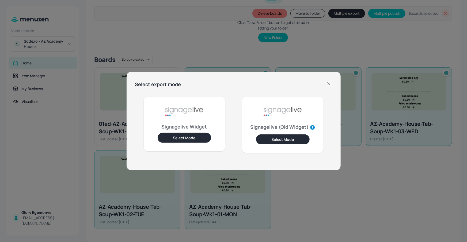
click at [328, 81] on icon at bounding box center [329, 83] width 6 height 6
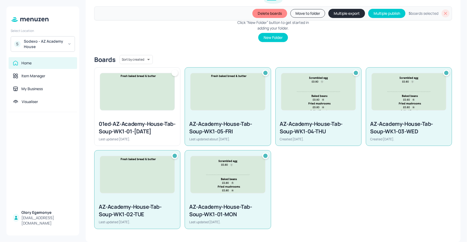
click at [445, 14] on icon at bounding box center [446, 13] width 3 height 3
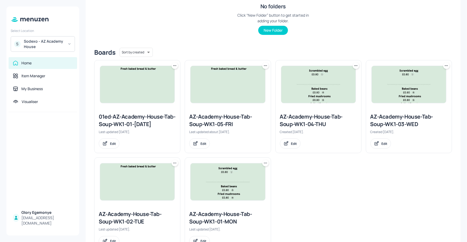
scroll to position [0, 0]
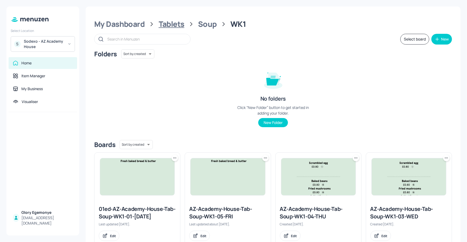
click at [166, 26] on div "Tablets" at bounding box center [172, 24] width 26 height 10
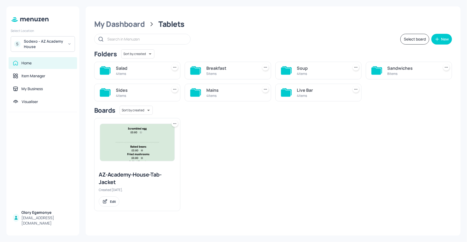
click at [376, 67] on icon at bounding box center [378, 69] width 10 height 7
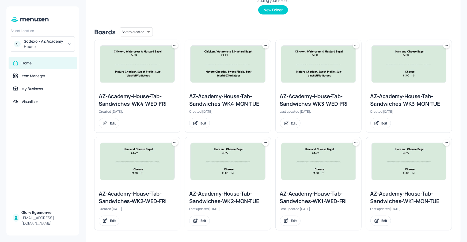
scroll to position [113, 0]
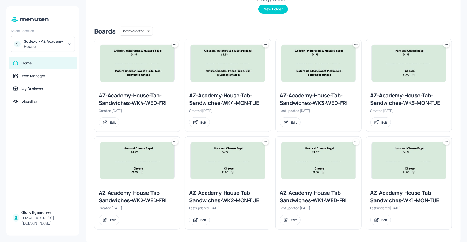
click at [371, 190] on div "AZ-Academy-House-Tab-Sandwiches-WK1-MON-TUE" at bounding box center [409, 196] width 77 height 15
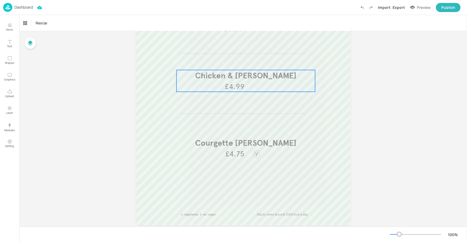
scroll to position [174, 0]
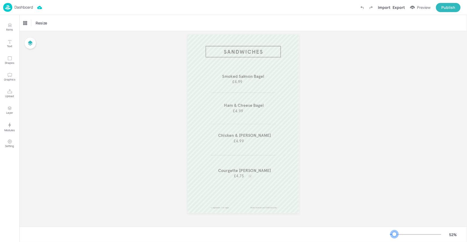
click at [395, 234] on div at bounding box center [415, 234] width 51 height 4
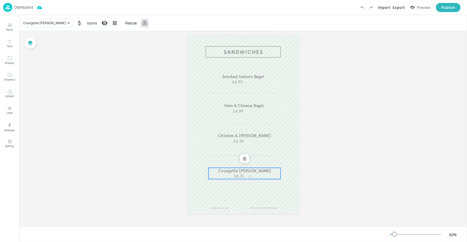
click at [241, 173] on span "£4.75" at bounding box center [239, 175] width 10 height 5
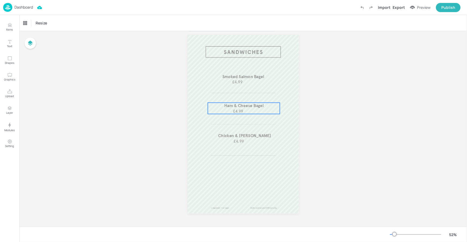
click at [251, 107] on span "Ham & Cheese Bagel" at bounding box center [244, 105] width 40 height 5
click at [51, 23] on div "Ham & Cheese Bagel" at bounding box center [38, 23] width 31 height 5
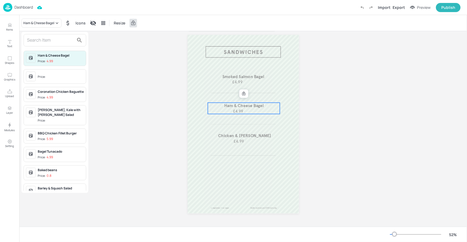
click at [48, 37] on input "text" at bounding box center [50, 40] width 47 height 9
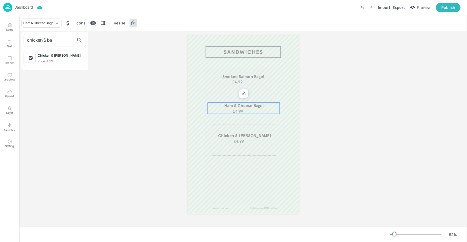
type input "chicken & ba"
click at [37, 51] on div "Chicken & [PERSON_NAME] Price: 4.99" at bounding box center [55, 58] width 63 height 15
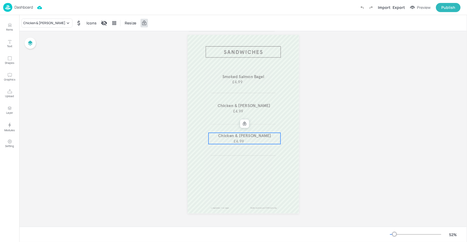
click at [248, 134] on span "Chicken & [PERSON_NAME]" at bounding box center [244, 135] width 53 height 5
click at [51, 22] on div "Chicken & [PERSON_NAME]" at bounding box center [44, 23] width 42 height 5
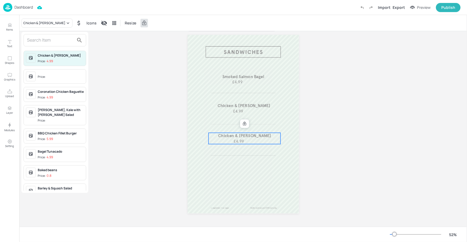
click at [42, 41] on input "text" at bounding box center [50, 40] width 47 height 9
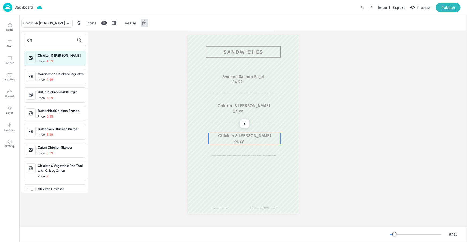
type input "c"
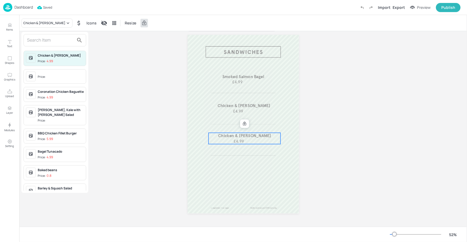
click at [6, 27] on div at bounding box center [233, 121] width 467 height 242
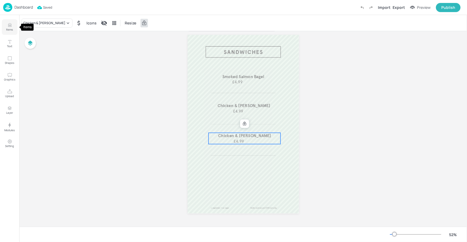
click at [7, 28] on p "Items" at bounding box center [9, 30] width 7 height 4
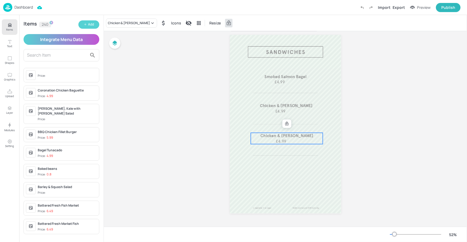
click at [93, 24] on div "Add" at bounding box center [91, 24] width 6 height 5
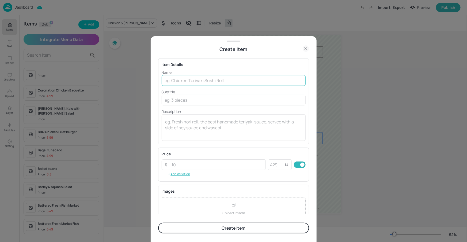
click at [228, 81] on input "text" at bounding box center [234, 80] width 144 height 11
paste input "Chipotle Bean and Roast Veg Khobez"
type input "Chipotle Bean and Roast Veg Khobez"
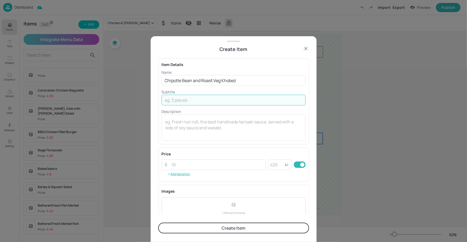
click at [209, 100] on input "text" at bounding box center [234, 100] width 144 height 11
click at [172, 167] on input "number" at bounding box center [217, 164] width 97 height 11
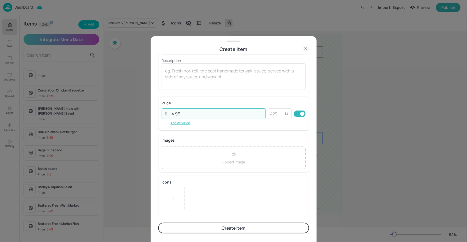
type input "4.99"
click at [209, 231] on button "Create Item" at bounding box center [233, 227] width 151 height 11
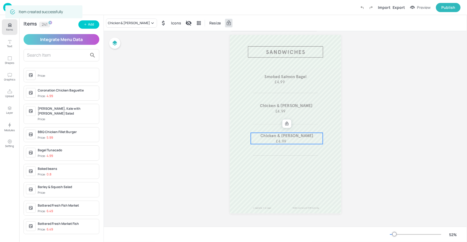
scroll to position [51, 0]
click at [128, 22] on div "Chicken & [PERSON_NAME]" at bounding box center [129, 23] width 42 height 5
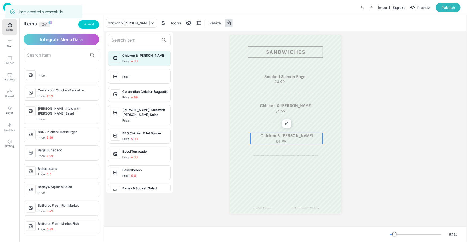
click at [134, 39] on input "text" at bounding box center [135, 40] width 47 height 9
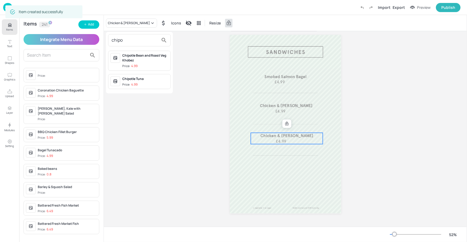
type input "chipo"
click at [142, 58] on div "Chipotle Bean and Roast Veg Khobez" at bounding box center [145, 58] width 46 height 10
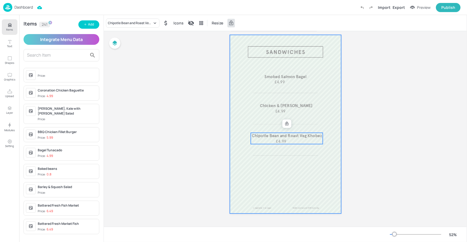
click at [262, 185] on div at bounding box center [285, 124] width 111 height 178
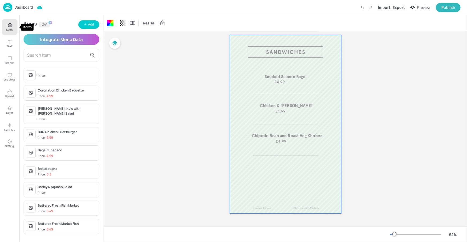
click at [14, 29] on button "Items" at bounding box center [10, 27] width 16 height 16
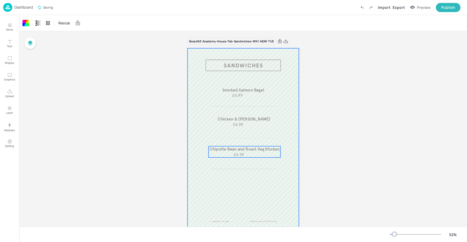
click at [251, 149] on span "Chipotle Bean and Roast Veg Khobez" at bounding box center [244, 148] width 70 height 5
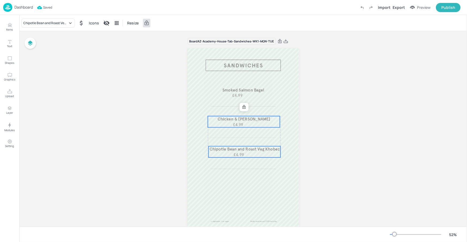
click at [262, 121] on span "Chicken & [PERSON_NAME]" at bounding box center [244, 118] width 53 height 5
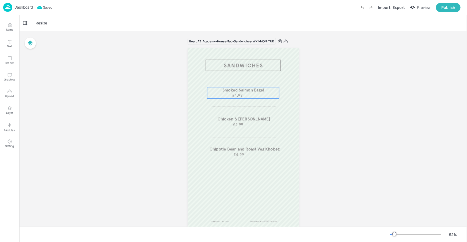
click at [261, 91] on span "Smoked Salmon Bagel" at bounding box center [243, 89] width 42 height 5
click at [253, 123] on div "Chicken & [PERSON_NAME] £4.99" at bounding box center [244, 121] width 72 height 11
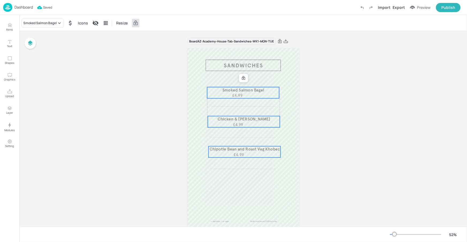
click at [248, 152] on div "Chipotle Bean and Roast Veg Khobez £4.99" at bounding box center [245, 151] width 72 height 11
click at [244, 78] on icon at bounding box center [244, 78] width 4 height 4
click at [275, 77] on icon at bounding box center [276, 78] width 4 height 4
click at [339, 167] on div "Board AZ-Academy-House-Tab-Sandwiches-WK1-MON-TUE Smoked Salmon Bagel £4.99 Chi…" at bounding box center [243, 135] width 448 height 209
click at [274, 77] on icon at bounding box center [276, 78] width 4 height 4
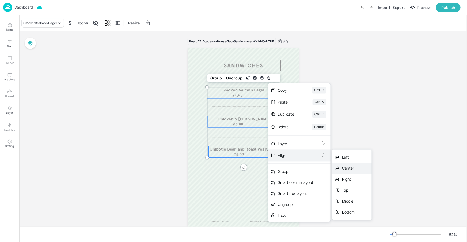
click at [338, 167] on icon at bounding box center [337, 167] width 5 height 5
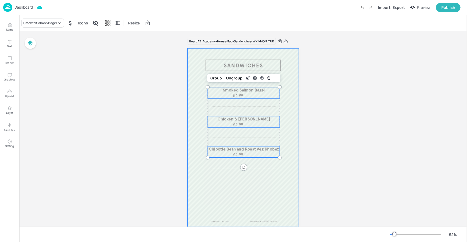
click at [279, 182] on div at bounding box center [243, 137] width 111 height 178
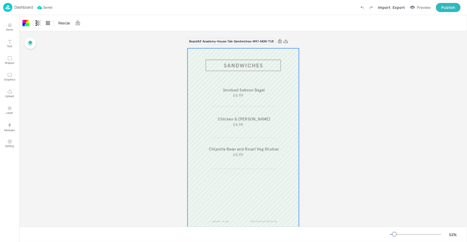
click at [22, 5] on p "Dashboard" at bounding box center [23, 7] width 18 height 4
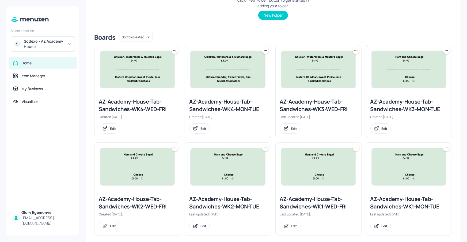
scroll to position [113, 0]
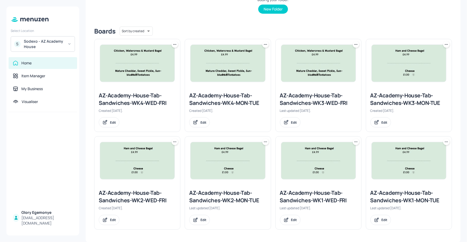
click at [321, 202] on div "AZ-Academy-House-Tab-Sandwiches-WK1-WED-FRI" at bounding box center [318, 196] width 77 height 15
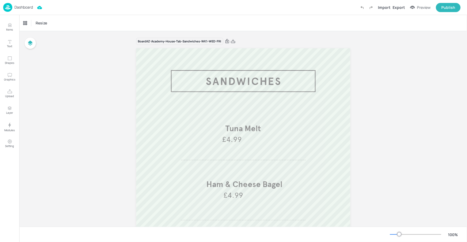
click at [394, 234] on div at bounding box center [415, 234] width 51 height 4
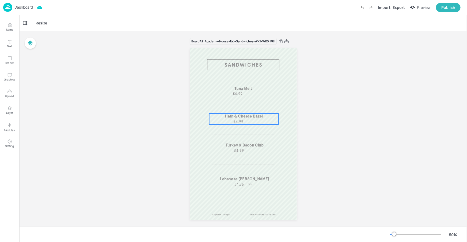
click at [250, 116] on span "Ham & Cheese Bagel" at bounding box center [244, 116] width 38 height 5
click at [46, 21] on div "Ham & Cheese Bagel" at bounding box center [38, 23] width 31 height 5
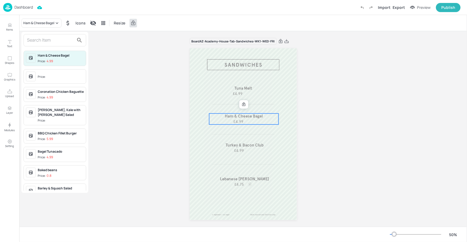
drag, startPoint x: 60, startPoint y: 41, endPoint x: 59, endPoint y: 38, distance: 2.7
click at [60, 41] on input "text" at bounding box center [50, 40] width 47 height 9
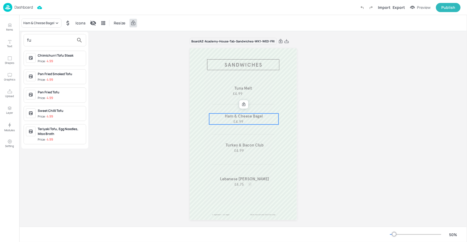
type input "f"
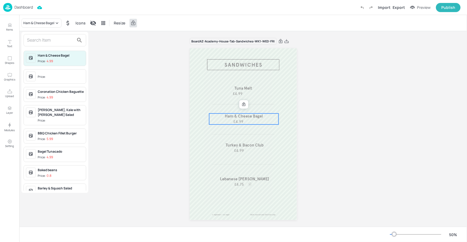
click at [1, 28] on div at bounding box center [233, 121] width 467 height 242
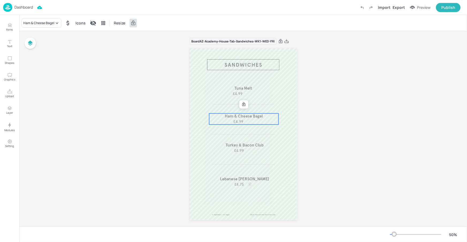
click at [8, 25] on div "Ham & Cheese Bagel Price: 4.99 Price: Coronation Chicken Baguette Price: 4.99 P…" at bounding box center [233, 121] width 467 height 239
click at [9, 26] on icon "Items" at bounding box center [9, 24] width 5 height 5
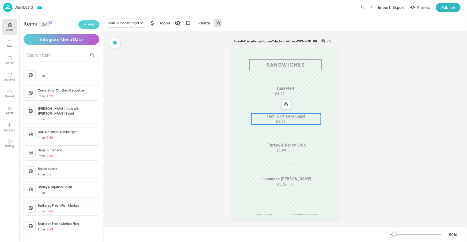
click at [95, 24] on button "Add" at bounding box center [88, 24] width 21 height 8
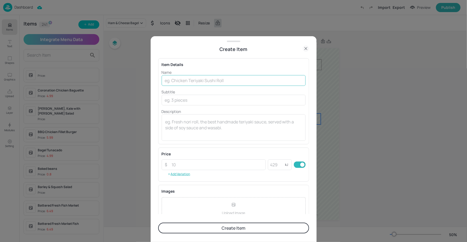
click at [187, 81] on input "text" at bounding box center [234, 80] width 144 height 11
paste input "Fusion [PERSON_NAME]"
type input "Fusion [PERSON_NAME]"
click at [184, 164] on input "number" at bounding box center [217, 164] width 97 height 11
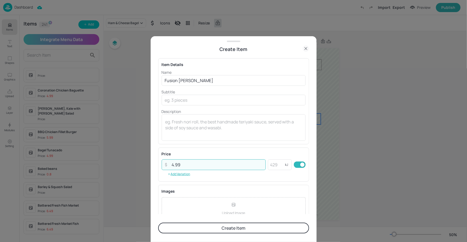
type input "4.99"
click at [251, 228] on button "Create Item" at bounding box center [233, 227] width 151 height 11
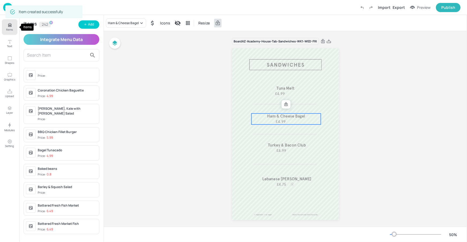
click at [12, 28] on p "Items" at bounding box center [9, 30] width 7 height 4
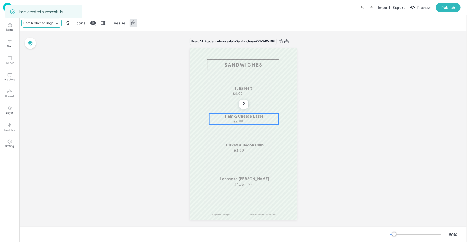
click at [38, 24] on div "Ham & Cheese Bagel" at bounding box center [38, 23] width 31 height 5
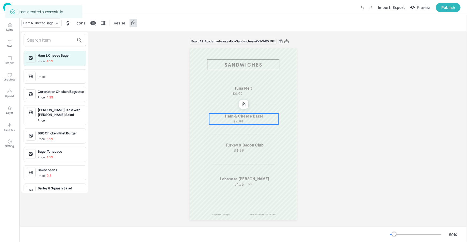
click at [55, 39] on input "text" at bounding box center [50, 40] width 47 height 9
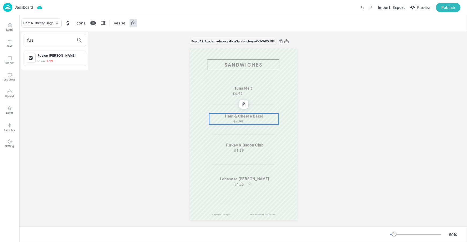
type input "fus"
click at [69, 61] on span "Price: 4.99" at bounding box center [61, 61] width 46 height 5
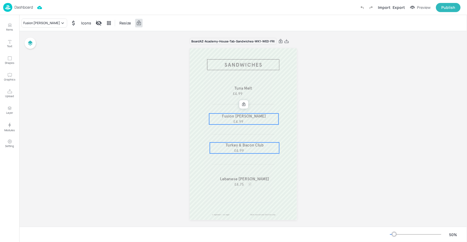
click at [242, 147] on p "Turkey & Bacon Club" at bounding box center [244, 145] width 69 height 6
click at [243, 133] on icon at bounding box center [245, 133] width 4 height 4
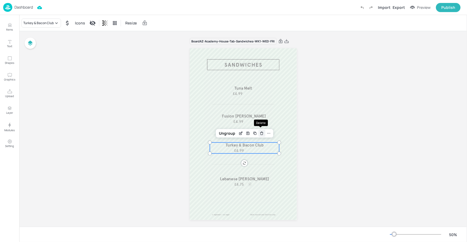
click at [260, 133] on icon "Delete" at bounding box center [262, 133] width 4 height 4
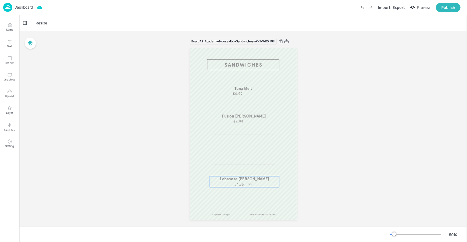
click at [242, 176] on span "Lebanese [PERSON_NAME]" at bounding box center [244, 178] width 49 height 5
click at [243, 167] on icon at bounding box center [245, 167] width 4 height 4
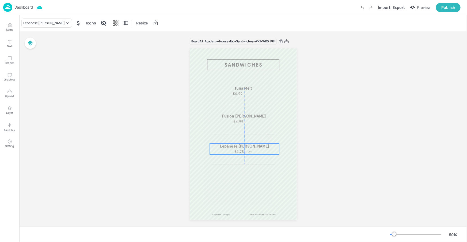
drag, startPoint x: 236, startPoint y: 182, endPoint x: 235, endPoint y: 149, distance: 32.4
click at [235, 149] on span "£4.75" at bounding box center [239, 151] width 10 height 5
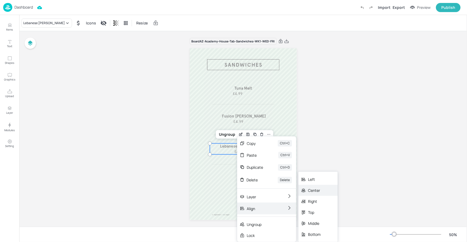
click at [317, 193] on div "Center" at bounding box center [314, 190] width 13 height 6
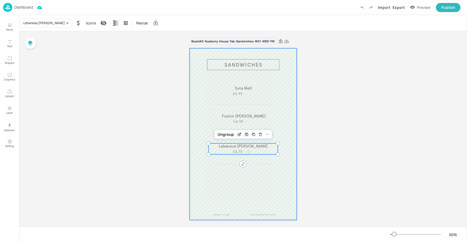
click at [261, 159] on div at bounding box center [243, 133] width 107 height 171
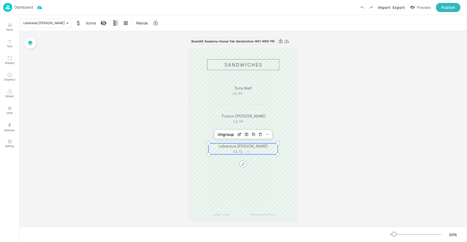
click at [253, 145] on span "Lebanese [PERSON_NAME]" at bounding box center [243, 146] width 49 height 5
click at [238, 131] on div "Edit Item" at bounding box center [239, 134] width 7 height 7
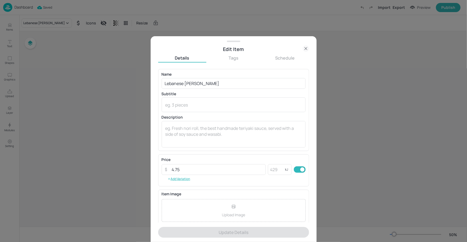
click at [308, 48] on icon at bounding box center [306, 48] width 6 height 6
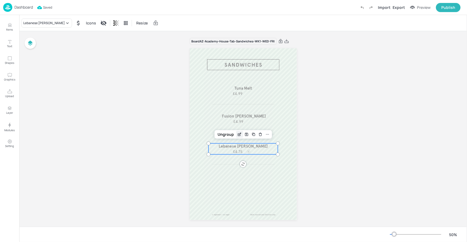
click at [239, 132] on icon "Edit Item" at bounding box center [240, 134] width 5 height 4
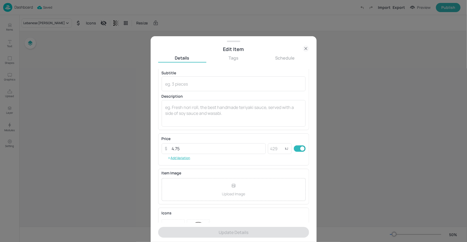
scroll to position [45, 0]
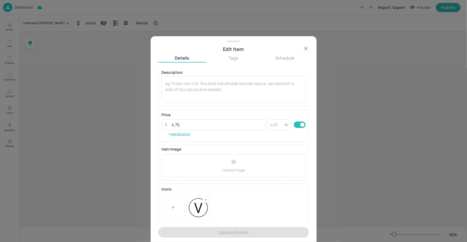
click at [208, 198] on div at bounding box center [206, 200] width 6 height 6
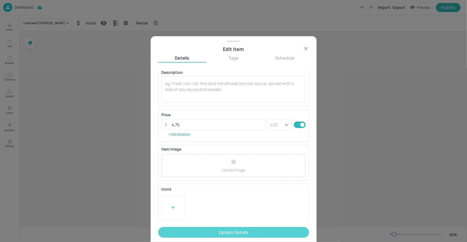
click at [213, 234] on button "Update Details" at bounding box center [233, 232] width 151 height 11
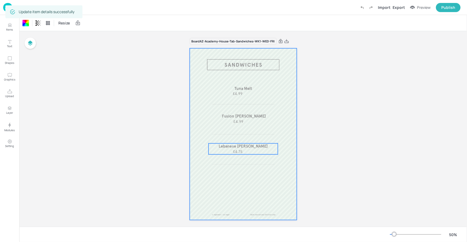
click at [249, 148] on p "Lebanese [PERSON_NAME]" at bounding box center [243, 146] width 69 height 6
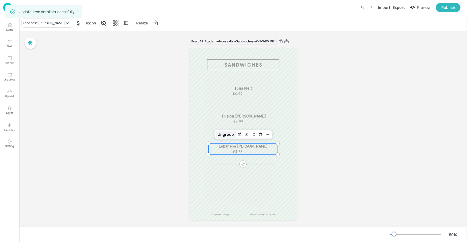
click at [220, 131] on div "Ungroup" at bounding box center [226, 134] width 21 height 7
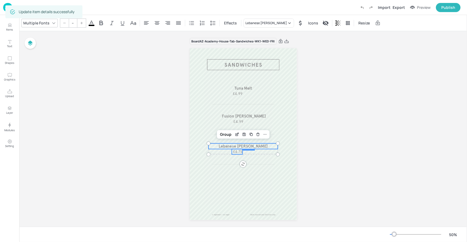
click at [233, 154] on span "£4.75" at bounding box center [238, 151] width 10 height 5
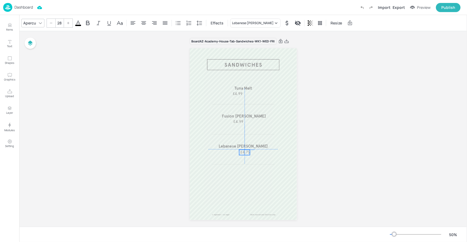
drag, startPoint x: 236, startPoint y: 151, endPoint x: 243, endPoint y: 152, distance: 7.0
click at [243, 152] on span "£4.75" at bounding box center [245, 151] width 10 height 5
type input "--"
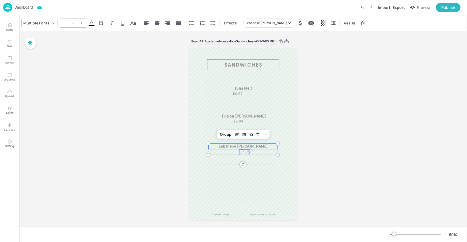
click at [253, 147] on span "Lebanese [PERSON_NAME]" at bounding box center [243, 146] width 49 height 5
click at [228, 135] on div "Group" at bounding box center [226, 134] width 16 height 7
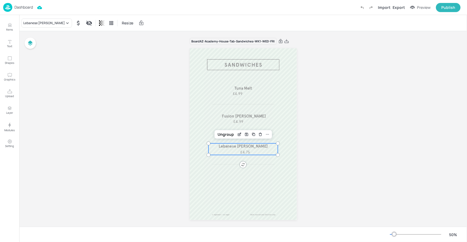
click at [251, 150] on div "Lebanese [PERSON_NAME] £4.75" at bounding box center [243, 149] width 69 height 12
click at [257, 118] on span "Fusion [PERSON_NAME]" at bounding box center [244, 116] width 44 height 5
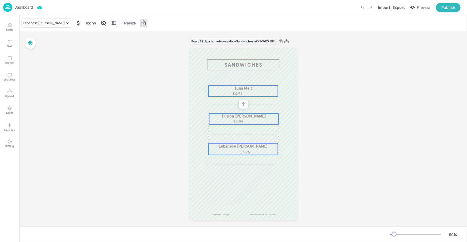
click at [254, 89] on p "Tuna Melt" at bounding box center [243, 88] width 69 height 6
click at [246, 77] on div at bounding box center [243, 76] width 7 height 7
drag, startPoint x: 273, startPoint y: 76, endPoint x: 274, endPoint y: 79, distance: 3.8
click at [274, 76] on icon at bounding box center [276, 76] width 4 height 4
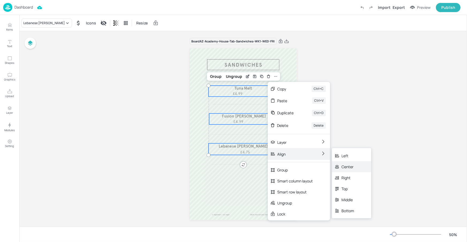
click at [354, 165] on div "Center" at bounding box center [351, 166] width 39 height 11
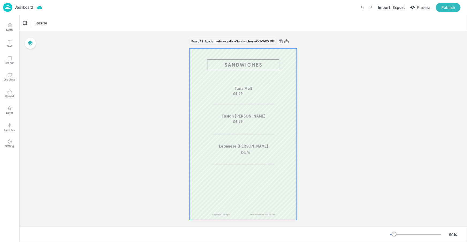
click at [248, 125] on div at bounding box center [243, 133] width 107 height 171
click at [248, 120] on div "Fusion [PERSON_NAME] £4.99" at bounding box center [243, 118] width 69 height 11
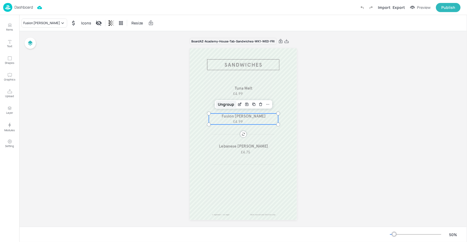
click at [229, 106] on div "Ungroup" at bounding box center [226, 104] width 21 height 7
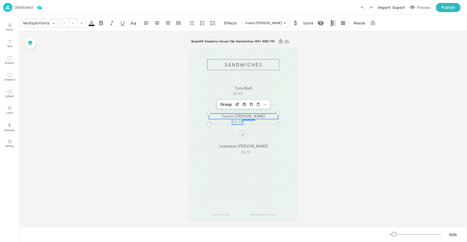
click at [242, 121] on span "£4.99" at bounding box center [238, 121] width 10 height 5
type input "28"
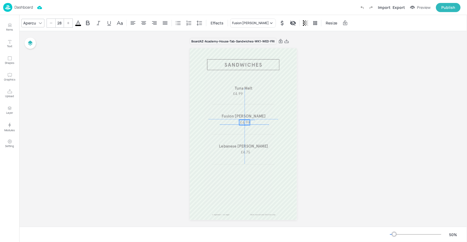
drag, startPoint x: 238, startPoint y: 122, endPoint x: 244, endPoint y: 123, distance: 6.8
click at [244, 123] on span "£4.99" at bounding box center [245, 122] width 10 height 5
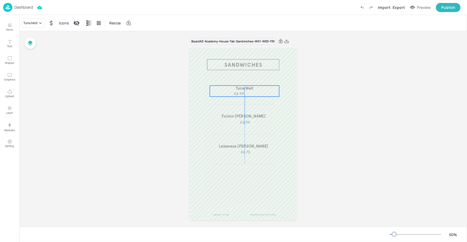
click at [246, 93] on div "Tuna Melt £4.99" at bounding box center [244, 90] width 69 height 11
click at [232, 78] on div "Ungroup" at bounding box center [227, 76] width 21 height 7
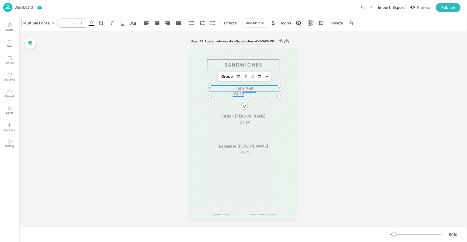
click at [234, 92] on span "£4.99" at bounding box center [239, 93] width 10 height 5
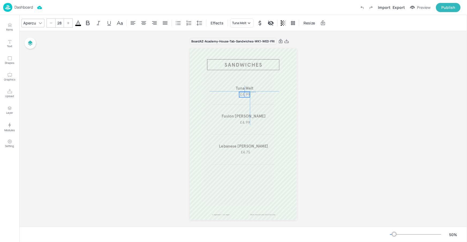
drag, startPoint x: 235, startPoint y: 93, endPoint x: 242, endPoint y: 92, distance: 7.0
click at [241, 94] on span "£4.99" at bounding box center [245, 94] width 10 height 5
type input "--"
click at [244, 88] on span "Tuna Melt" at bounding box center [245, 88] width 18 height 5
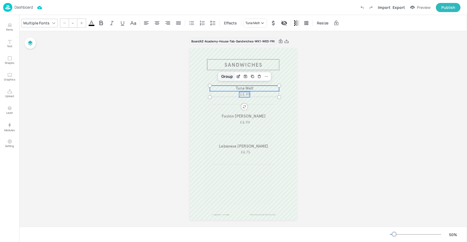
click at [226, 77] on div "Group" at bounding box center [227, 76] width 16 height 7
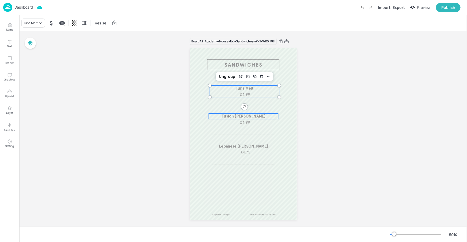
click at [239, 116] on span "Fusion [PERSON_NAME]" at bounding box center [243, 116] width 44 height 5
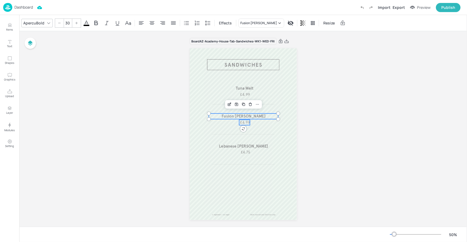
type input "--"
click at [244, 124] on span "£4.99" at bounding box center [245, 122] width 10 height 5
click at [226, 105] on div "Group" at bounding box center [226, 104] width 16 height 7
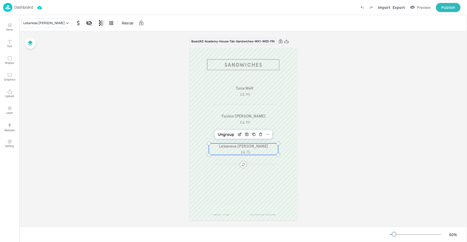
click at [269, 144] on p "Lebanese [PERSON_NAME]" at bounding box center [243, 146] width 69 height 6
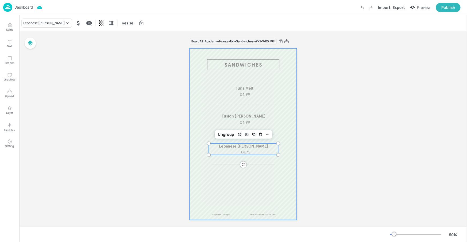
click at [285, 185] on div at bounding box center [243, 133] width 107 height 171
click at [251, 149] on div "Lebanese [PERSON_NAME] £4.75" at bounding box center [243, 149] width 69 height 12
click at [279, 125] on div at bounding box center [243, 133] width 107 height 171
click at [256, 149] on div "Lebanese [PERSON_NAME] £4.75" at bounding box center [243, 149] width 69 height 12
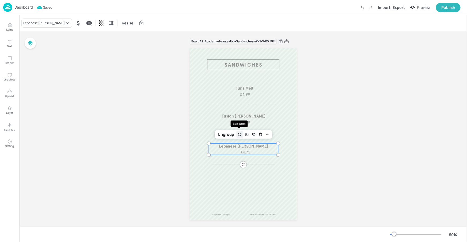
click at [238, 135] on icon "Edit Item" at bounding box center [240, 134] width 5 height 4
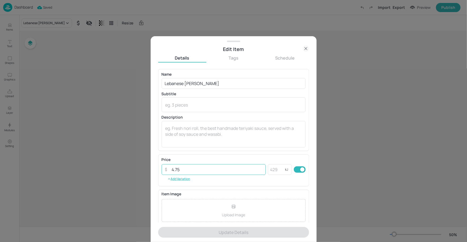
click at [187, 172] on input "4.75" at bounding box center [217, 169] width 97 height 11
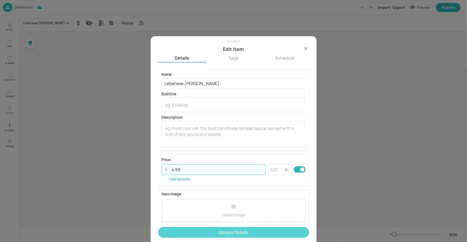
type input "4.99"
click at [170, 233] on button "Update Details" at bounding box center [233, 232] width 151 height 11
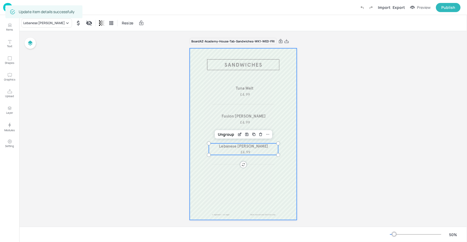
click at [283, 184] on div at bounding box center [243, 133] width 107 height 171
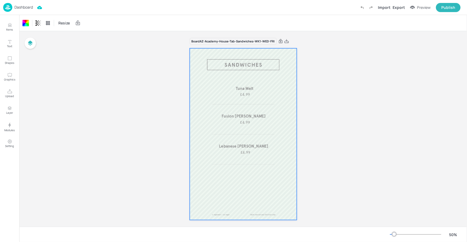
click at [24, 8] on p "Dashboard" at bounding box center [23, 7] width 18 height 4
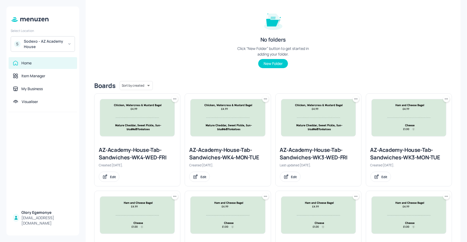
scroll to position [113, 0]
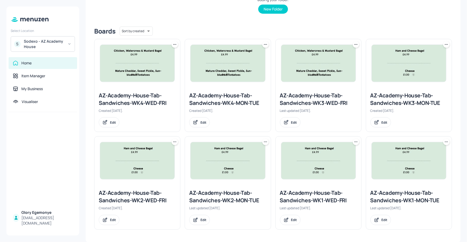
click at [446, 142] on icon at bounding box center [446, 141] width 5 height 5
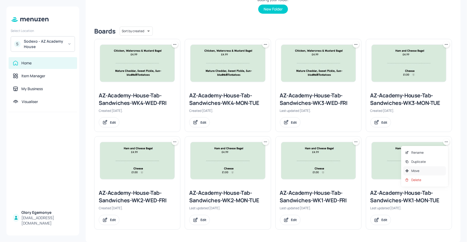
click at [424, 169] on div "Move" at bounding box center [425, 170] width 43 height 9
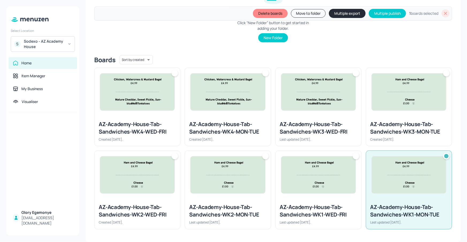
click at [353, 153] on div at bounding box center [356, 156] width 6 height 6
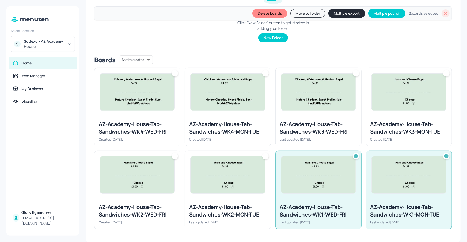
click at [346, 17] on button "Multiple export" at bounding box center [347, 13] width 37 height 9
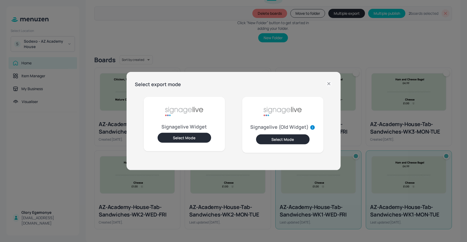
click at [183, 135] on button "Select Mode" at bounding box center [185, 138] width 54 height 10
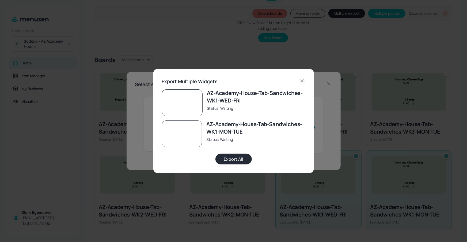
click at [234, 159] on button "Export All" at bounding box center [234, 158] width 36 height 11
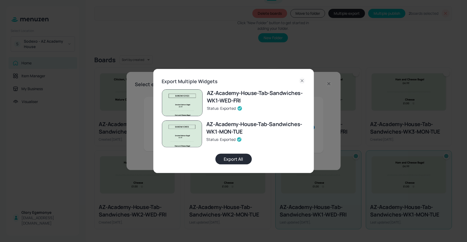
click at [299, 80] on div "Export Multiple Widgets" at bounding box center [234, 81] width 144 height 8
click at [302, 79] on icon at bounding box center [302, 80] width 6 height 6
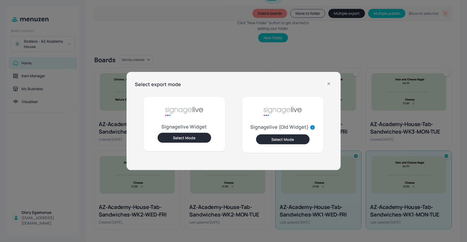
click at [331, 82] on icon at bounding box center [329, 83] width 6 height 6
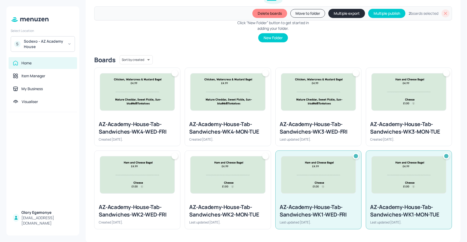
click at [440, 12] on div "Delete boards Move to folder Multiple export Multiple publish 2 boards selected" at bounding box center [273, 13] width 358 height 14
click at [443, 13] on icon at bounding box center [445, 13] width 5 height 5
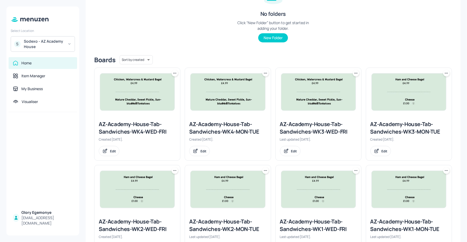
scroll to position [0, 0]
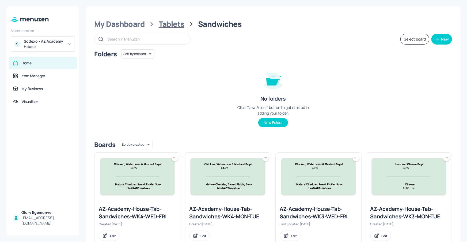
click at [171, 25] on div "Tablets" at bounding box center [172, 24] width 26 height 10
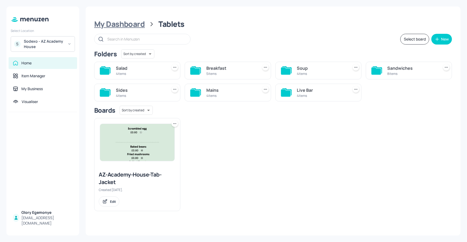
click at [122, 25] on div "My Dashboard" at bounding box center [119, 24] width 51 height 10
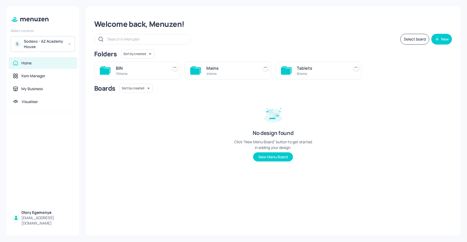
click at [201, 71] on icon at bounding box center [197, 69] width 10 height 7
click at [380, 70] on icon at bounding box center [377, 70] width 10 height 7
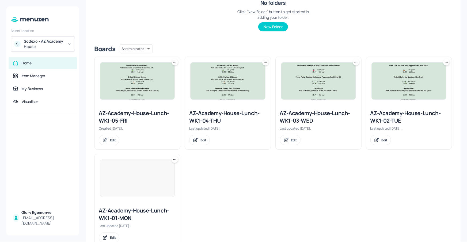
scroll to position [113, 0]
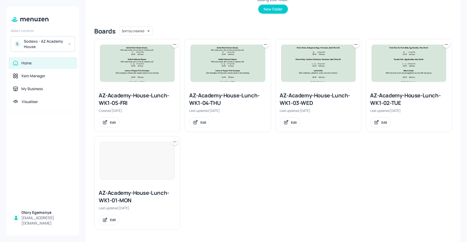
click at [131, 194] on div "AZ-Academy-House-Lunch-WK1-01-MON" at bounding box center [137, 196] width 77 height 15
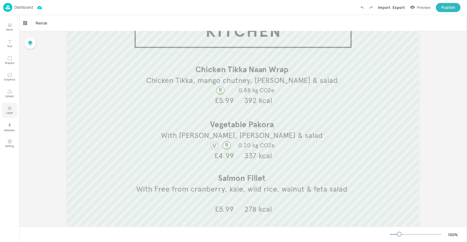
scroll to position [48, 0]
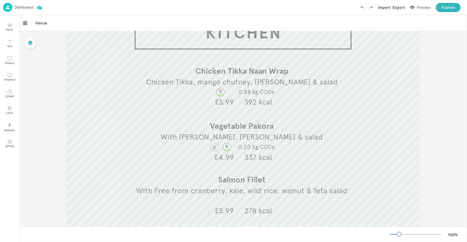
click at [30, 7] on p "Dashboard" at bounding box center [23, 7] width 18 height 4
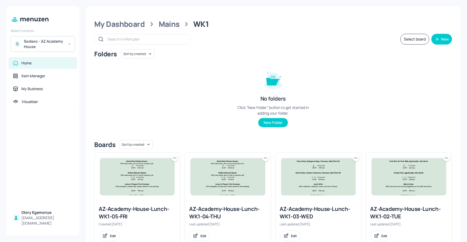
scroll to position [91, 0]
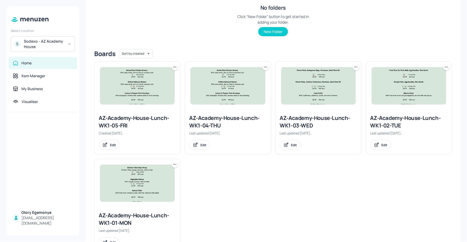
click at [411, 123] on div "AZ-Academy-House-Lunch-WK1-02-TUE" at bounding box center [409, 121] width 77 height 15
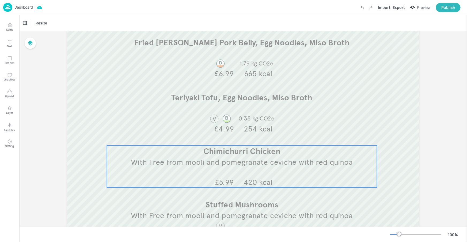
scroll to position [75, 0]
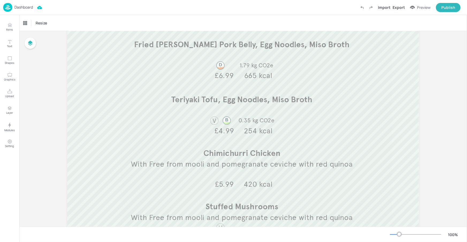
click at [30, 8] on p "Dashboard" at bounding box center [23, 7] width 18 height 4
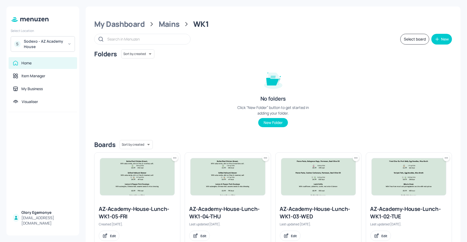
click at [301, 210] on div "AZ-Academy-House-Lunch-WK1-03-WED" at bounding box center [318, 212] width 77 height 15
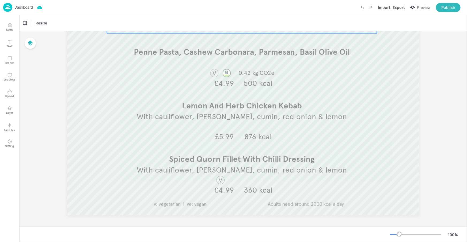
scroll to position [124, 0]
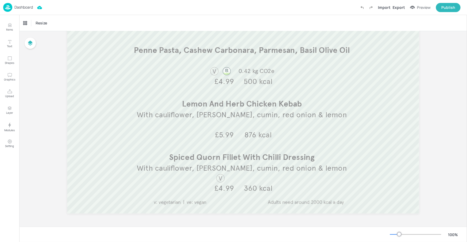
click at [24, 10] on div "Dashboard" at bounding box center [18, 7] width 30 height 9
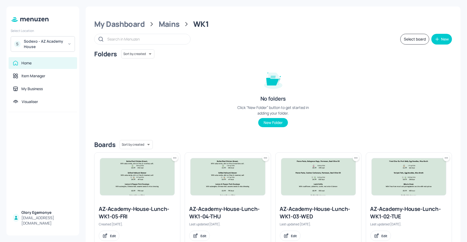
click at [232, 205] on div "AZ-Academy-House-Lunch-WK1-04-THU" at bounding box center [227, 212] width 77 height 15
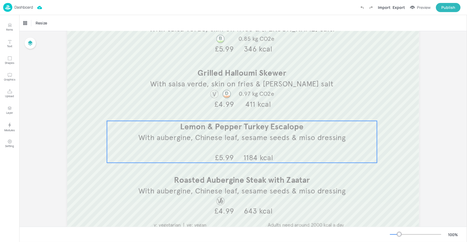
scroll to position [117, 0]
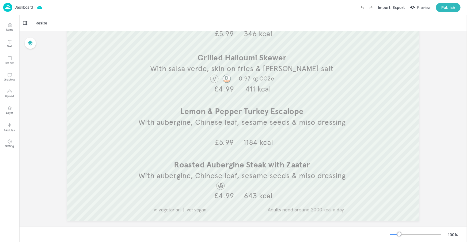
click at [30, 6] on p "Dashboard" at bounding box center [23, 7] width 18 height 4
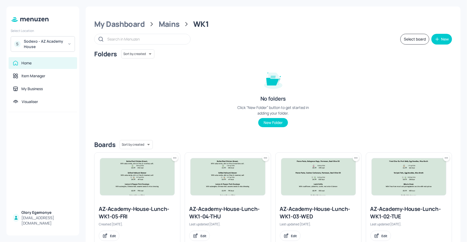
click at [141, 207] on div "AZ-Academy-House-Lunch-WK1-05-FRI" at bounding box center [137, 212] width 77 height 15
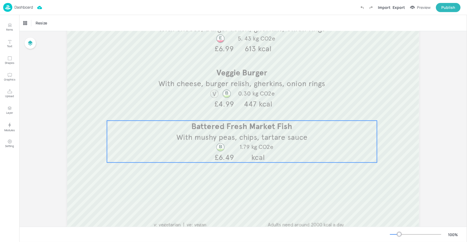
scroll to position [103, 0]
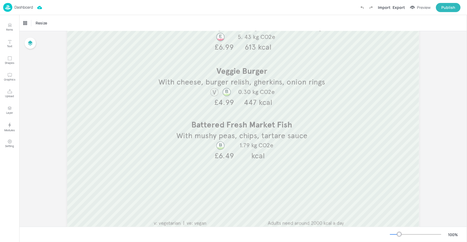
click at [21, 5] on p "Dashboard" at bounding box center [23, 7] width 18 height 4
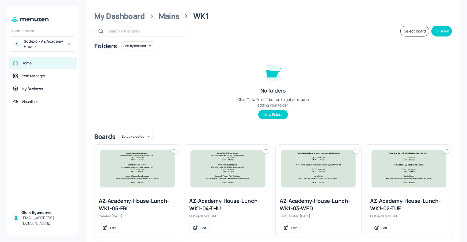
scroll to position [100, 0]
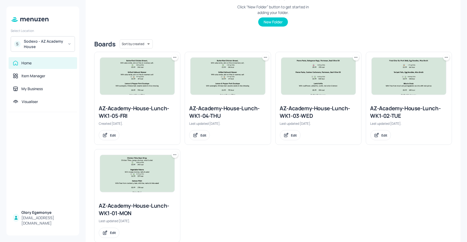
click at [178, 155] on div at bounding box center [138, 173] width 86 height 48
click at [176, 154] on icon at bounding box center [174, 154] width 5 height 5
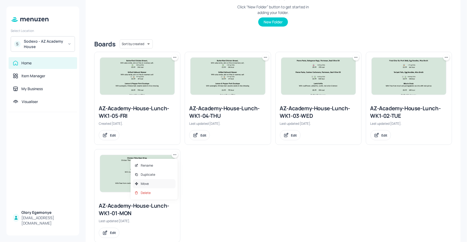
click at [150, 183] on div "Move" at bounding box center [154, 183] width 43 height 9
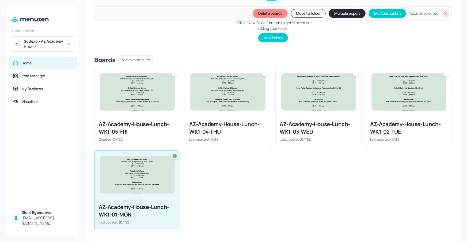
click at [432, 73] on img at bounding box center [409, 91] width 74 height 37
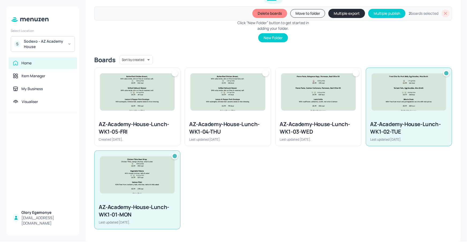
click at [359, 73] on div at bounding box center [319, 92] width 86 height 48
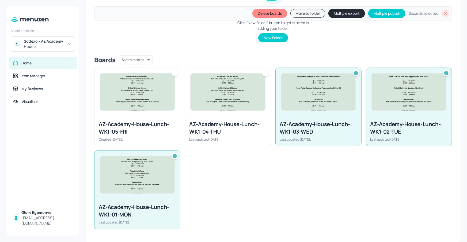
click at [261, 71] on div at bounding box center [228, 92] width 86 height 48
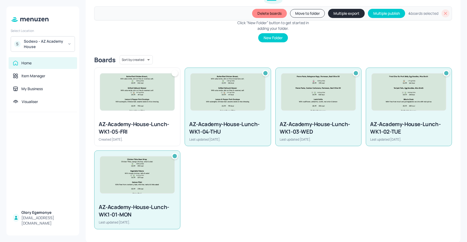
click at [177, 73] on div at bounding box center [175, 73] width 6 height 6
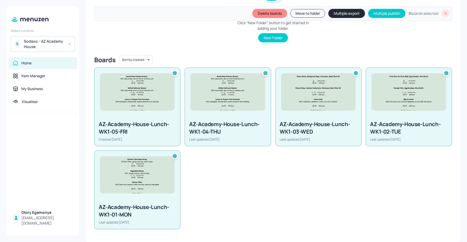
click at [339, 16] on button "Multiple export" at bounding box center [347, 13] width 37 height 9
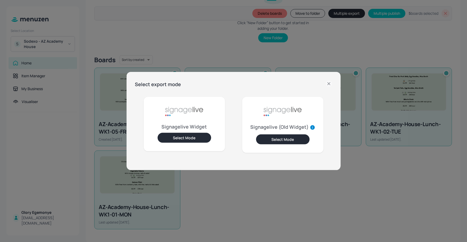
click at [178, 135] on button "Select Mode" at bounding box center [185, 138] width 54 height 10
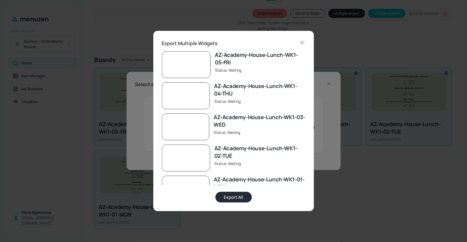
click at [230, 197] on button "Export All" at bounding box center [234, 196] width 36 height 11
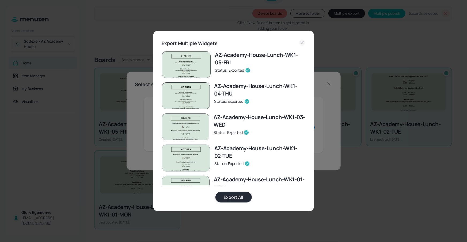
click at [302, 42] on icon at bounding box center [302, 42] width 6 height 6
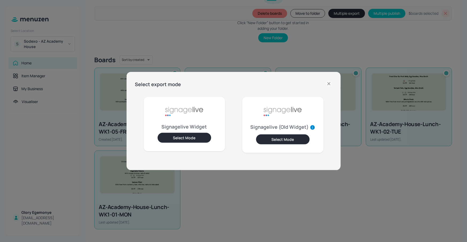
click at [329, 84] on icon at bounding box center [329, 83] width 2 height 2
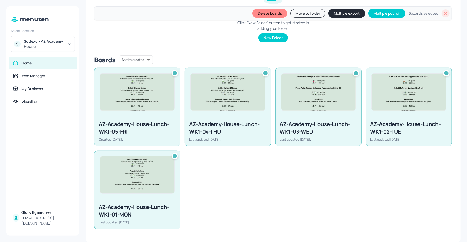
click at [445, 11] on icon at bounding box center [445, 13] width 5 height 5
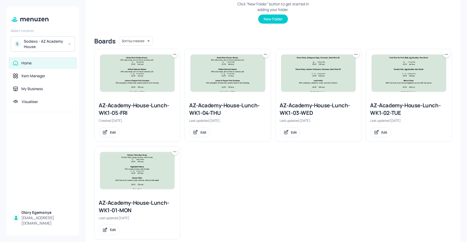
scroll to position [85, 0]
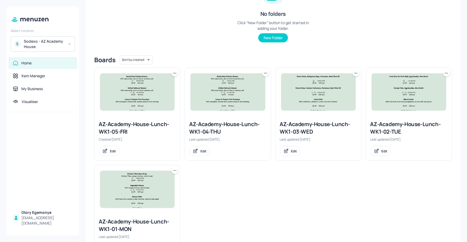
click at [315, 122] on div "AZ-Academy-House-Lunch-WK1-03-WED" at bounding box center [318, 127] width 77 height 15
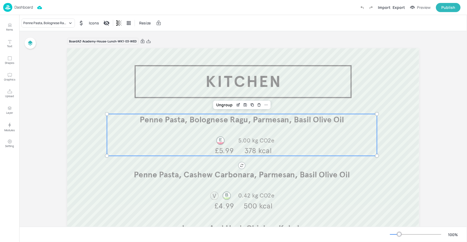
click at [226, 130] on div "Penne Pasta, Bolognese Ragu, Parmesan, Basil Olive Oil 5.00 kg CO2e 378 kcal £5…" at bounding box center [242, 135] width 270 height 42
click at [71, 21] on icon at bounding box center [70, 22] width 5 height 5
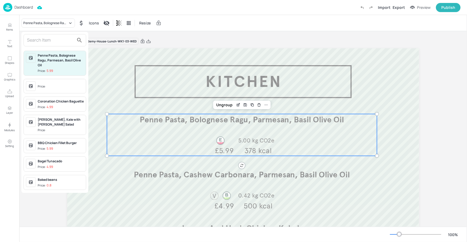
drag, startPoint x: 59, startPoint y: 42, endPoint x: 65, endPoint y: 42, distance: 6.2
click at [59, 42] on input "text" at bounding box center [50, 40] width 47 height 9
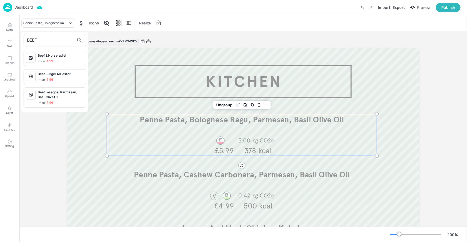
type input "BEEF"
click at [51, 93] on div "Beef Lasagna, Parmesan, Basil Olive Oil" at bounding box center [61, 95] width 46 height 10
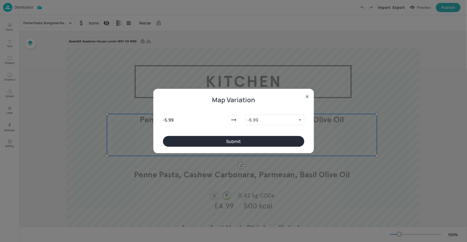
click at [245, 141] on button "Submit" at bounding box center [233, 141] width 141 height 11
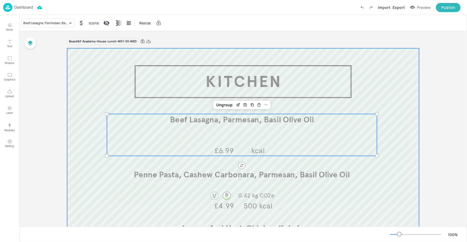
click at [262, 78] on div at bounding box center [243, 192] width 352 height 289
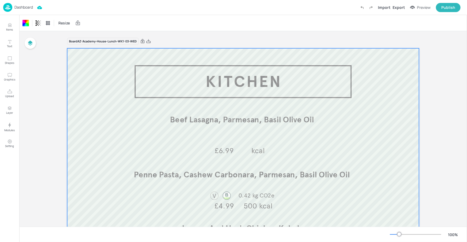
click at [22, 9] on p "Dashboard" at bounding box center [23, 7] width 18 height 4
click at [25, 7] on p "Dashboard" at bounding box center [23, 7] width 18 height 4
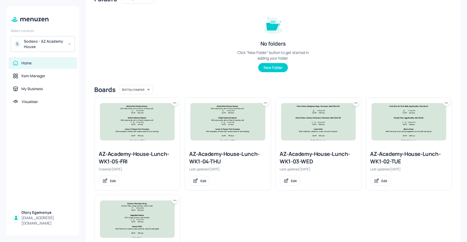
scroll to position [104, 0]
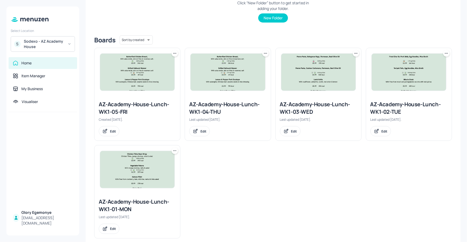
click at [399, 109] on div "AZ-Academy-House-Lunch-WK1-02-TUE" at bounding box center [409, 107] width 77 height 15
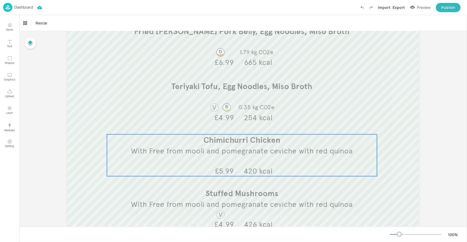
scroll to position [84, 0]
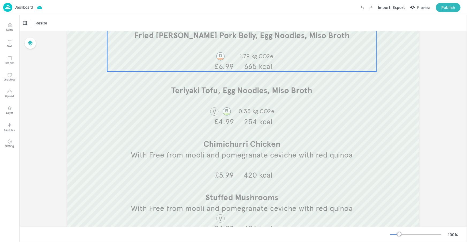
click at [290, 53] on div "Fried [PERSON_NAME] Pork Belly, Egg Noodles, Miso Broth 1.79 kg CO2e 665 kcal £…" at bounding box center [241, 51] width 269 height 42
click at [58, 23] on div "Fried [PERSON_NAME] Pork Belly, Egg Noodles, Miso Broth" at bounding box center [45, 23] width 44 height 5
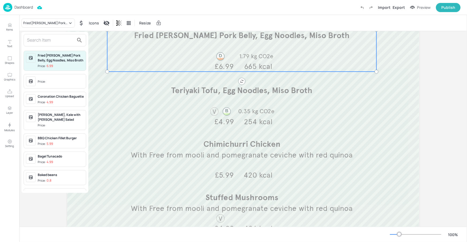
click at [63, 38] on input "text" at bounding box center [50, 40] width 47 height 9
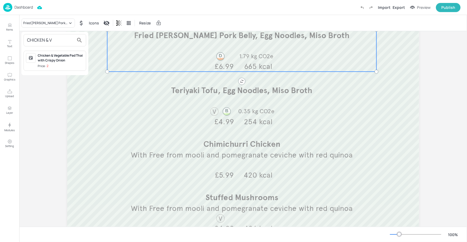
type input "CHICKEN & V"
click at [58, 52] on div "Chicken & Vegetable Pad Thai with Crispy Onion Price: 2" at bounding box center [55, 61] width 63 height 20
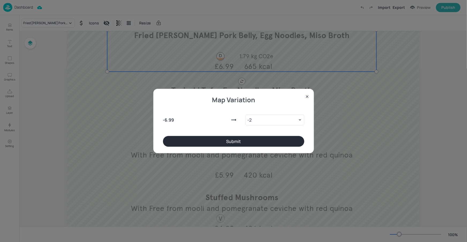
click at [220, 138] on button "Submit" at bounding box center [233, 141] width 141 height 11
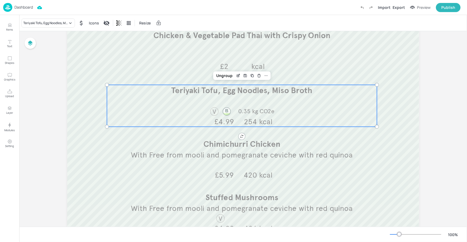
click at [213, 97] on div "Teriyaki Tofu, Egg Noodles, Miso Broth 0.35 kg CO2e 254 kcal £4.99" at bounding box center [242, 106] width 270 height 42
click at [45, 21] on div "Teriyaki Tofu, Egg Noodles, Miso Broth" at bounding box center [45, 23] width 44 height 5
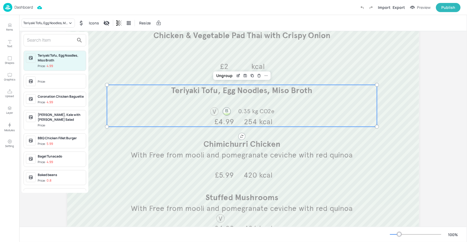
click at [48, 39] on input "text" at bounding box center [50, 40] width 47 height 9
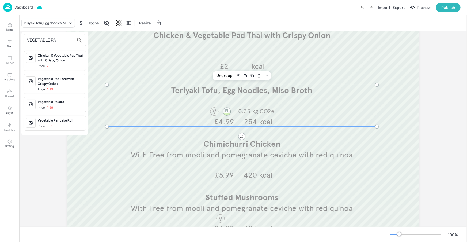
type input "VEGETABLE PA"
click at [43, 88] on div "Price: 4.99" at bounding box center [45, 89] width 15 height 5
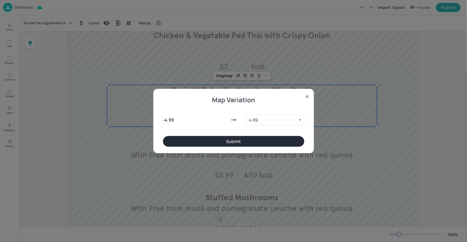
click at [249, 134] on div "- 4.99 - 4.99 9483346 ​" at bounding box center [233, 118] width 141 height 34
click at [248, 142] on button "Submit" at bounding box center [233, 141] width 141 height 11
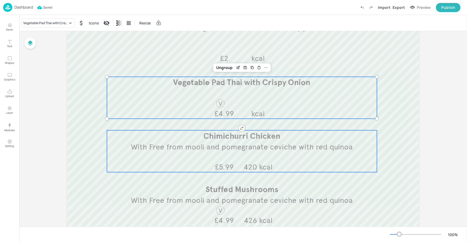
scroll to position [120, 0]
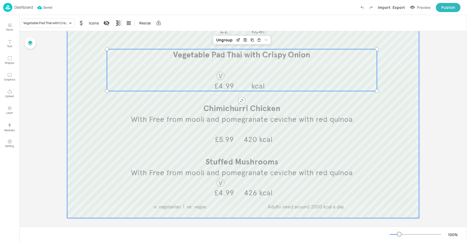
click at [397, 153] on div at bounding box center [243, 73] width 352 height 289
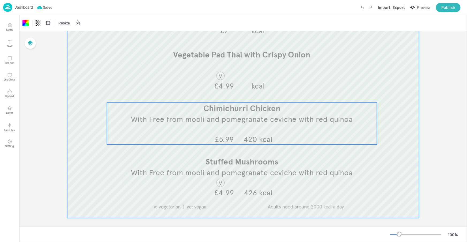
scroll to position [0, 0]
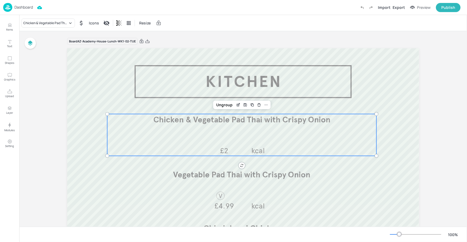
click at [221, 140] on div at bounding box center [220, 140] width 29 height 10
click at [238, 103] on icon "Edit Item" at bounding box center [238, 105] width 5 height 4
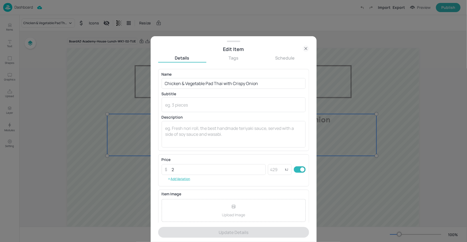
click at [188, 161] on div "Price ​ 2 ​ kJ ​ Add Variation" at bounding box center [234, 169] width 144 height 25
click at [206, 174] on div "Price ​ 2 ​ kJ ​ Add Variation" at bounding box center [234, 169] width 144 height 25
click at [206, 171] on input "2" at bounding box center [217, 169] width 97 height 11
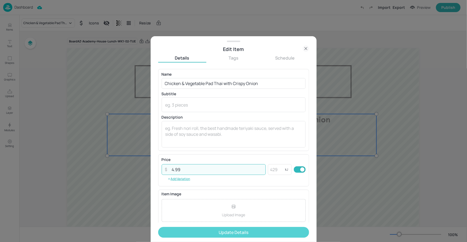
type input "4.99"
click at [215, 230] on button "Update Details" at bounding box center [233, 232] width 151 height 11
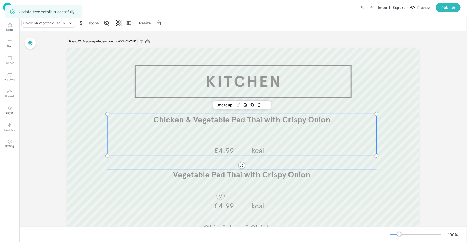
click at [342, 183] on div "Vegetable Pad Thai with Crispy Onion kcal £4.99" at bounding box center [242, 190] width 270 height 42
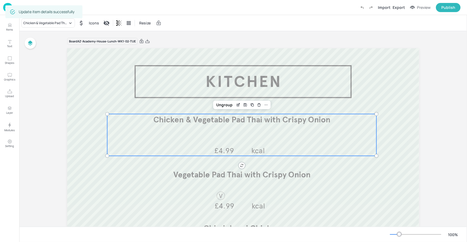
click at [303, 135] on div "Chicken & Vegetable Pad Thai with Crispy Onion kcal £4.99" at bounding box center [241, 135] width 269 height 42
click at [238, 105] on icon "Edit Item" at bounding box center [238, 105] width 5 height 4
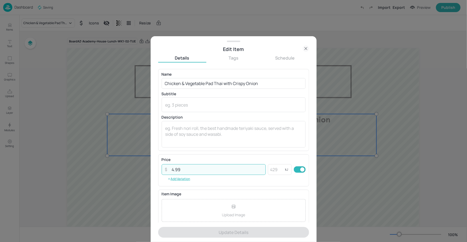
click at [174, 168] on input "4.99" at bounding box center [217, 169] width 97 height 11
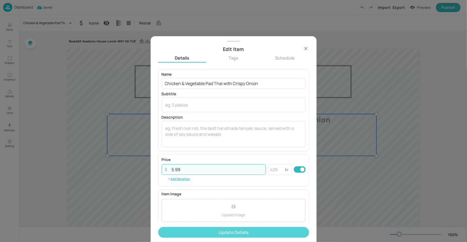
type input "5.99"
click at [206, 232] on button "Update Details" at bounding box center [233, 232] width 151 height 11
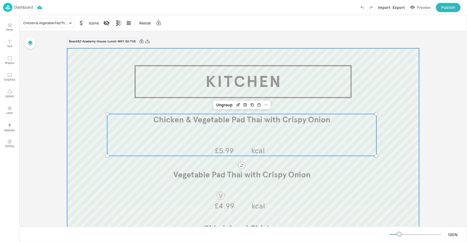
click at [306, 44] on div "Board AZ-Academy-House-Lunch-WK1-02-TUE" at bounding box center [243, 40] width 352 height 7
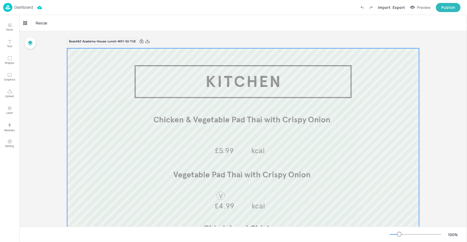
click at [350, 62] on div at bounding box center [243, 192] width 352 height 289
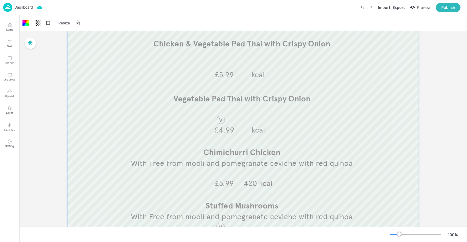
scroll to position [65, 0]
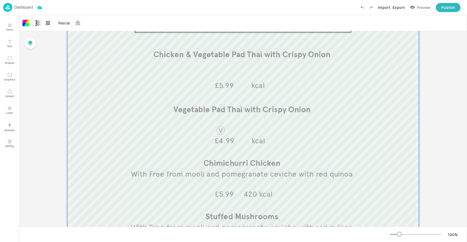
click at [394, 233] on div at bounding box center [415, 234] width 51 height 4
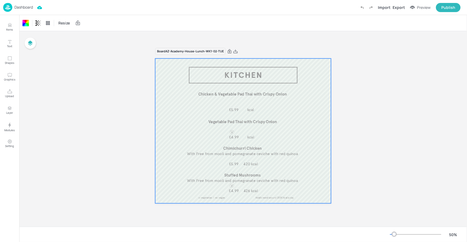
click at [395, 234] on div at bounding box center [394, 234] width 4 height 4
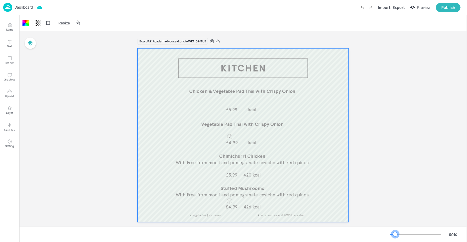
click at [396, 234] on div at bounding box center [395, 234] width 4 height 4
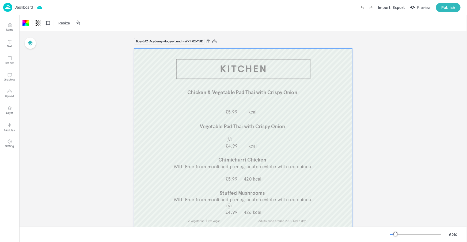
click at [25, 7] on p "Dashboard" at bounding box center [23, 7] width 18 height 4
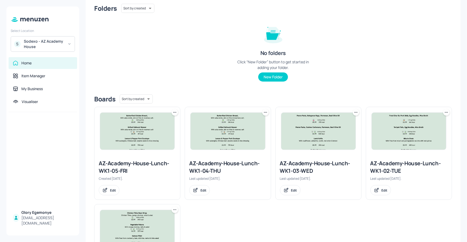
scroll to position [101, 0]
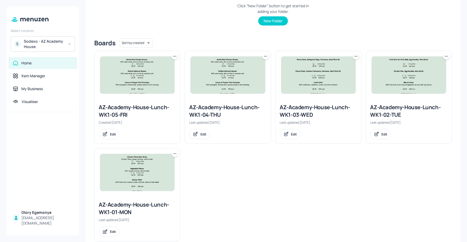
click at [128, 204] on div "AZ-Academy-House-Lunch-WK1-01-MON" at bounding box center [137, 208] width 77 height 15
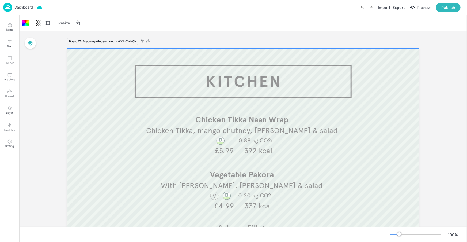
click at [30, 7] on p "Dashboard" at bounding box center [23, 7] width 18 height 4
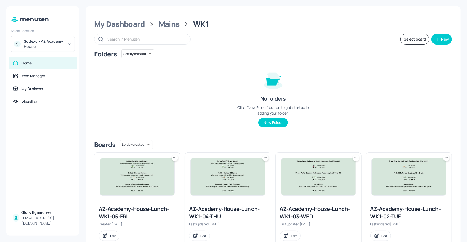
scroll to position [100, 0]
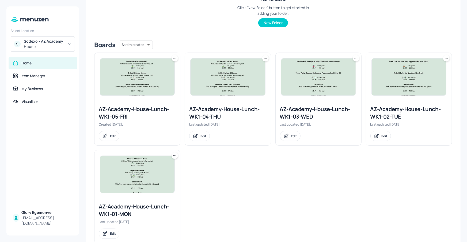
click at [378, 114] on div "AZ-Academy-House-Lunch-WK1-02-TUE" at bounding box center [409, 112] width 77 height 15
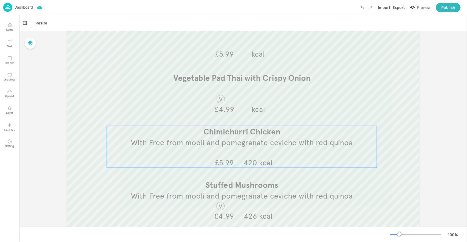
scroll to position [4, 0]
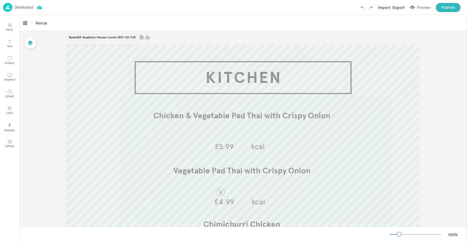
click at [26, 8] on p "Dashboard" at bounding box center [23, 7] width 18 height 4
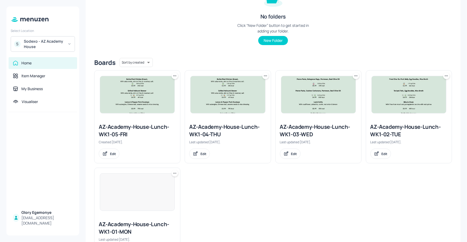
scroll to position [89, 0]
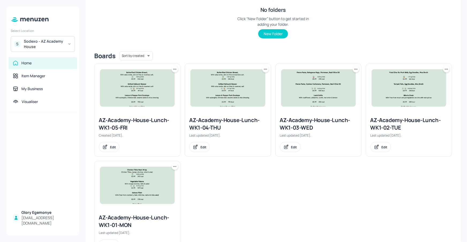
click at [291, 124] on div "AZ-Academy-House-Lunch-WK1-03-WED" at bounding box center [318, 123] width 77 height 15
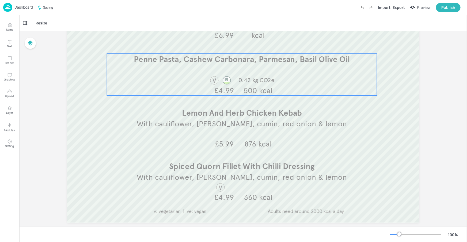
scroll to position [124, 0]
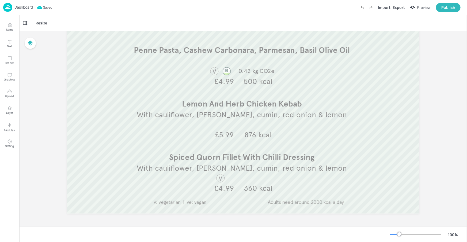
click at [29, 8] on p "Dashboard" at bounding box center [23, 7] width 18 height 4
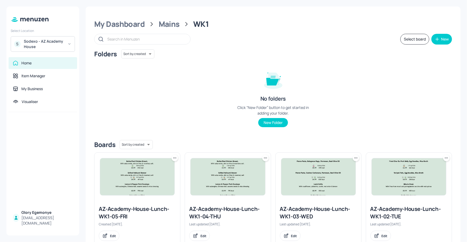
click at [219, 206] on div "AZ-Academy-House-Lunch-WK1-04-THU" at bounding box center [227, 212] width 77 height 15
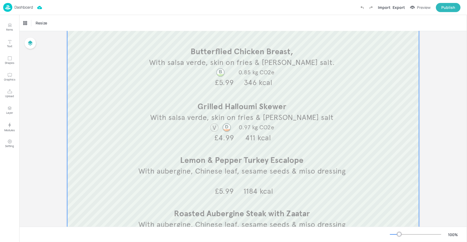
scroll to position [124, 0]
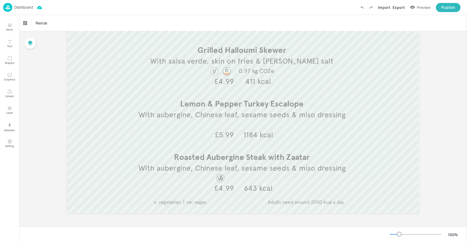
click at [32, 8] on p "Dashboard" at bounding box center [23, 7] width 18 height 4
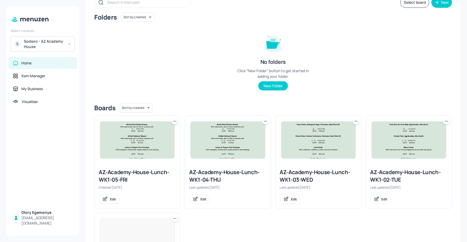
scroll to position [41, 0]
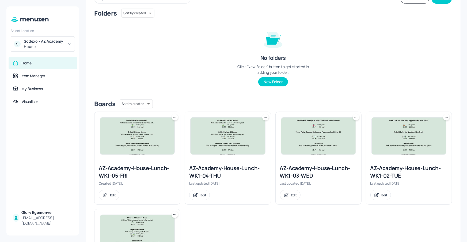
click at [446, 116] on icon at bounding box center [446, 116] width 5 height 5
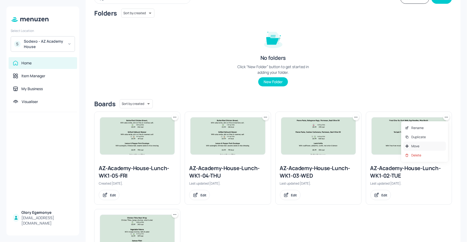
click at [421, 146] on div "Move" at bounding box center [425, 145] width 43 height 9
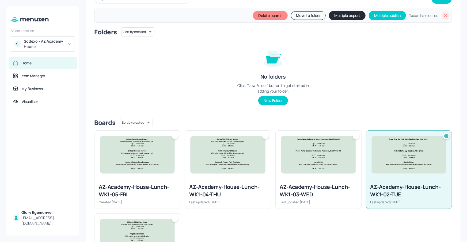
click at [353, 135] on div at bounding box center [356, 136] width 6 height 6
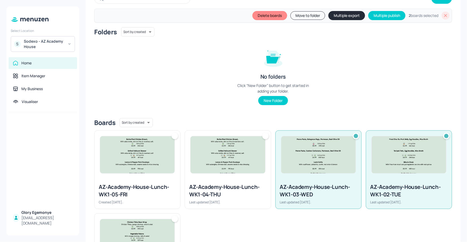
click at [357, 17] on button "Multiple export" at bounding box center [347, 15] width 37 height 9
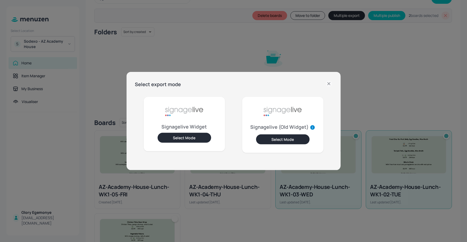
click at [184, 140] on button "Select Mode" at bounding box center [185, 138] width 54 height 10
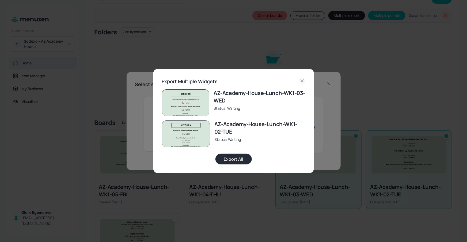
click at [234, 159] on button "Export All" at bounding box center [234, 158] width 36 height 11
click at [302, 79] on icon at bounding box center [302, 80] width 6 height 6
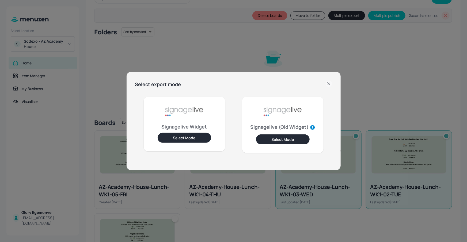
click at [332, 83] on icon at bounding box center [329, 83] width 6 height 6
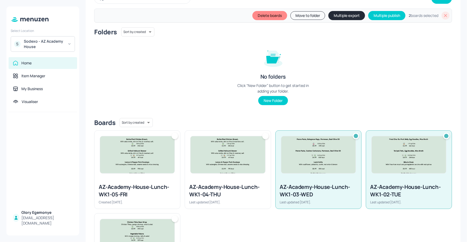
click at [445, 14] on icon at bounding box center [446, 15] width 3 height 3
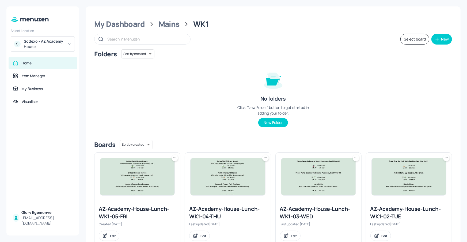
scroll to position [0, 0]
click at [38, 46] on div "Sodexo - AZ Academy House" at bounding box center [44, 44] width 40 height 11
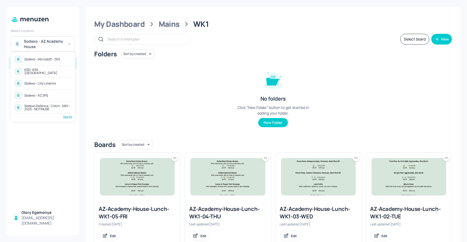
click at [64, 117] on div "See All" at bounding box center [42, 117] width 59 height 4
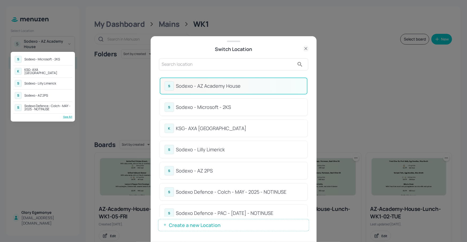
click at [258, 74] on div at bounding box center [233, 121] width 467 height 242
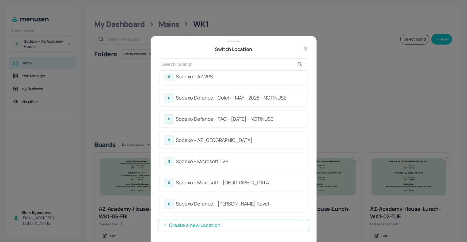
scroll to position [96, 0]
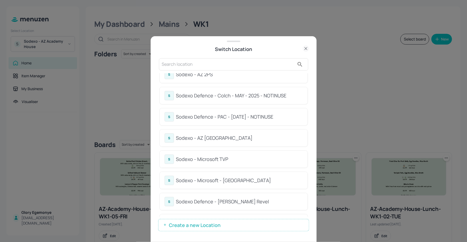
click at [219, 135] on div "Sodexo - AZ [GEOGRAPHIC_DATA]" at bounding box center [239, 137] width 127 height 7
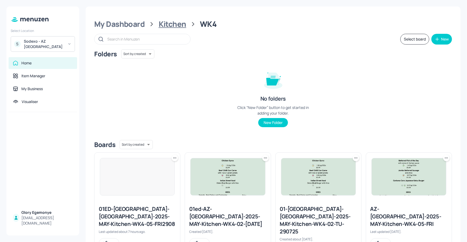
click at [166, 24] on div "Kitchen" at bounding box center [173, 24] width 28 height 10
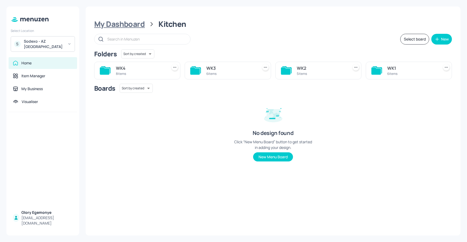
click at [122, 25] on div "My Dashboard" at bounding box center [119, 24] width 51 height 10
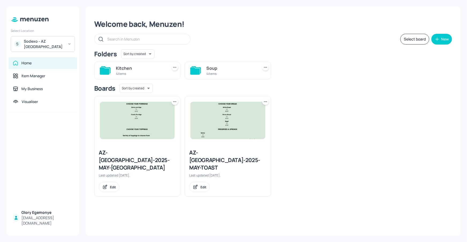
click at [111, 71] on div "Kitchen 4 items" at bounding box center [137, 71] width 86 height 18
click at [108, 69] on icon at bounding box center [105, 70] width 10 height 7
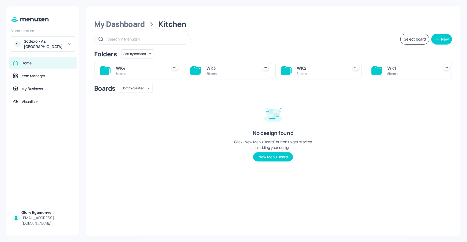
click at [380, 69] on icon at bounding box center [377, 70] width 10 height 7
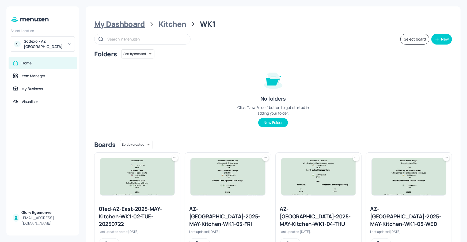
click at [144, 24] on div "My Dashboard" at bounding box center [119, 24] width 51 height 10
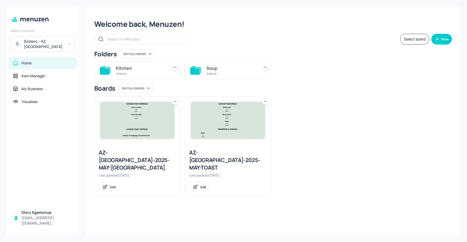
click at [195, 71] on icon at bounding box center [195, 70] width 10 height 7
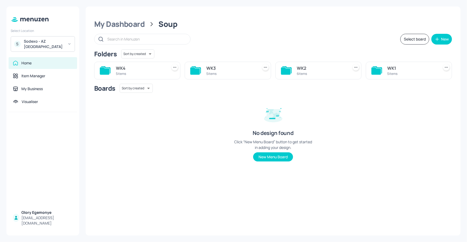
drag, startPoint x: 120, startPoint y: 27, endPoint x: 131, endPoint y: 45, distance: 20.8
click at [120, 27] on div "My Dashboard" at bounding box center [119, 24] width 51 height 10
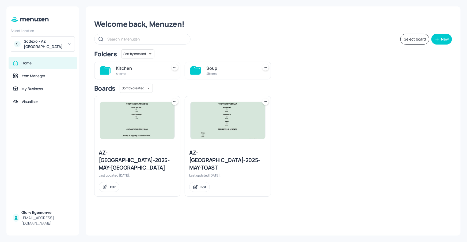
click at [107, 70] on icon at bounding box center [105, 70] width 10 height 7
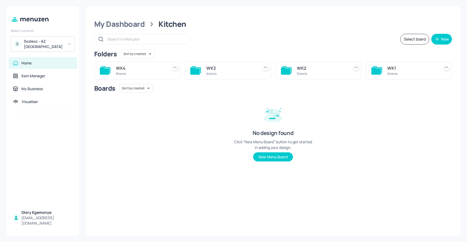
click at [379, 69] on icon at bounding box center [377, 70] width 10 height 7
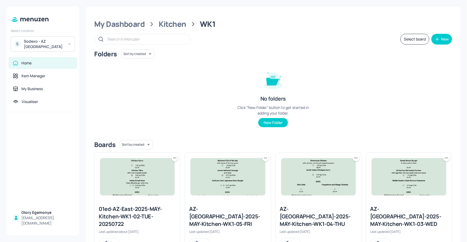
scroll to position [121, 0]
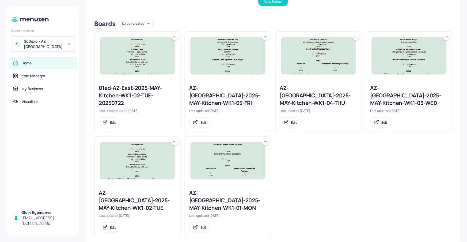
click at [208, 194] on div "AZ-Eastbrook-2025-MAY-Kitchen-WK1-01-MON" at bounding box center [227, 200] width 77 height 22
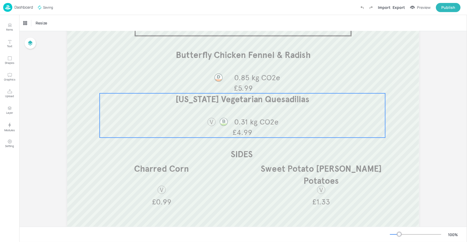
scroll to position [62, 0]
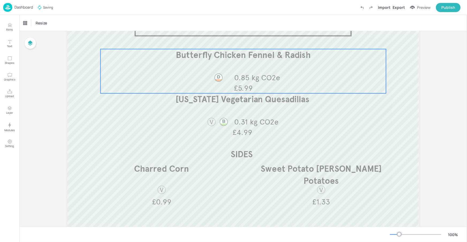
click at [249, 63] on div "Butterfly Chicken Fennel & Radish 0.85 kg CO2e £5.99" at bounding box center [244, 71] width 286 height 44
click at [61, 21] on div "Butterfly Chicken Fennel & Radish" at bounding box center [45, 23] width 44 height 5
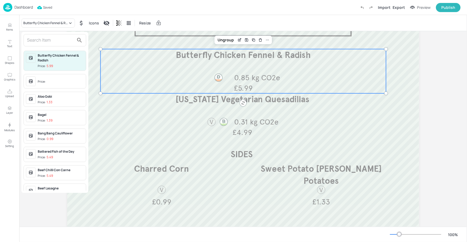
click at [59, 41] on input "text" at bounding box center [50, 40] width 47 height 9
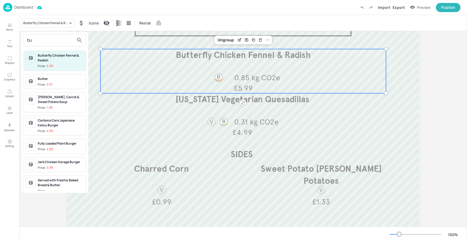
type input "b"
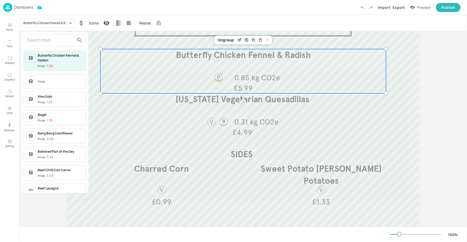
click at [11, 32] on div at bounding box center [233, 121] width 467 height 242
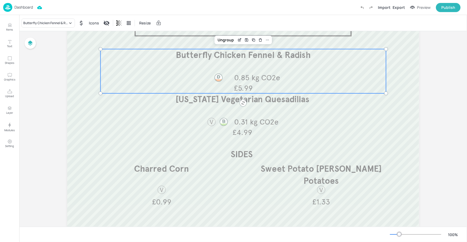
click at [11, 29] on p "Items" at bounding box center [9, 30] width 7 height 4
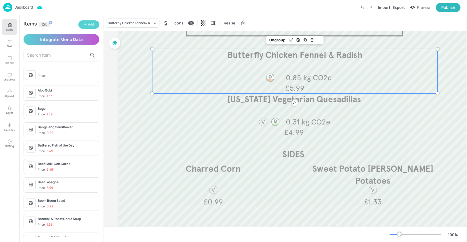
click at [93, 25] on div "Add" at bounding box center [91, 24] width 6 height 5
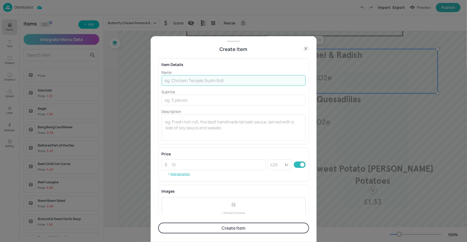
click at [200, 85] on input "text" at bounding box center [234, 80] width 144 height 11
paste input "Butterfly Chimichurri Grilled Chicken with Sweet potato Parmentier"
type input "Butterfly Chimichurri Grilled Chicken with Sweet potato Parmentier"
click at [185, 164] on input "number" at bounding box center [217, 164] width 97 height 11
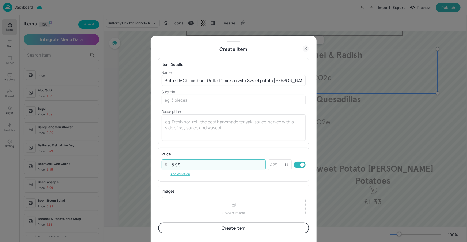
type input "5.99"
click at [240, 232] on button "Create Item" at bounding box center [233, 227] width 151 height 11
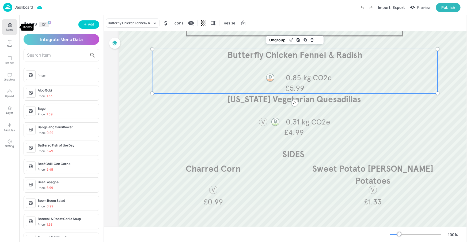
click at [8, 22] on button "Items" at bounding box center [10, 27] width 16 height 16
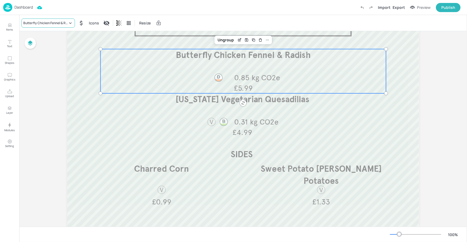
click at [53, 19] on div "Butterfly Chicken Fennel & Radish" at bounding box center [48, 22] width 54 height 9
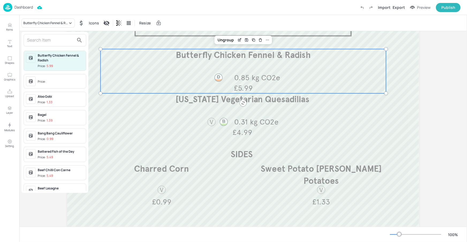
click at [64, 40] on input "text" at bounding box center [50, 40] width 47 height 9
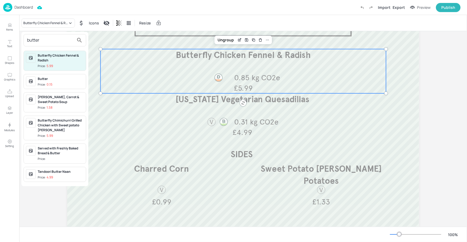
type input "butter"
click at [64, 121] on div "Butterfly Chimichurri Grilled Chicken with Sweet potato Parmentier" at bounding box center [61, 125] width 46 height 14
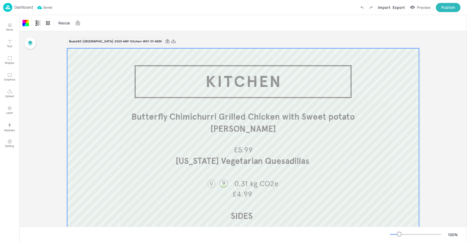
click at [27, 6] on p "Dashboard" at bounding box center [23, 7] width 18 height 4
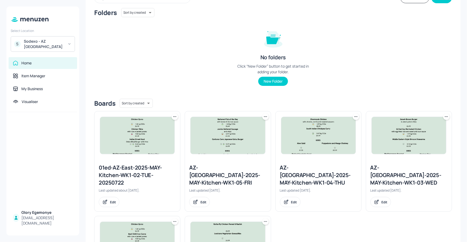
scroll to position [96, 0]
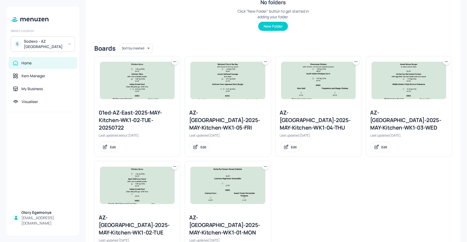
click at [131, 221] on div "AZ-Eastbrook-2025-MAY-Kitchen-WK1-02-TUE" at bounding box center [137, 224] width 77 height 22
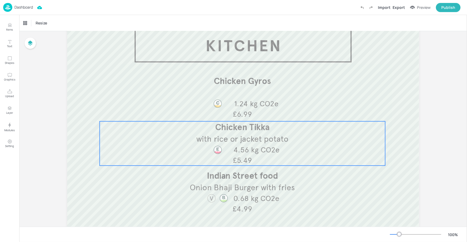
scroll to position [37, 0]
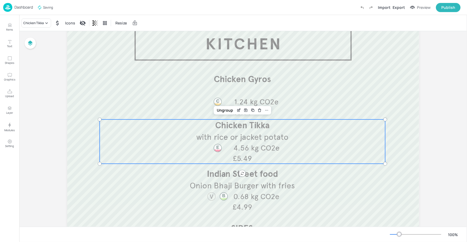
click at [252, 135] on span "with rice or jacket potato" at bounding box center [242, 137] width 92 height 10
click at [49, 25] on icon at bounding box center [46, 22] width 5 height 5
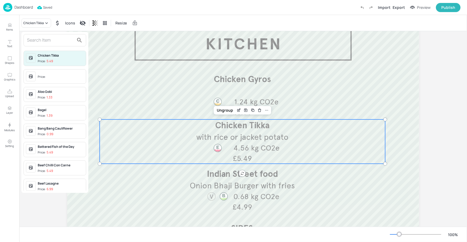
drag, startPoint x: 61, startPoint y: 40, endPoint x: 55, endPoint y: 39, distance: 5.9
click at [61, 40] on input "text" at bounding box center [50, 40] width 47 height 9
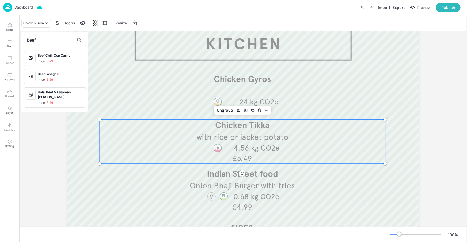
type input "beef"
click at [41, 57] on div "Beef Chilli Con Carne" at bounding box center [61, 55] width 46 height 5
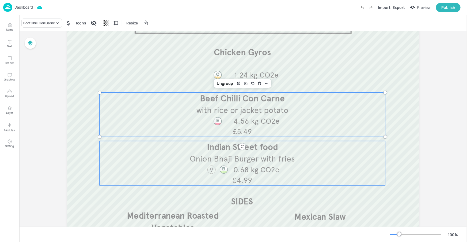
scroll to position [77, 0]
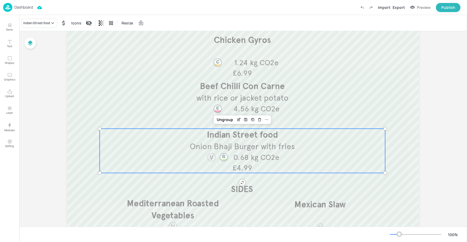
click at [129, 162] on div "Indian Street food Onion Bhaji Burger with fries 0.68 kg CO2e £4.99" at bounding box center [243, 151] width 286 height 44
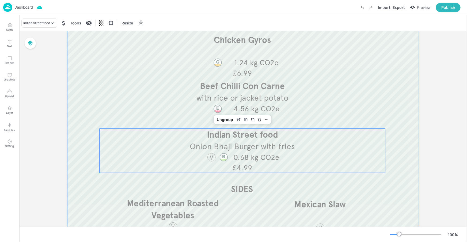
click at [78, 184] on div at bounding box center [243, 116] width 352 height 289
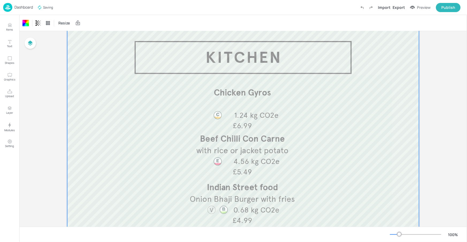
scroll to position [0, 0]
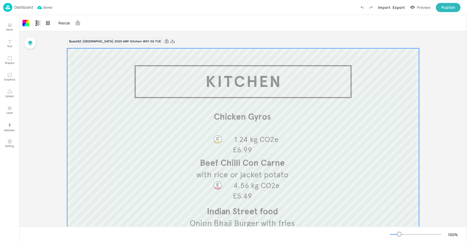
click at [24, 6] on p "Dashboard" at bounding box center [23, 7] width 18 height 4
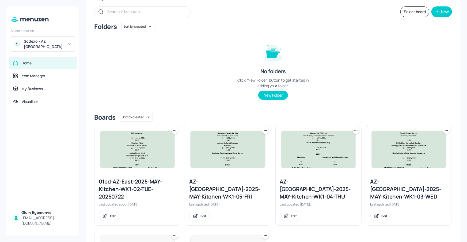
scroll to position [92, 0]
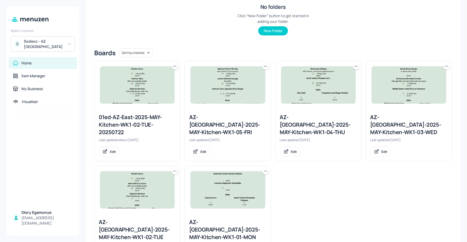
click at [392, 121] on div "AZ-Eastbrook-2025-MAY-Kitchen-WK1-03-WED" at bounding box center [409, 124] width 77 height 22
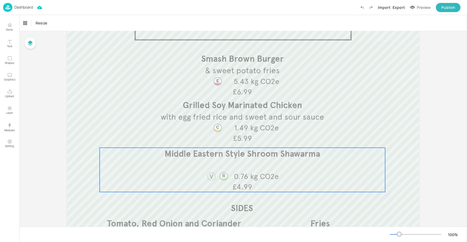
scroll to position [58, 0]
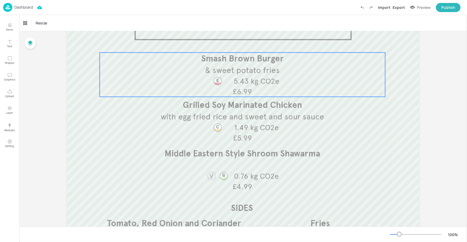
click at [235, 87] on span "£6.99" at bounding box center [242, 91] width 19 height 9
click at [45, 21] on div "Smash Brown Burger" at bounding box center [39, 23] width 32 height 5
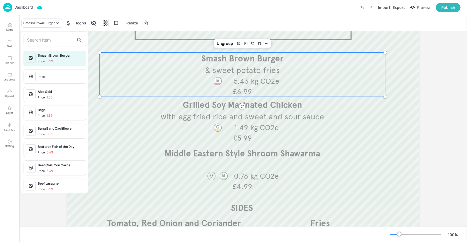
click at [43, 40] on input "text" at bounding box center [50, 40] width 47 height 9
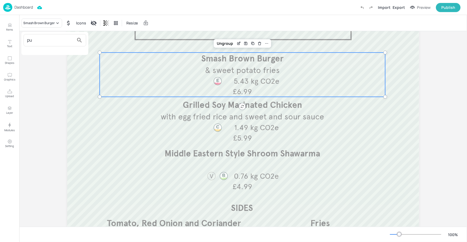
type input "p"
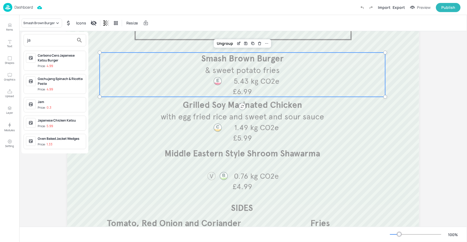
type input "j"
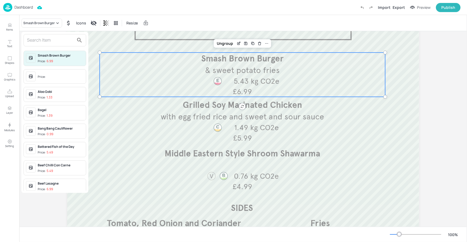
click at [5, 25] on div at bounding box center [233, 121] width 467 height 242
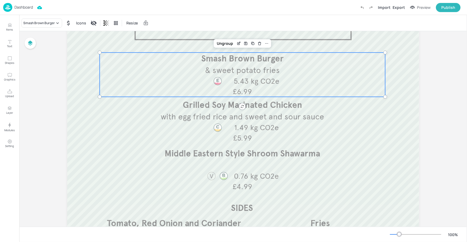
click at [9, 26] on div "Smash Brown Burger Price: 6.99 Price: Aloo Gobi Price: 1.33 Bagel Price: 1.39 B…" at bounding box center [233, 121] width 467 height 239
click at [6, 29] on button "Items" at bounding box center [10, 27] width 16 height 16
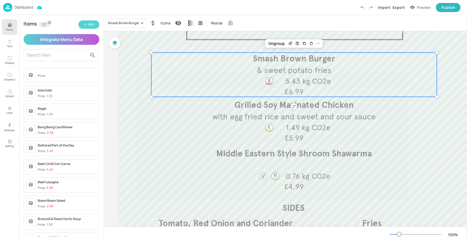
click at [79, 24] on button "Add" at bounding box center [88, 24] width 21 height 8
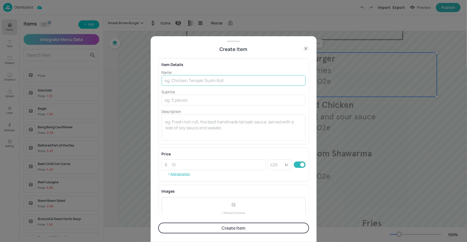
click at [230, 79] on input "text" at bounding box center [234, 80] width 144 height 11
paste input "Pulled Jalfrezi Lamb Bun, Gravy Dip"
type input "Pulled Jalfrezi Lamb Bun, Gravy Dip"
click at [181, 163] on input "number" at bounding box center [217, 164] width 97 height 11
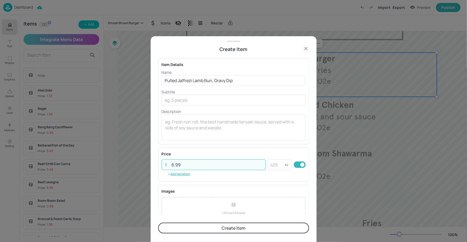
type input "6.99"
click at [208, 156] on div "Price" at bounding box center [234, 154] width 144 height 6
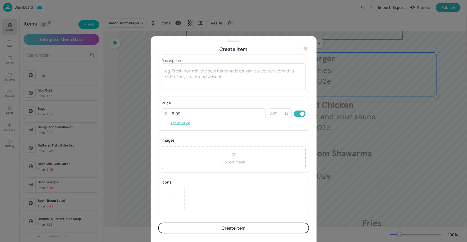
click at [201, 224] on button "Create Item" at bounding box center [233, 227] width 151 height 11
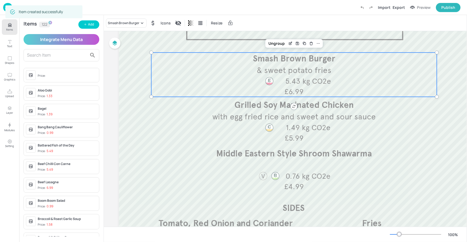
scroll to position [51, 0]
click at [12, 24] on icon "Items" at bounding box center [9, 24] width 5 height 5
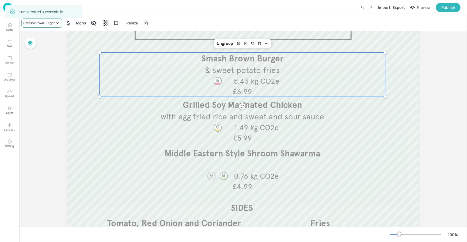
click at [43, 21] on div "Smash Brown Burger" at bounding box center [39, 23] width 32 height 5
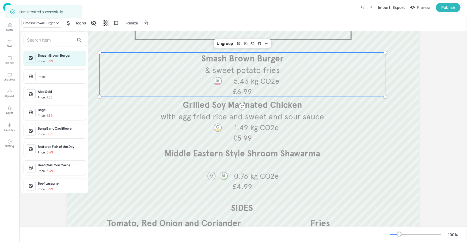
click at [52, 38] on input "text" at bounding box center [50, 40] width 47 height 9
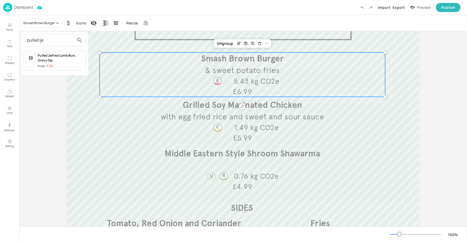
type input "pulled ja"
click at [41, 61] on div "Pulled Jalfrezi Lamb Bun, Gravy Dip" at bounding box center [61, 58] width 46 height 10
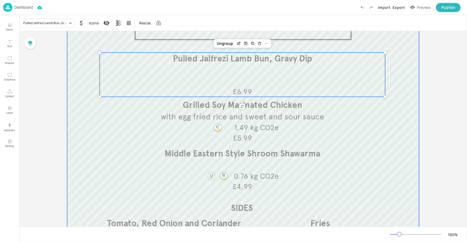
click at [408, 168] on div at bounding box center [243, 134] width 352 height 289
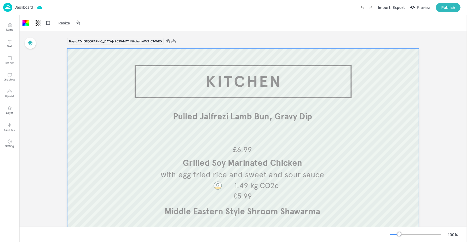
click at [30, 8] on p "Dashboard" at bounding box center [23, 7] width 18 height 4
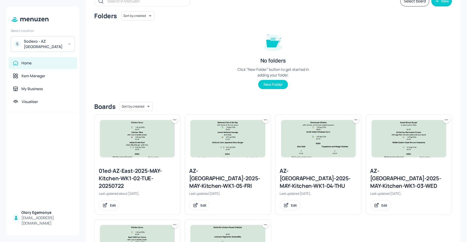
scroll to position [38, 0]
click at [393, 177] on div "AZ-Eastbrook-2025-MAY-Kitchen-WK1-03-WED" at bounding box center [409, 178] width 77 height 22
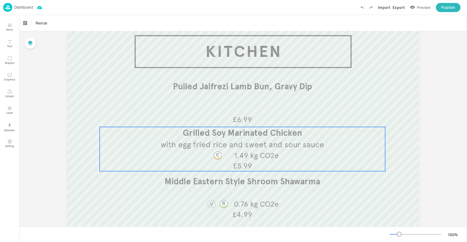
scroll to position [35, 0]
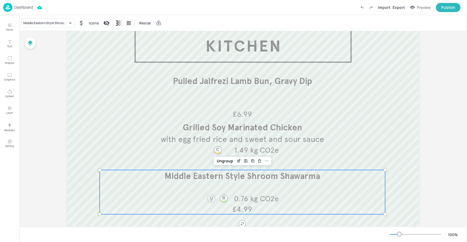
click at [269, 182] on div "Middle Eastern Style Shroom Shawarma 0.76 kg CO2e £4.99" at bounding box center [243, 192] width 286 height 44
drag, startPoint x: 58, startPoint y: 17, endPoint x: 56, endPoint y: 23, distance: 6.4
click at [58, 17] on div "Middle Eastern Style Shroom Shawarma Icons Resize" at bounding box center [243, 23] width 448 height 16
click at [56, 23] on div "Middle Eastern Style Shroom Shawarma" at bounding box center [45, 23] width 44 height 5
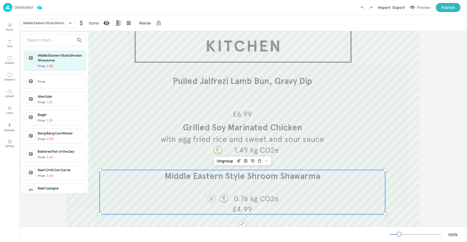
click at [58, 42] on input "text" at bounding box center [50, 40] width 47 height 9
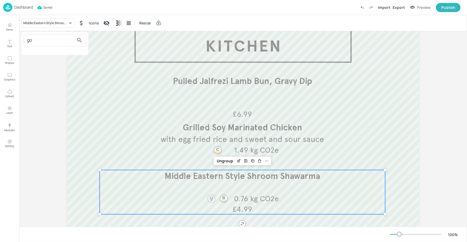
type input "g"
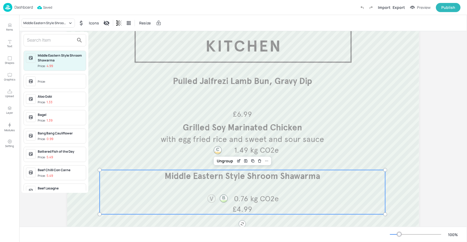
click at [12, 29] on div at bounding box center [233, 121] width 467 height 242
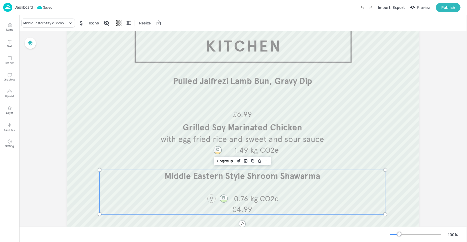
click at [9, 28] on div "Middle Eastern Style Shroom Shawarma Price: 4.99 Price: Aloo Gobi Price: 1.33 B…" at bounding box center [233, 121] width 467 height 239
click at [2, 27] on button "Items" at bounding box center [10, 27] width 16 height 16
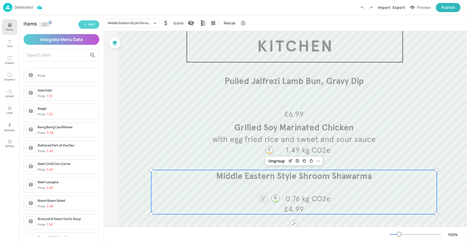
click at [82, 28] on button "Add" at bounding box center [88, 24] width 21 height 8
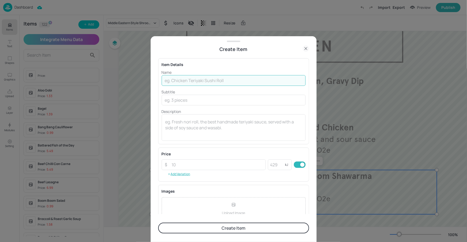
click at [267, 80] on input "text" at bounding box center [234, 80] width 144 height 11
paste input "Gochujang Spinach & Ricotta Pasta veg"
click at [236, 81] on input "Gochujang Spinach & Ricotta Pasta veg" at bounding box center [234, 80] width 144 height 11
type input "Gochujang Spinach & Ricotta Pasta Veg"
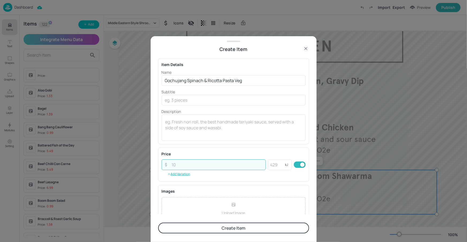
click at [197, 168] on input "number" at bounding box center [217, 164] width 97 height 11
type input "4"
click at [171, 165] on input ".99" at bounding box center [217, 164] width 97 height 11
type input "4.99"
click at [246, 147] on div "Price ​ 4.99 ​ kJ ​ Add Variation" at bounding box center [233, 164] width 151 height 34
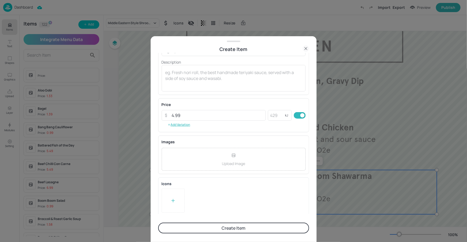
scroll to position [51, 0]
click at [176, 200] on div at bounding box center [173, 199] width 23 height 24
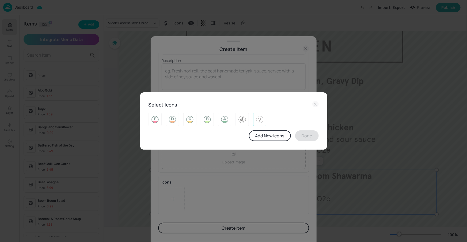
click at [258, 118] on img at bounding box center [260, 119] width 8 height 9
click at [295, 135] on div "Add New Icons Done" at bounding box center [234, 135] width 170 height 11
click at [297, 135] on button "Done" at bounding box center [307, 135] width 24 height 11
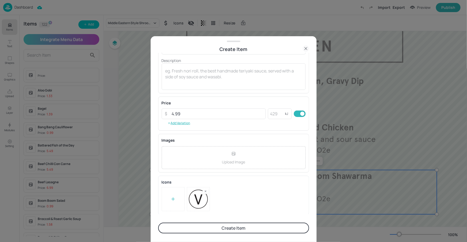
click at [229, 228] on button "Create Item" at bounding box center [233, 227] width 151 height 11
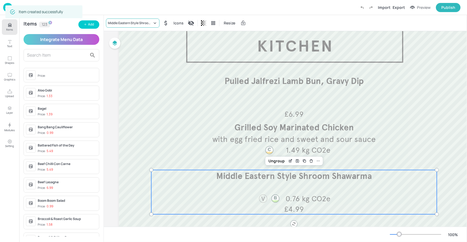
click at [144, 25] on div "Middle Eastern Style Shroom Shawarma" at bounding box center [130, 23] width 44 height 5
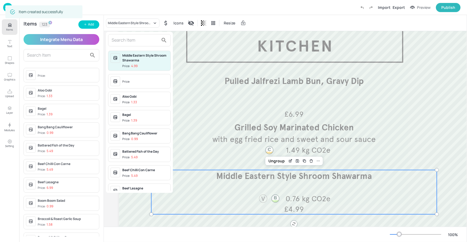
click at [138, 40] on input "text" at bounding box center [135, 40] width 47 height 9
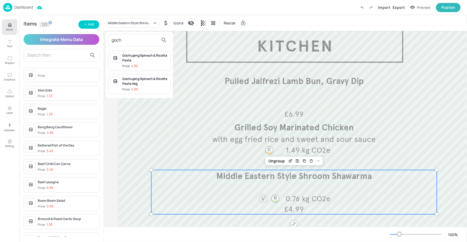
type input "goch"
click at [141, 82] on div "Gochujang Spinach & Ricotta Pasta Veg" at bounding box center [145, 81] width 46 height 10
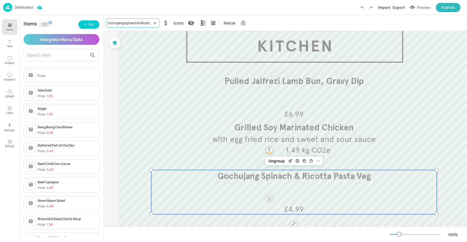
click at [141, 24] on div "Gochujang Spinach & Ricotta Pasta Veg" at bounding box center [130, 23] width 44 height 5
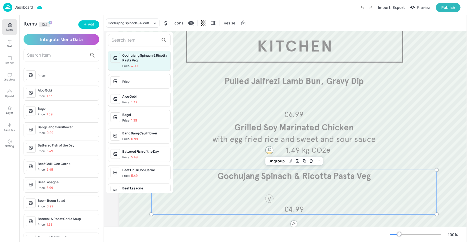
click at [141, 42] on input "text" at bounding box center [135, 40] width 47 height 9
type input "c"
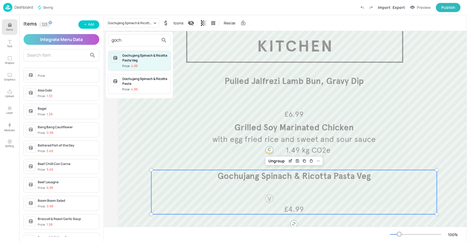
type input "goch"
click at [134, 62] on div "Gochujang Spinach & Ricotta Pasta Veg Price: 4.99" at bounding box center [145, 60] width 46 height 15
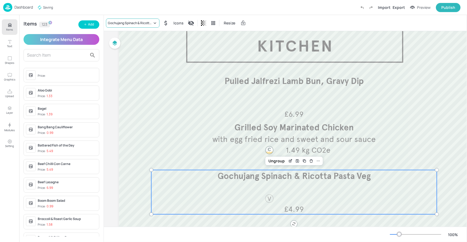
click at [135, 24] on div "Gochujang Spinach & Ricotta Pasta Veg" at bounding box center [130, 23] width 44 height 5
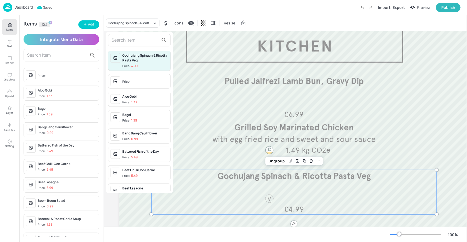
click at [139, 40] on input "text" at bounding box center [135, 40] width 47 height 9
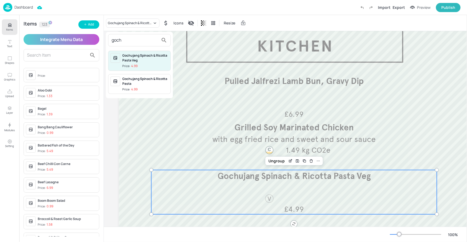
type input "goch"
click at [135, 82] on div "Gochujang Spinach & Ricotta Pasta" at bounding box center [145, 81] width 46 height 10
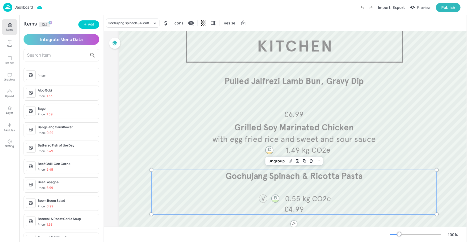
click at [5, 31] on button "Items" at bounding box center [10, 27] width 16 height 16
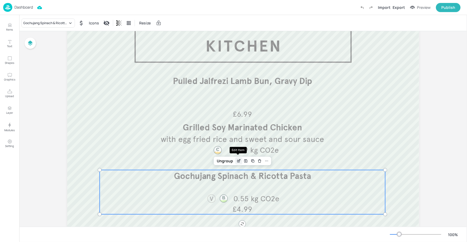
click at [238, 159] on icon "Edit Item" at bounding box center [239, 161] width 5 height 4
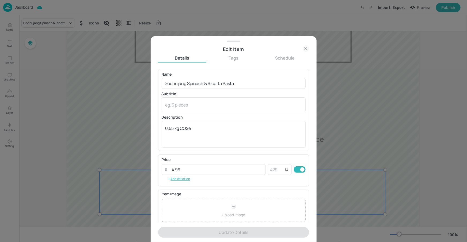
click at [303, 49] on icon at bounding box center [306, 48] width 6 height 6
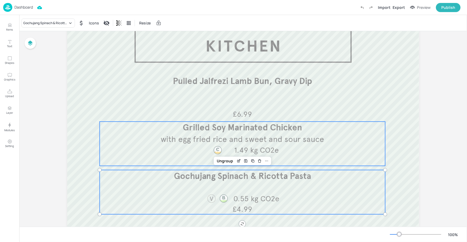
click at [392, 122] on div at bounding box center [243, 157] width 352 height 289
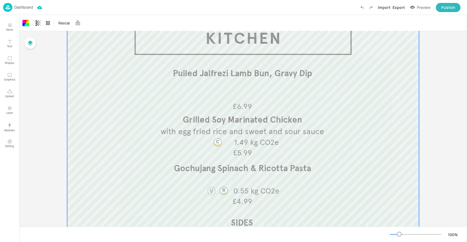
scroll to position [43, 0]
click at [28, 6] on p "Dashboard" at bounding box center [23, 7] width 18 height 4
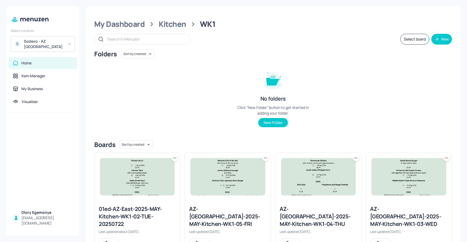
scroll to position [95, 0]
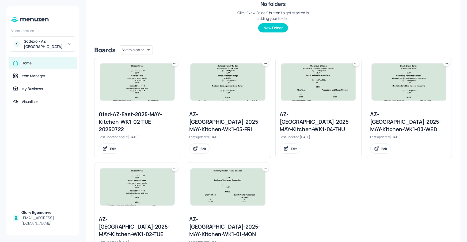
click at [312, 114] on div "AZ-Eastbrook-2025-MAY-Kitchen-WK1-04-THU" at bounding box center [318, 121] width 77 height 22
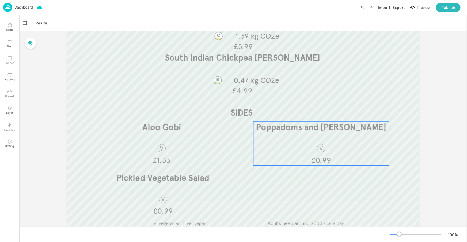
scroll to position [110, 0]
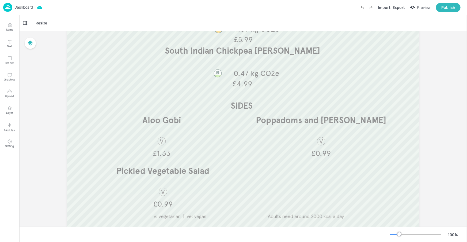
click at [25, 7] on p "Dashboard" at bounding box center [23, 7] width 18 height 4
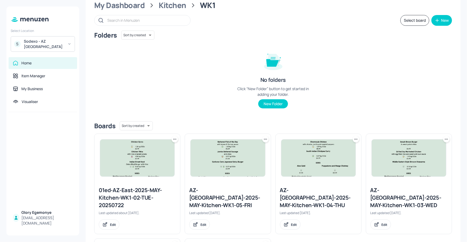
scroll to position [92, 0]
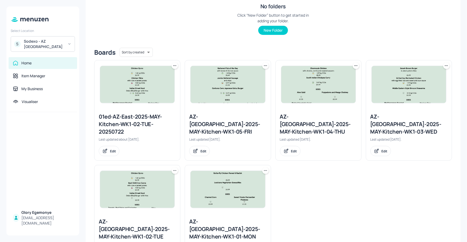
click at [227, 114] on div "AZ-Eastbrook-2025-MAY-Kitchen-WK1-05-FRI" at bounding box center [227, 124] width 77 height 22
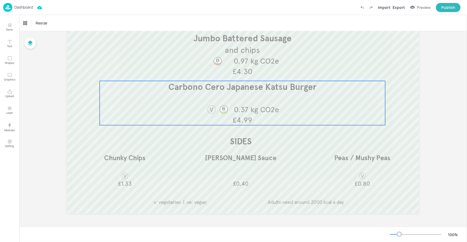
scroll to position [30, 0]
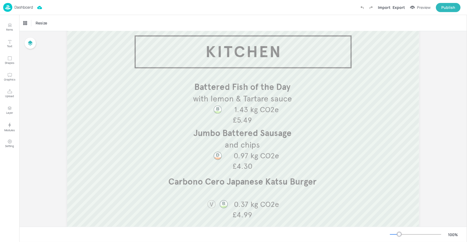
click at [31, 4] on div "Dashboard" at bounding box center [18, 7] width 30 height 9
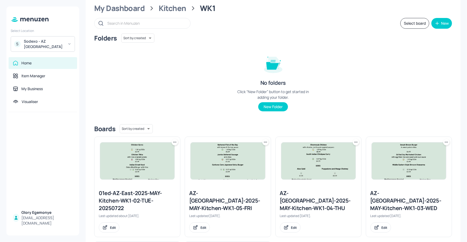
scroll to position [87, 0]
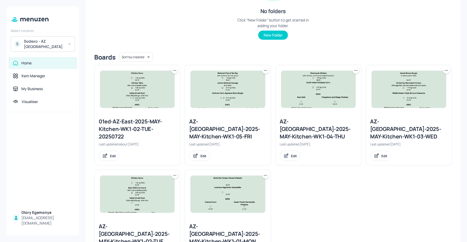
click at [267, 175] on icon at bounding box center [265, 174] width 5 height 5
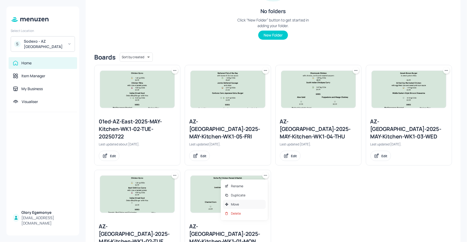
click at [234, 202] on p "Move" at bounding box center [235, 204] width 8 height 5
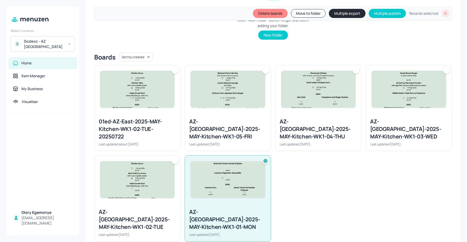
click at [178, 163] on div at bounding box center [138, 179] width 86 height 48
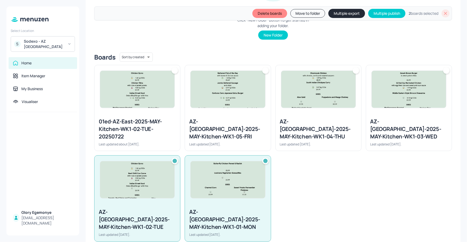
click at [443, 69] on div at bounding box center [446, 70] width 6 height 6
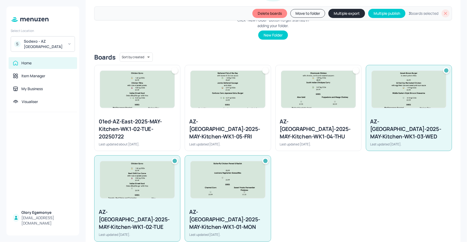
click at [354, 70] on div at bounding box center [356, 70] width 6 height 6
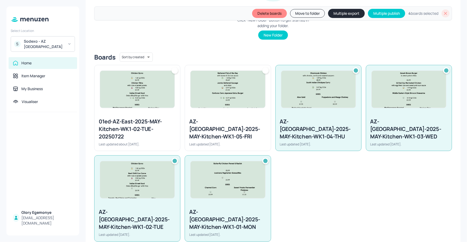
click at [267, 69] on div at bounding box center [265, 70] width 6 height 6
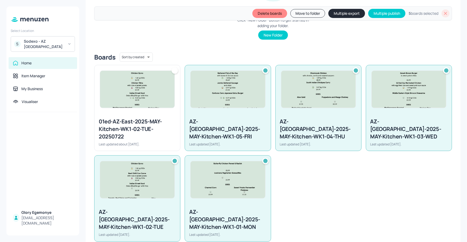
click at [347, 12] on button "Multiple export" at bounding box center [347, 13] width 37 height 9
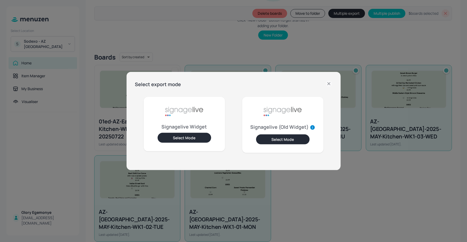
click at [193, 137] on button "Select Mode" at bounding box center [185, 138] width 54 height 10
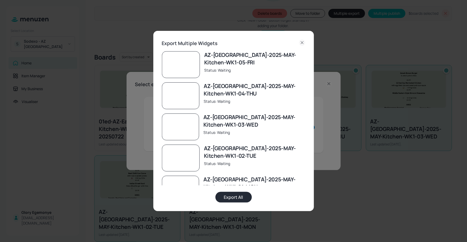
click at [228, 197] on button "Export All" at bounding box center [234, 196] width 36 height 11
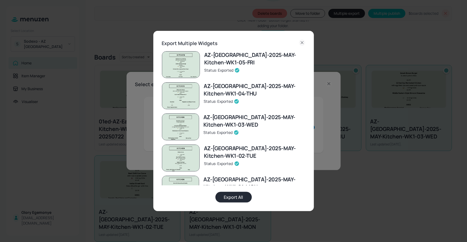
click at [303, 42] on icon at bounding box center [302, 42] width 6 height 6
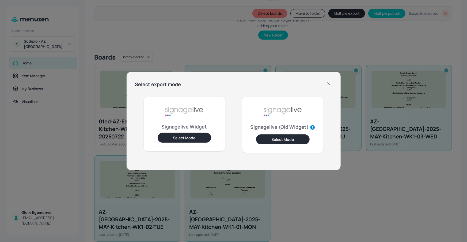
click at [330, 83] on icon at bounding box center [329, 83] width 6 height 6
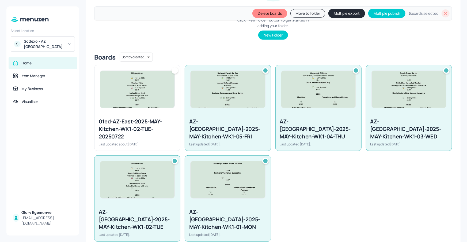
click at [442, 14] on div at bounding box center [446, 13] width 8 height 8
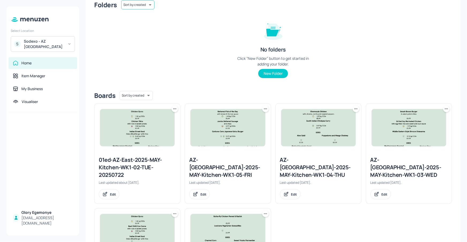
scroll to position [0, 0]
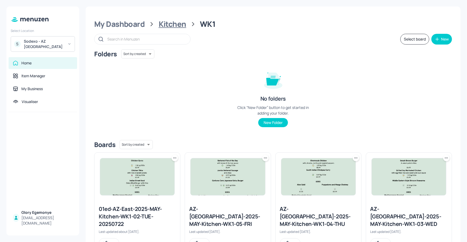
click at [168, 23] on div "Kitchen" at bounding box center [173, 24] width 28 height 10
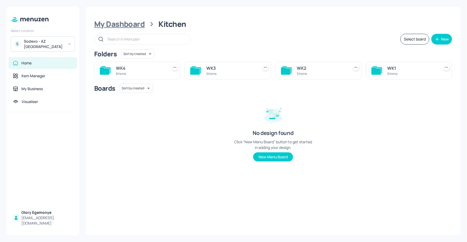
click at [113, 25] on div "My Dashboard" at bounding box center [119, 24] width 51 height 10
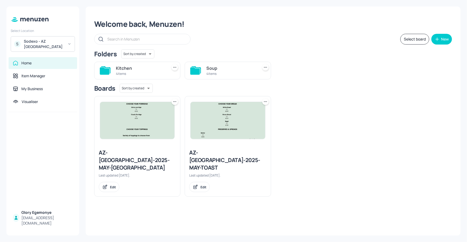
click at [189, 69] on div "Soup 4 items" at bounding box center [228, 71] width 86 height 18
click at [192, 71] on icon at bounding box center [195, 70] width 10 height 7
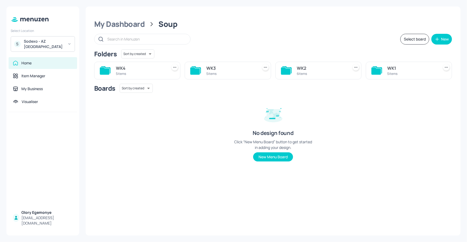
click at [375, 68] on icon at bounding box center [377, 70] width 10 height 7
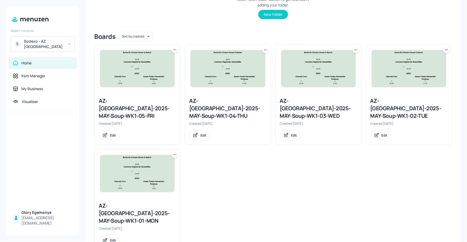
scroll to position [113, 0]
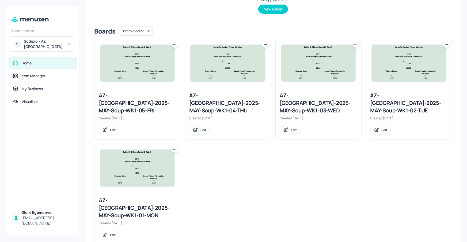
click at [121, 196] on div "AZ-Eastbrook-2025-MAY-Soup-WK1-01-MON" at bounding box center [137, 207] width 77 height 22
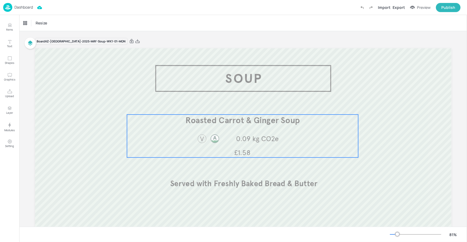
click at [236, 139] on span "0.09 kg CO2e" at bounding box center [257, 138] width 43 height 9
click at [67, 25] on div "Roasted Carrot & Ginger Soup" at bounding box center [45, 23] width 44 height 5
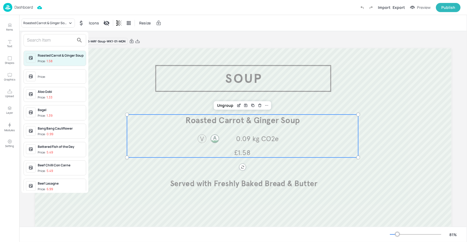
click at [63, 37] on input "text" at bounding box center [50, 40] width 47 height 9
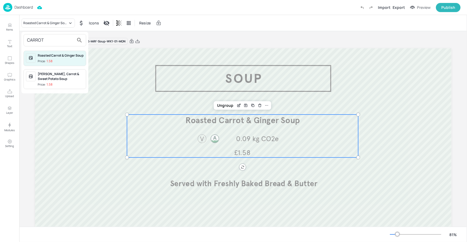
type input "CARROT"
click at [67, 23] on div at bounding box center [233, 121] width 467 height 242
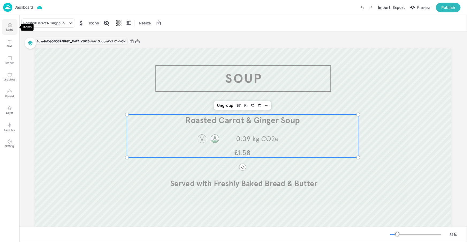
click at [13, 23] on button "Items" at bounding box center [10, 27] width 16 height 16
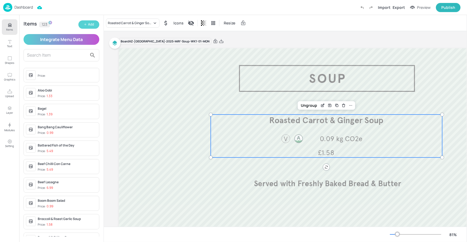
click at [85, 22] on button "Add" at bounding box center [88, 24] width 21 height 8
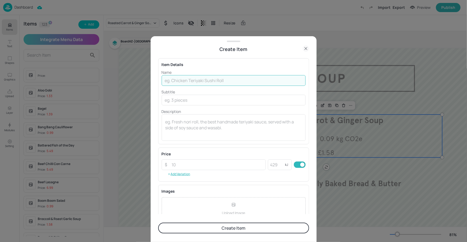
click at [191, 80] on input "text" at bounding box center [234, 80] width 144 height 11
paste input "Carrot & Coriander Soup"
type input "Carrot & Coriander Soup"
click at [180, 121] on textarea at bounding box center [233, 128] width 137 height 18
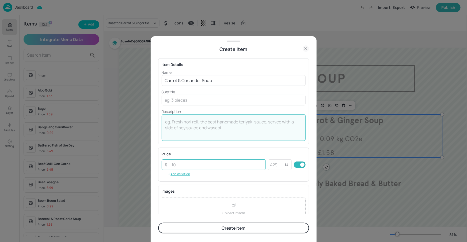
click at [181, 163] on input "number" at bounding box center [217, 164] width 97 height 11
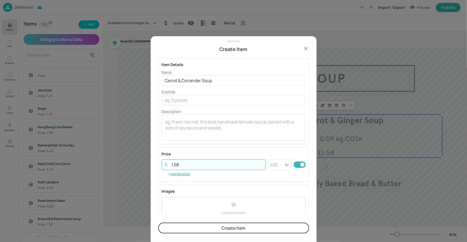
type input "1.58"
click at [207, 145] on div "Item Details Name Carrot & Coriander Soup ​ Subtitle ​ Description x ​ Price ​ …" at bounding box center [233, 133] width 151 height 161
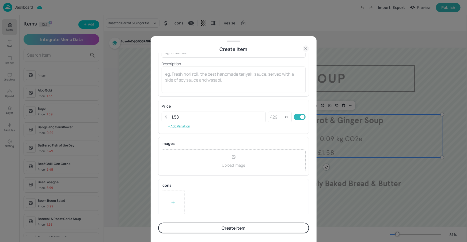
scroll to position [51, 0]
click at [168, 199] on div at bounding box center [173, 199] width 23 height 24
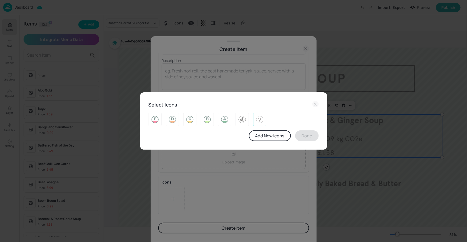
click at [254, 118] on div at bounding box center [259, 118] width 13 height 13
click at [297, 130] on div "Add New Icons Done" at bounding box center [234, 135] width 170 height 11
click at [300, 133] on button "Done" at bounding box center [307, 135] width 24 height 11
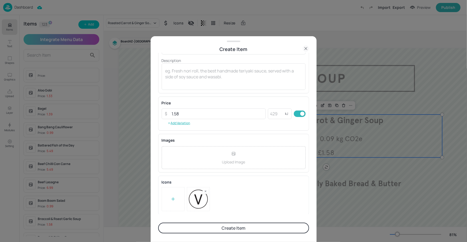
click at [252, 228] on button "Create Item" at bounding box center [233, 227] width 151 height 11
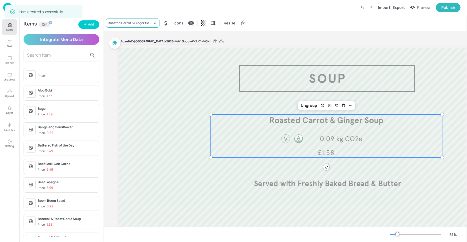
click at [139, 26] on div "Roasted Carrot & Ginger Soup" at bounding box center [133, 22] width 54 height 9
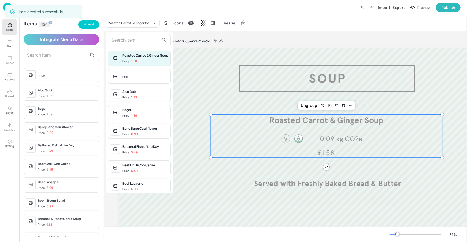
click at [135, 43] on input "text" at bounding box center [135, 40] width 47 height 9
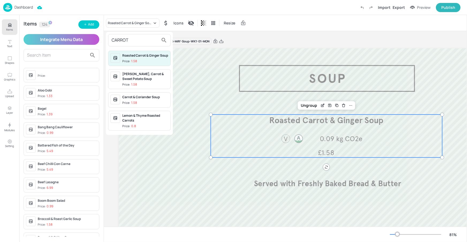
type input "CARROT"
click at [152, 99] on div "Carrot & Coriander Soup" at bounding box center [145, 97] width 46 height 5
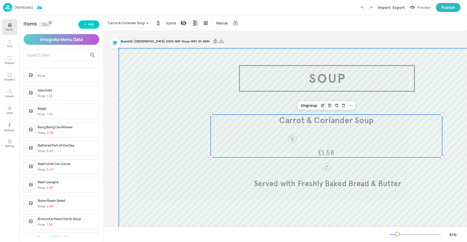
click at [306, 67] on div at bounding box center [327, 165] width 417 height 234
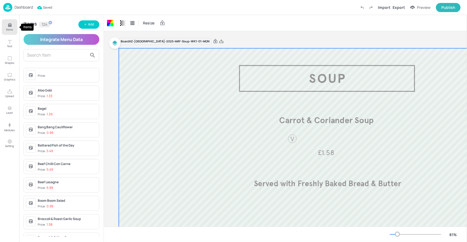
click at [8, 24] on icon "Items" at bounding box center [9, 23] width 3 height 1
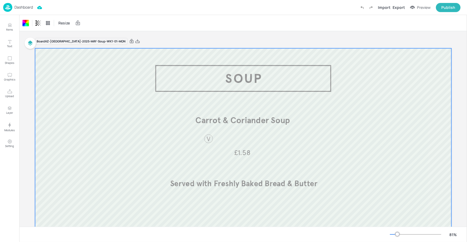
click at [27, 6] on p "Dashboard" at bounding box center [23, 7] width 18 height 4
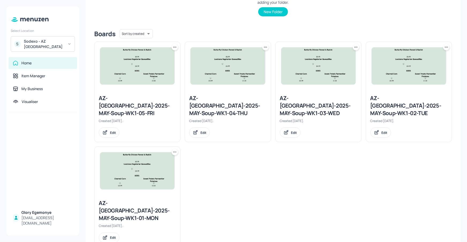
scroll to position [113, 0]
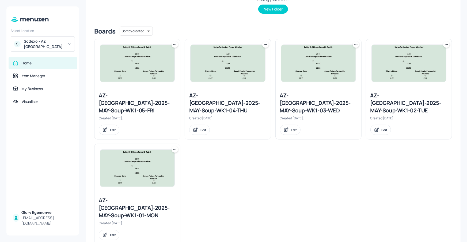
click at [379, 96] on div "AZ-Eastbrook-2025-MAY-Soup-WK1-02-TUE" at bounding box center [409, 103] width 77 height 22
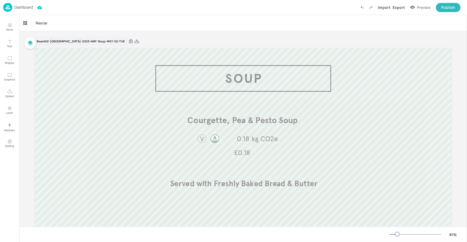
click at [24, 6] on p "Dashboard" at bounding box center [23, 7] width 18 height 4
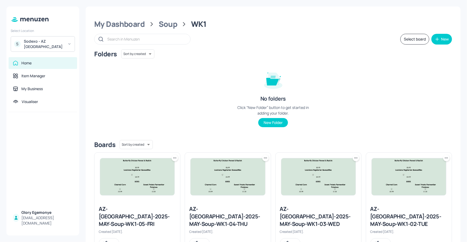
click at [304, 212] on div "AZ-Eastbrook-2025-MAY-Soup-WK1-03-WED" at bounding box center [318, 216] width 77 height 22
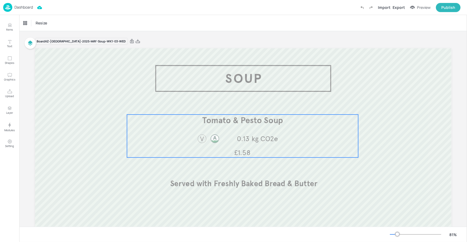
scroll to position [1, 0]
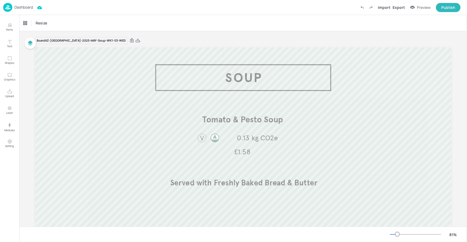
click at [32, 9] on p "Dashboard" at bounding box center [23, 7] width 18 height 4
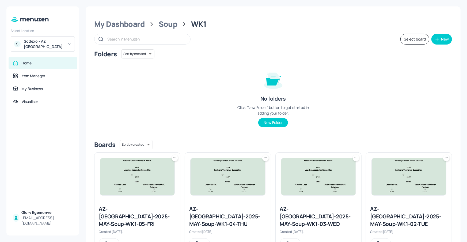
click at [228, 208] on div "AZ-Eastbrook-2025-MAY-Soup-WK1-04-THU" at bounding box center [227, 216] width 77 height 22
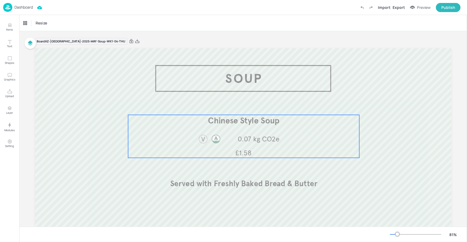
click at [249, 139] on span "0.07 kg CO2e" at bounding box center [259, 138] width 42 height 9
click at [41, 24] on div "Chinese Style Soup" at bounding box center [37, 23] width 29 height 5
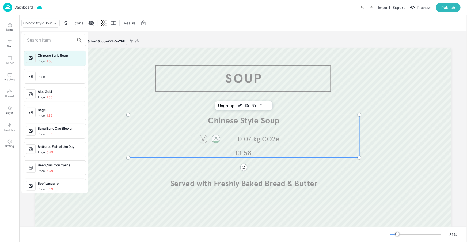
click at [130, 44] on div at bounding box center [233, 121] width 467 height 242
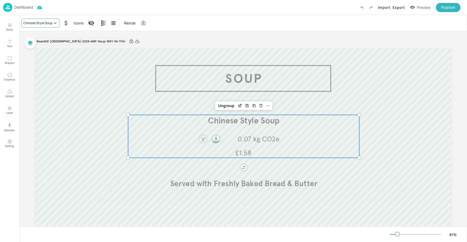
click at [43, 25] on div "Chinese Style Soup" at bounding box center [37, 23] width 29 height 5
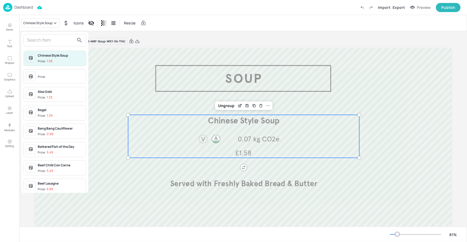
click at [43, 37] on input "text" at bounding box center [50, 40] width 47 height 9
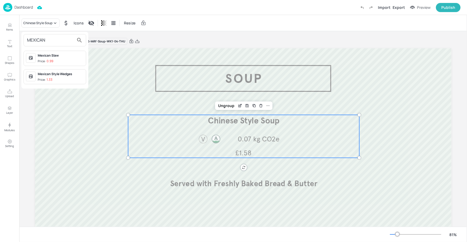
type input "MEXICAN"
click at [7, 25] on div at bounding box center [233, 121] width 467 height 242
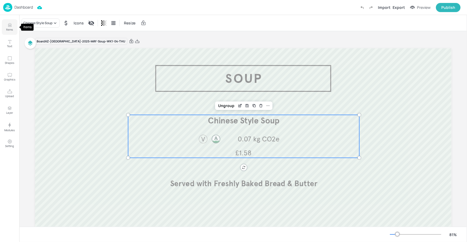
click at [8, 26] on icon "Items" at bounding box center [9, 24] width 5 height 5
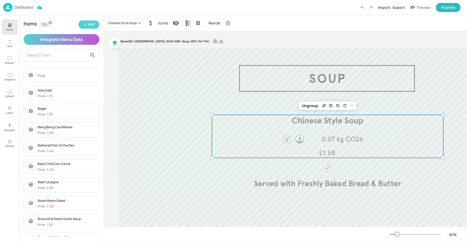
click at [93, 27] on div "Add" at bounding box center [91, 24] width 6 height 5
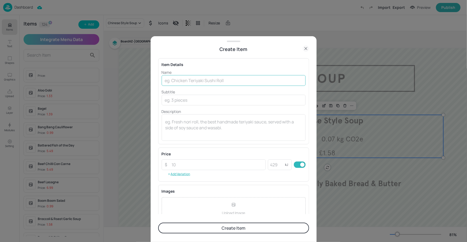
click at [204, 80] on input "text" at bounding box center [234, 80] width 144 height 11
paste input "Mexican Bean Soup"
type input "Mexican Bean Soup"
click at [180, 167] on input "number" at bounding box center [217, 164] width 97 height 11
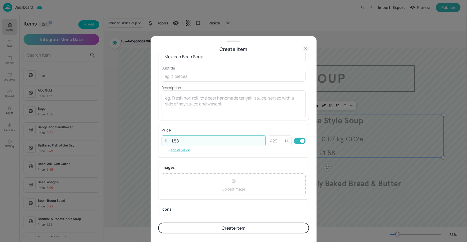
scroll to position [51, 0]
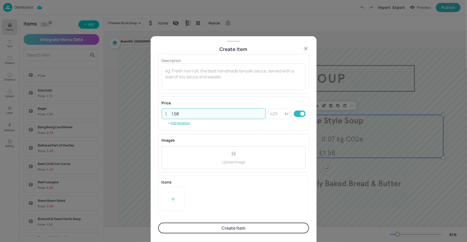
type input "1.58"
click at [179, 202] on div at bounding box center [173, 199] width 23 height 24
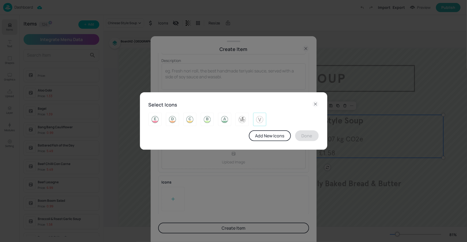
click at [260, 116] on img at bounding box center [260, 119] width 8 height 9
click at [312, 132] on button "Done" at bounding box center [307, 135] width 24 height 11
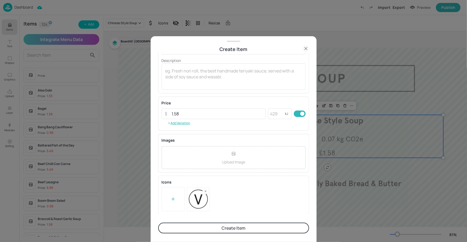
click at [260, 227] on button "Create Item" at bounding box center [233, 227] width 151 height 11
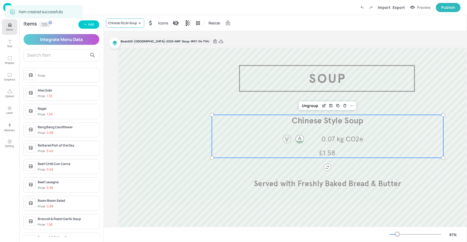
click at [122, 18] on div "Chinese Style Soup" at bounding box center [125, 22] width 38 height 9
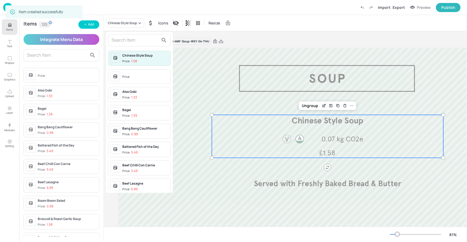
drag, startPoint x: 130, startPoint y: 35, endPoint x: 131, endPoint y: 38, distance: 3.0
click at [130, 35] on div at bounding box center [139, 40] width 63 height 12
drag, startPoint x: 132, startPoint y: 38, endPoint x: 133, endPoint y: 41, distance: 3.6
click at [133, 41] on input "text" at bounding box center [135, 40] width 47 height 9
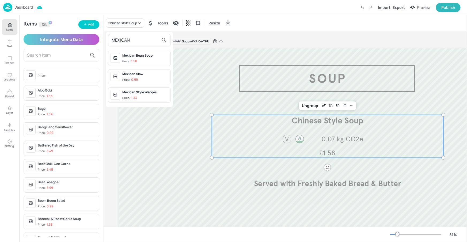
type input "MEXICAN"
click at [139, 55] on div "Mexican Bean Soup" at bounding box center [145, 55] width 46 height 5
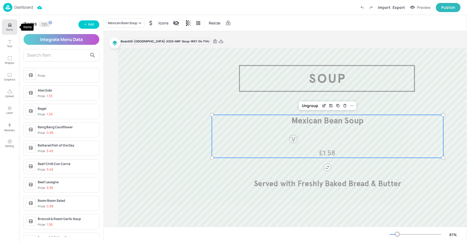
click at [4, 24] on button "Items" at bounding box center [10, 27] width 16 height 16
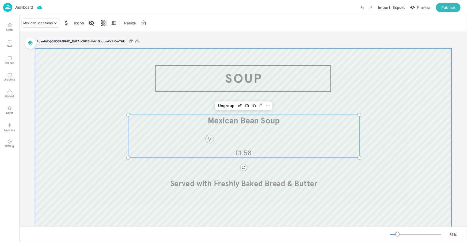
click at [270, 75] on div at bounding box center [243, 165] width 417 height 234
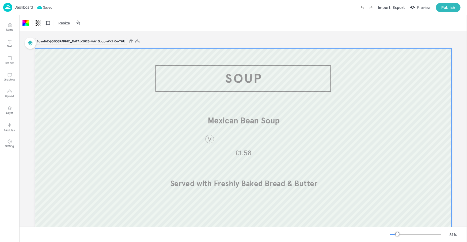
click at [21, 7] on p "Dashboard" at bounding box center [23, 7] width 18 height 4
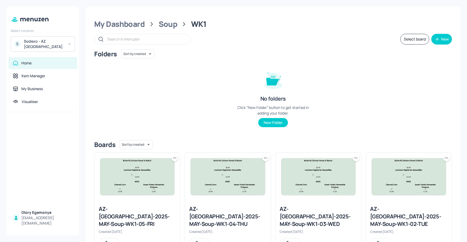
click at [147, 209] on div "AZ-Eastbrook-2025-MAY-Soup-WK1-05-FRI" at bounding box center [137, 216] width 77 height 22
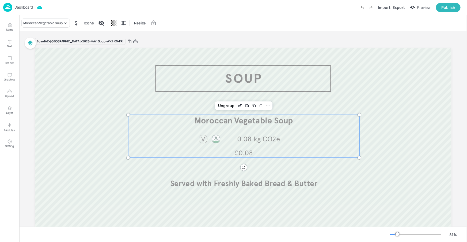
click at [251, 116] on span "Moroccan Vegetable Soup" at bounding box center [244, 120] width 99 height 10
click at [61, 24] on div "Moroccan Vegetable Soup" at bounding box center [42, 23] width 39 height 5
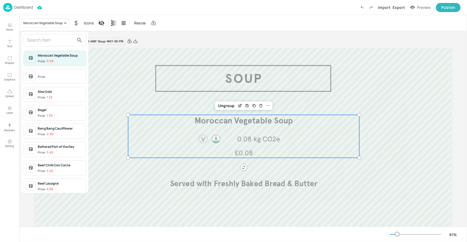
click at [9, 25] on div at bounding box center [233, 121] width 467 height 242
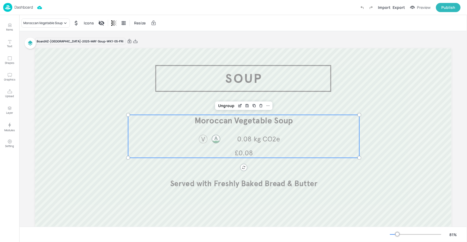
click at [10, 26] on div "Moroccan Vegetable Soup Price: 0.08 Price: Aloo Gobi Price: 1.33 Bagel Price: 1…" at bounding box center [233, 121] width 467 height 239
click at [10, 27] on icon "Items" at bounding box center [9, 26] width 3 height 1
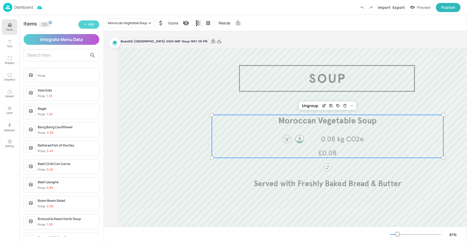
click at [92, 26] on div "Add" at bounding box center [91, 24] width 6 height 5
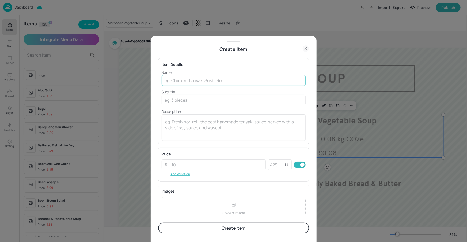
click at [206, 80] on input "text" at bounding box center [234, 80] width 144 height 11
paste input "Sweet Potato & Red Pepper soup"
click at [221, 82] on input "Sweet Potato & Red Pepper soup" at bounding box center [234, 80] width 144 height 11
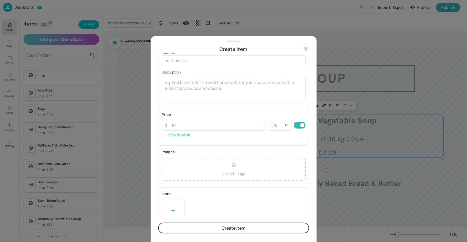
scroll to position [41, 0]
type input "Sweet Potato & Red Pepper Soup"
click at [236, 123] on input "number" at bounding box center [217, 123] width 97 height 11
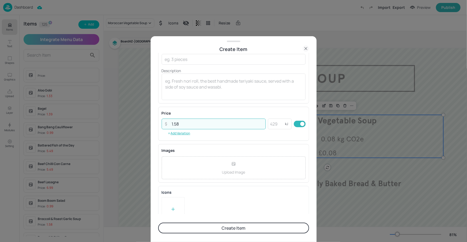
type input "1.58"
click at [246, 104] on div "Item Details Name Sweet Potato & Red Pepper Soup ​ Subtitle ​ Description x ​ P…" at bounding box center [233, 133] width 151 height 161
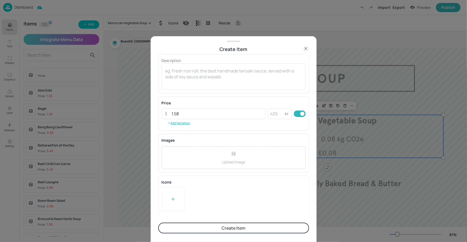
click at [160, 201] on div "Icons To pick up a draggable item, press the space bar. While dragging, use the…" at bounding box center [233, 194] width 151 height 39
click at [167, 198] on div at bounding box center [173, 199] width 23 height 24
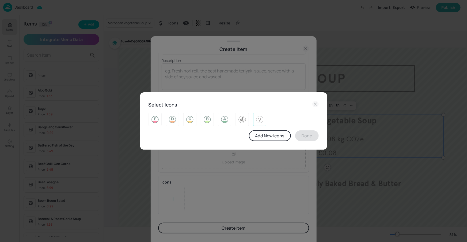
click at [254, 118] on div at bounding box center [259, 118] width 13 height 13
click at [302, 135] on button "Done" at bounding box center [307, 135] width 24 height 11
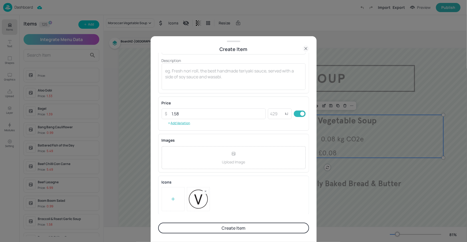
click at [235, 228] on button "Create Item" at bounding box center [233, 227] width 151 height 11
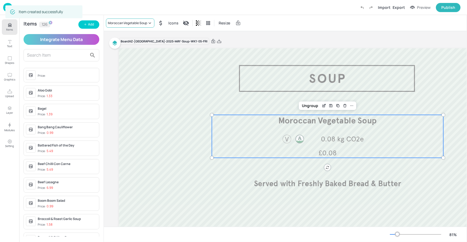
click at [147, 24] on div "Moroccan Vegetable Soup" at bounding box center [127, 23] width 39 height 5
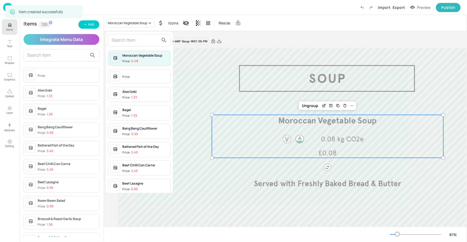
click at [152, 41] on input "text" at bounding box center [135, 40] width 47 height 9
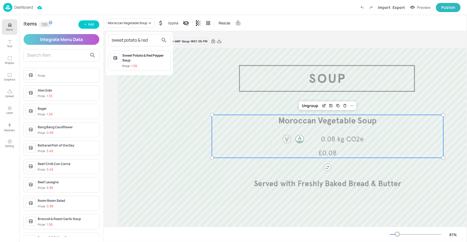
type input "sweet potato & red"
click at [155, 64] on span "Price: 1.58" at bounding box center [145, 66] width 46 height 5
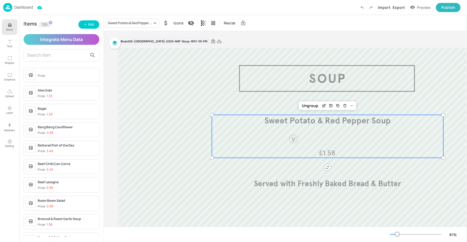
click at [15, 26] on button "Items" at bounding box center [10, 27] width 16 height 16
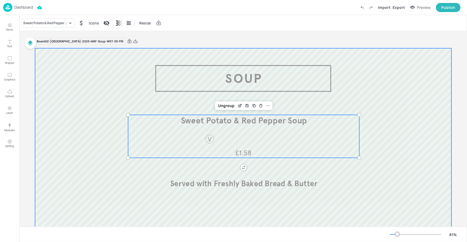
click at [286, 68] on div at bounding box center [243, 165] width 417 height 234
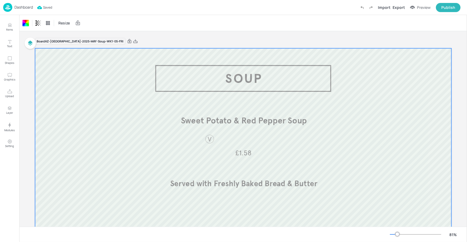
click at [23, 8] on p "Dashboard" at bounding box center [23, 7] width 18 height 4
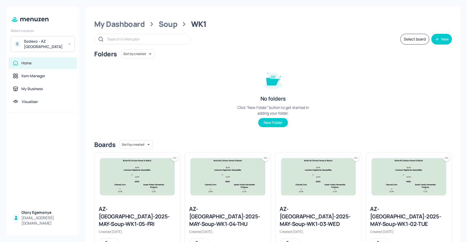
scroll to position [113, 0]
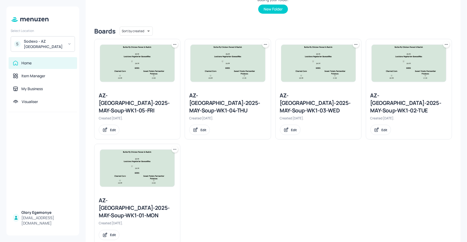
click at [178, 146] on div at bounding box center [175, 149] width 6 height 6
click at [177, 146] on icon at bounding box center [174, 148] width 5 height 5
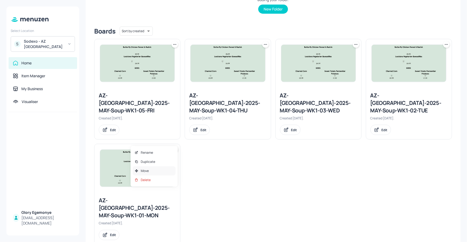
click at [158, 168] on div "Move" at bounding box center [154, 170] width 43 height 9
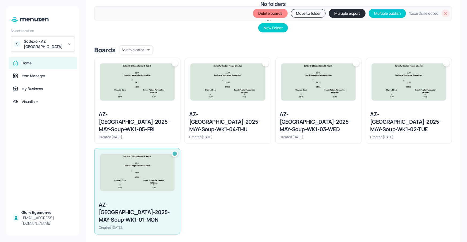
scroll to position [103, 0]
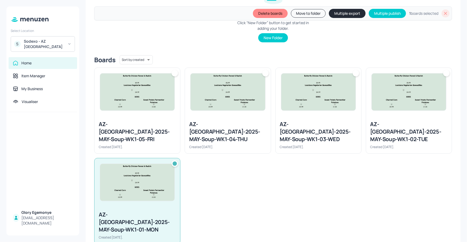
click at [444, 75] on div at bounding box center [446, 73] width 6 height 6
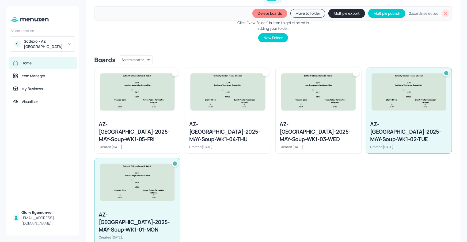
click at [355, 75] on div at bounding box center [356, 73] width 6 height 6
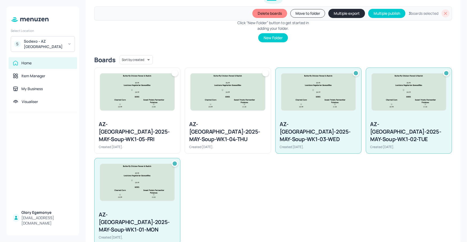
click at [269, 74] on div at bounding box center [228, 92] width 86 height 48
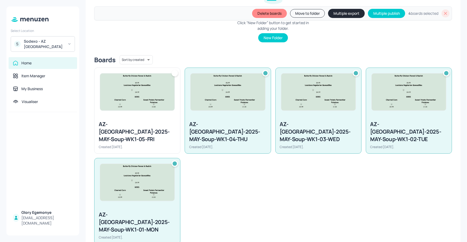
click at [173, 72] on div at bounding box center [175, 73] width 6 height 6
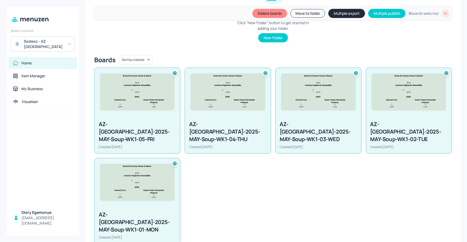
click at [351, 17] on button "Multiple export" at bounding box center [347, 13] width 37 height 9
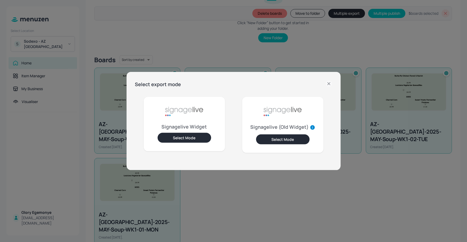
click at [195, 139] on button "Select Mode" at bounding box center [185, 138] width 54 height 10
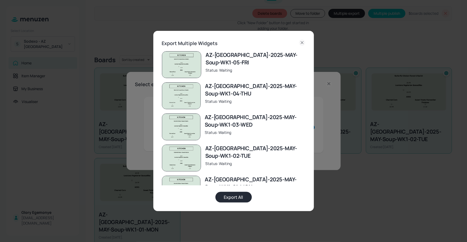
click at [228, 199] on button "Export All" at bounding box center [234, 196] width 36 height 11
drag, startPoint x: 303, startPoint y: 41, endPoint x: 304, endPoint y: 45, distance: 3.9
click at [303, 41] on icon at bounding box center [302, 42] width 6 height 6
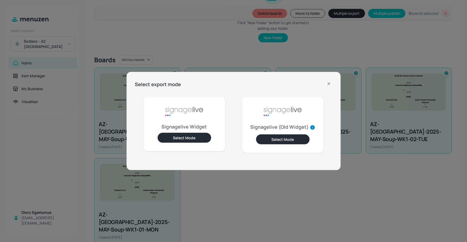
click at [328, 82] on icon at bounding box center [329, 83] width 6 height 6
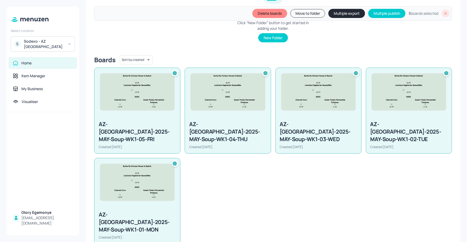
click at [174, 161] on div at bounding box center [175, 163] width 4 height 4
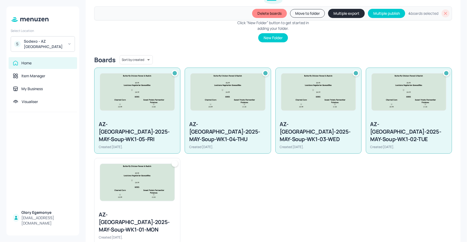
drag, startPoint x: 247, startPoint y: 179, endPoint x: 232, endPoint y: 172, distance: 17.1
click at [247, 179] on div "AZ-Eastbrook-2025-MAY-Soup-WK1-05-FRI Created 3 months ago. AZ-Eastbrook-2025-M…" at bounding box center [271, 153] width 362 height 181
click at [175, 70] on div at bounding box center [175, 73] width 6 height 6
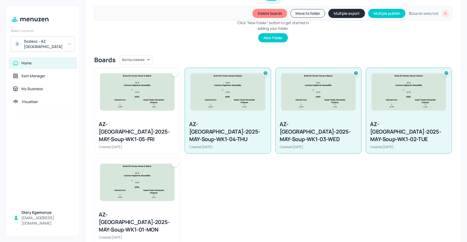
click at [264, 74] on div at bounding box center [265, 73] width 4 height 4
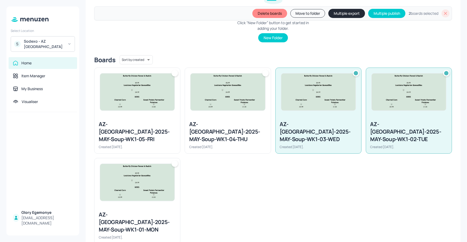
click at [356, 72] on div at bounding box center [356, 73] width 4 height 4
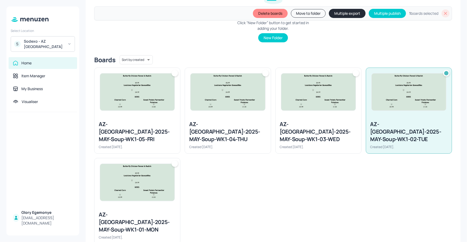
click at [443, 72] on div at bounding box center [446, 73] width 6 height 6
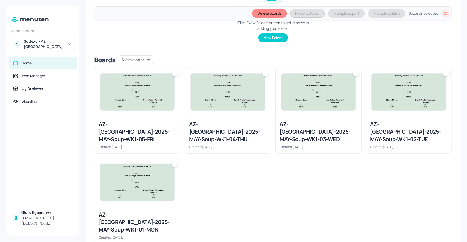
drag, startPoint x: 444, startPoint y: 13, endPoint x: 440, endPoint y: 17, distance: 5.7
click at [445, 14] on icon at bounding box center [445, 13] width 5 height 5
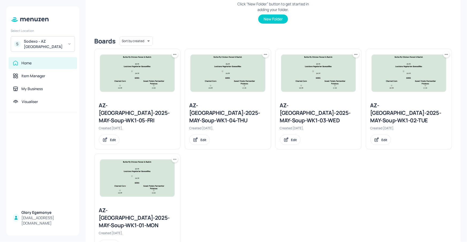
click at [117, 209] on div "AZ-Eastbrook-2025-MAY-Soup-WK1-01-MON" at bounding box center [137, 217] width 77 height 22
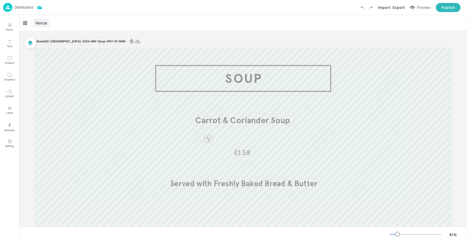
click at [46, 24] on span "Resize" at bounding box center [42, 23] width 14 height 6
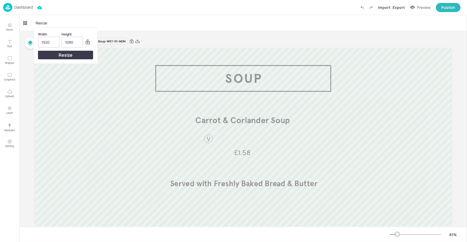
click at [100, 25] on div at bounding box center [233, 121] width 467 height 242
click at [29, 5] on p "Dashboard" at bounding box center [23, 7] width 18 height 4
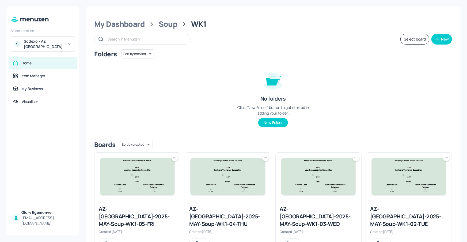
scroll to position [113, 0]
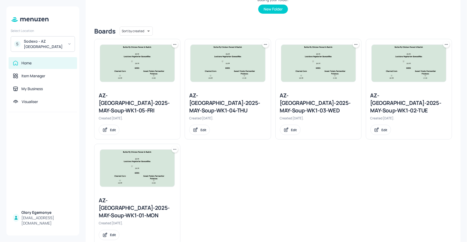
click at [135, 196] on div "AZ-Eastbrook-2025-MAY-Soup-WK1-01-MON" at bounding box center [137, 207] width 77 height 22
